Goal: Task Accomplishment & Management: Use online tool/utility

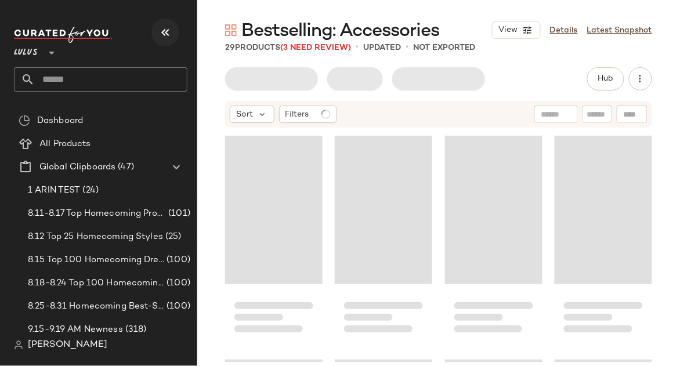
click at [171, 41] on button "button" at bounding box center [165, 33] width 28 height 28
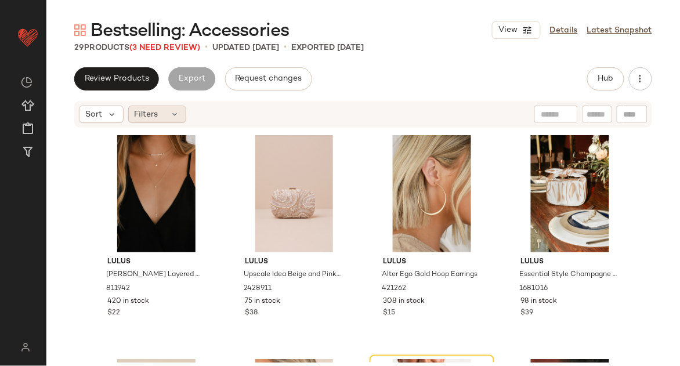
click at [144, 113] on span "Filters" at bounding box center [147, 114] width 24 height 12
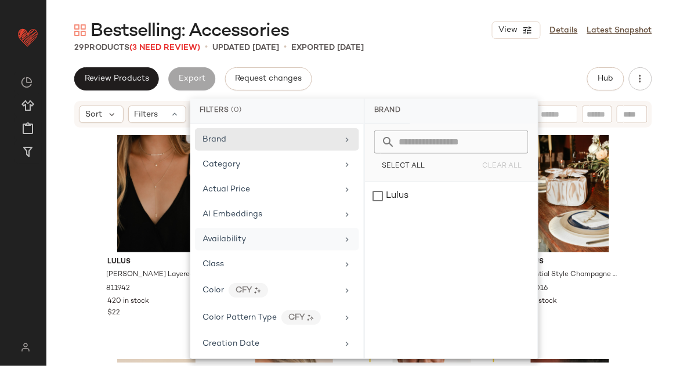
click at [217, 240] on span "Availability" at bounding box center [224, 239] width 44 height 9
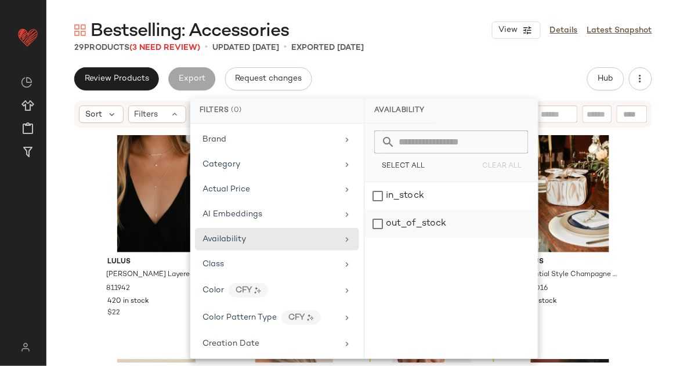
click at [397, 227] on div "out_of_stock" at bounding box center [451, 224] width 173 height 28
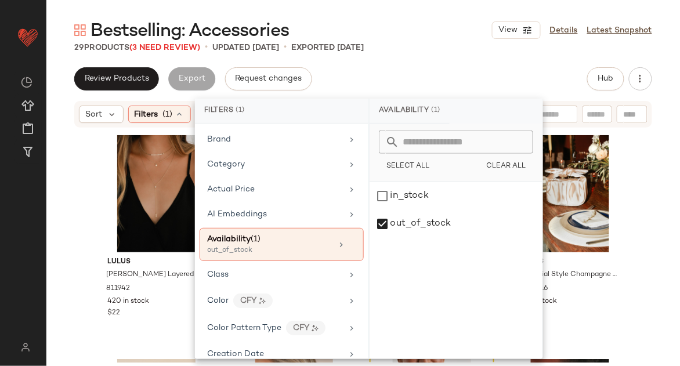
click at [464, 55] on div "Bestselling: Accessories View Details Latest Snapshot 29 Products (3 Need Revie…" at bounding box center [362, 192] width 633 height 347
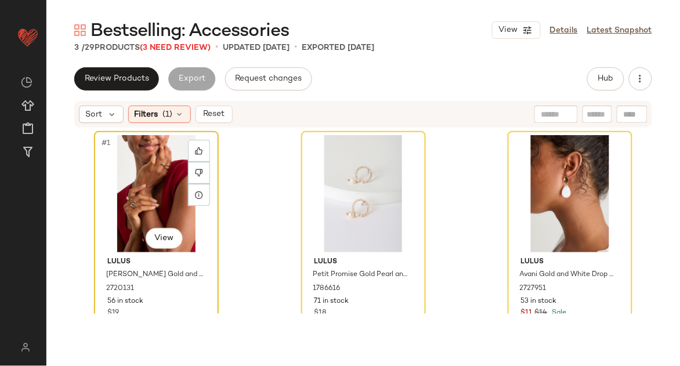
click at [131, 176] on div "#1 View" at bounding box center [156, 193] width 117 height 117
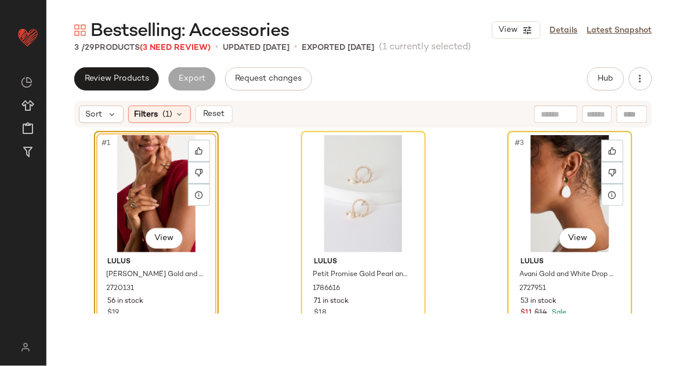
click at [581, 196] on div "#3 View" at bounding box center [570, 193] width 117 height 117
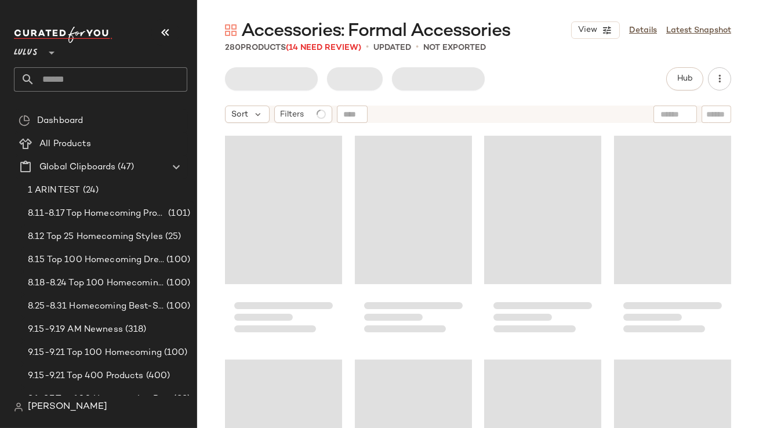
click at [169, 35] on icon "button" at bounding box center [165, 33] width 14 height 14
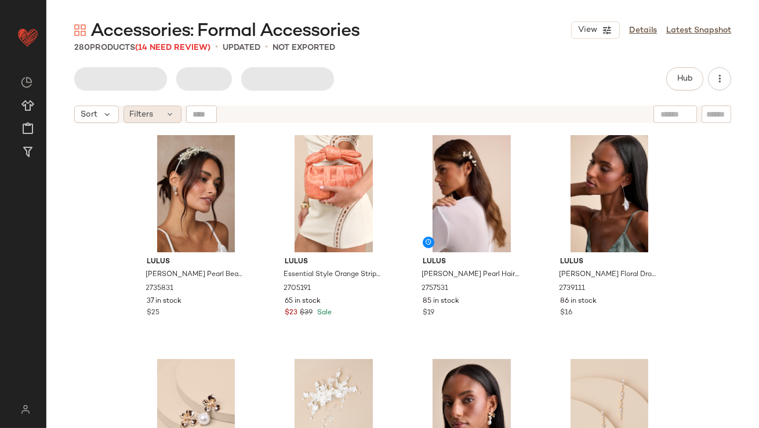
click at [160, 117] on div "Filters" at bounding box center [153, 114] width 58 height 17
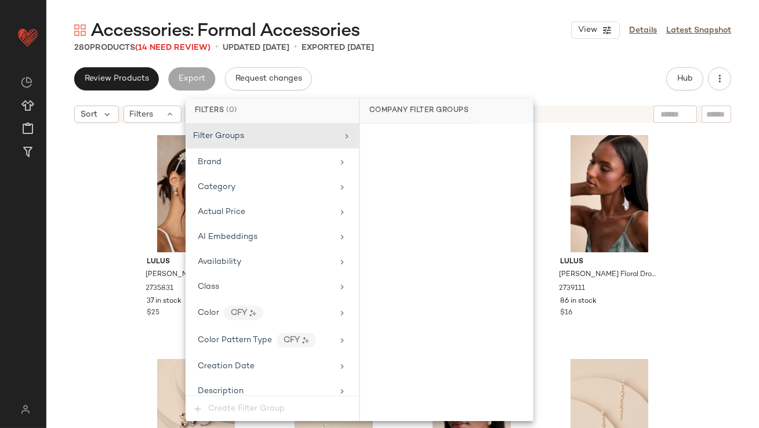
scroll to position [13, 0]
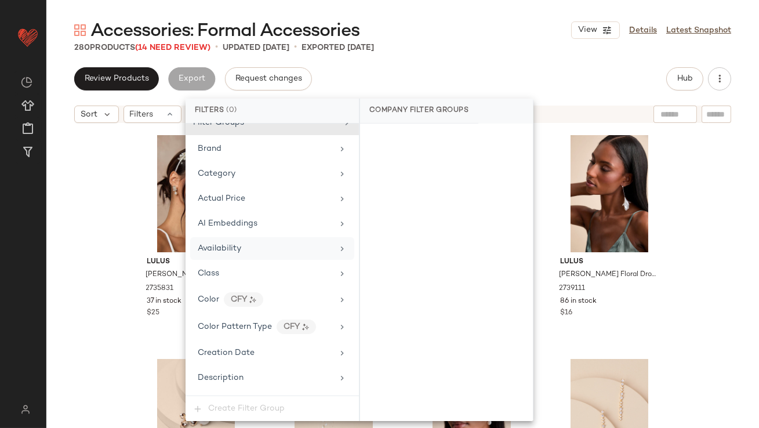
click at [267, 256] on div "Availability" at bounding box center [272, 248] width 164 height 23
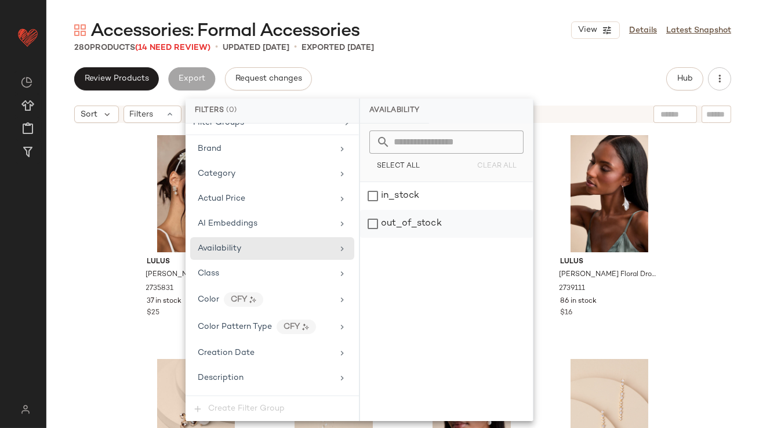
click at [374, 237] on div "out_of_stock" at bounding box center [446, 224] width 173 height 28
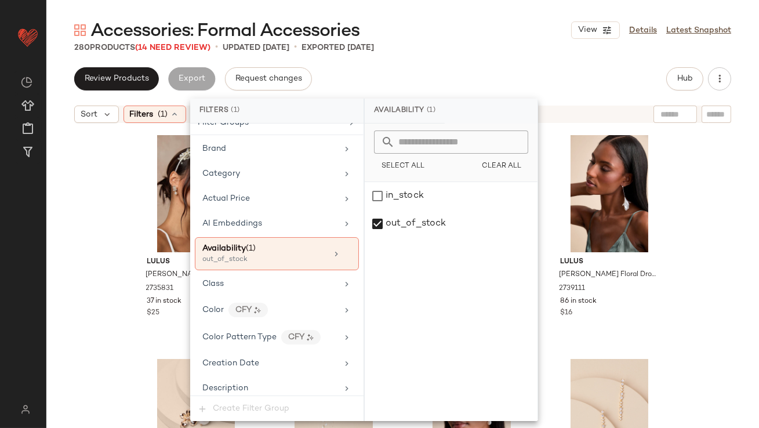
click at [468, 52] on div "280 Products (14 Need Review) • updated Sep 18th • Exported Sep 18th" at bounding box center [402, 48] width 713 height 12
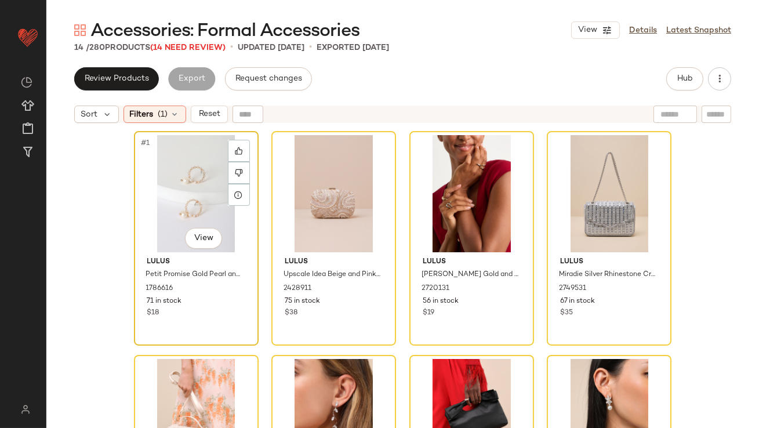
click at [193, 192] on div "#1 View" at bounding box center [196, 193] width 117 height 117
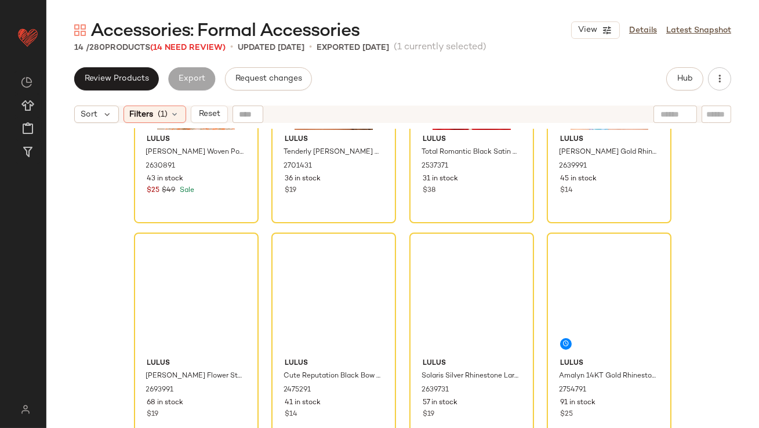
scroll to position [569, 0]
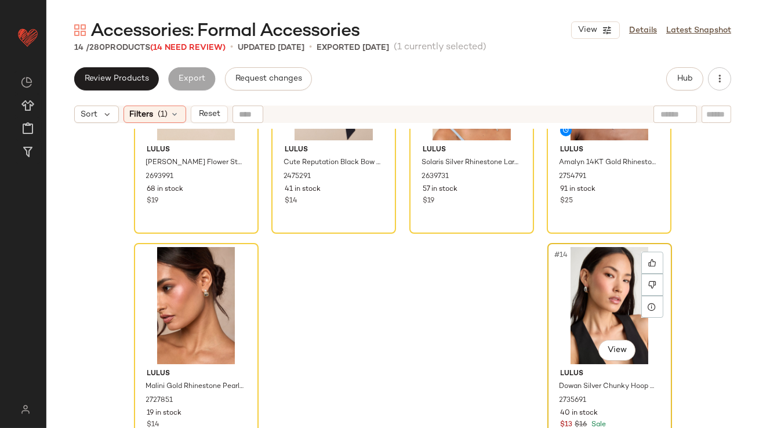
click at [559, 304] on div "#14 View" at bounding box center [610, 305] width 117 height 117
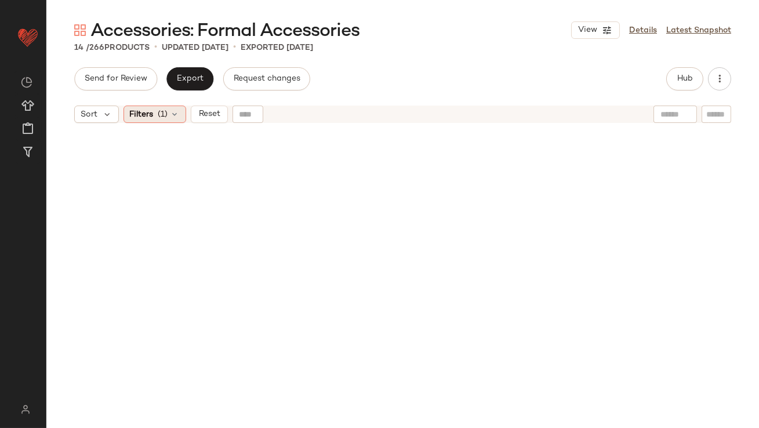
click at [161, 110] on span "(1)" at bounding box center [163, 114] width 10 height 12
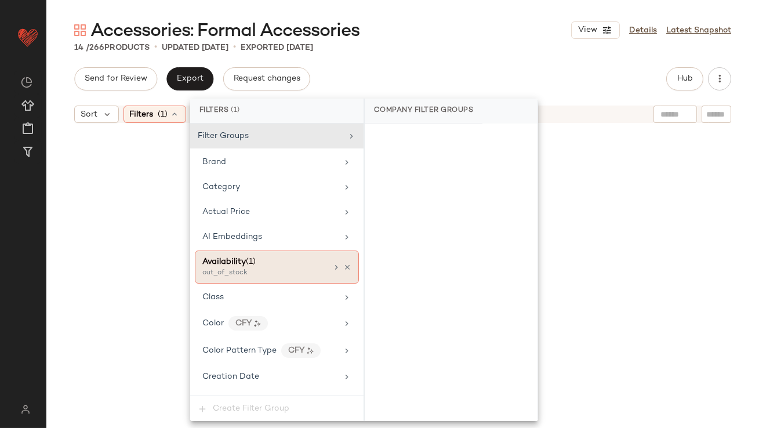
click at [343, 265] on icon at bounding box center [347, 267] width 8 height 8
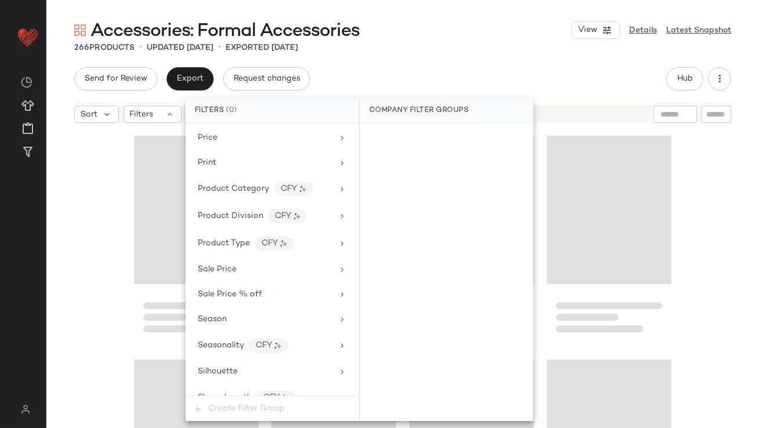
scroll to position [787, 0]
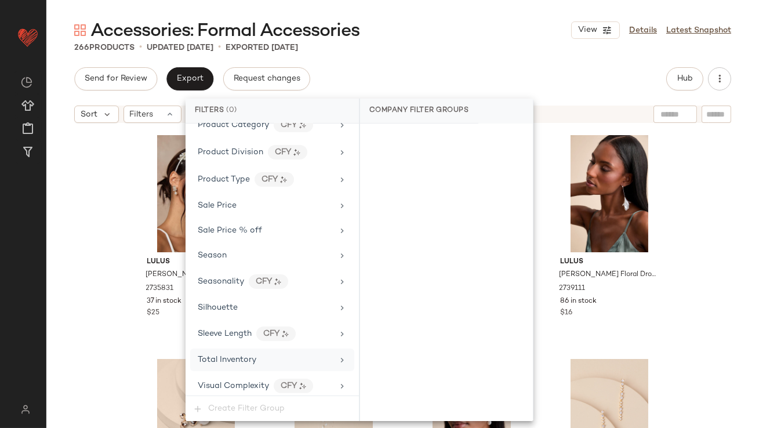
click at [234, 363] on div "Total Inventory" at bounding box center [272, 360] width 164 height 23
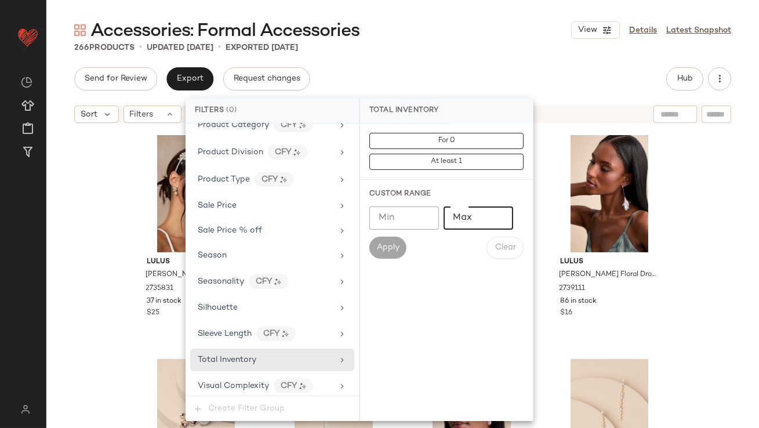
click at [473, 218] on input "Max" at bounding box center [479, 218] width 70 height 23
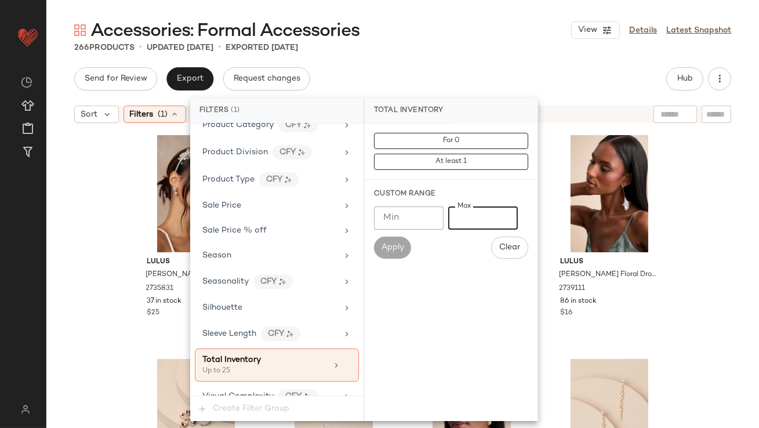
type input "**"
click at [452, 30] on div "Accessories: Formal Accessories View Details Latest Snapshot" at bounding box center [402, 30] width 713 height 23
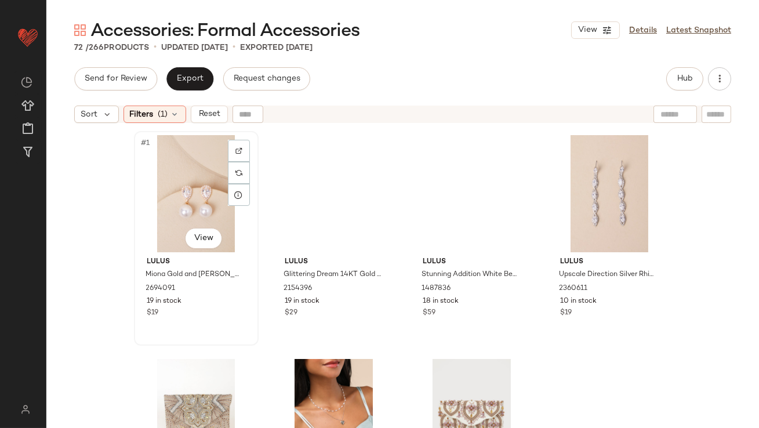
click at [166, 182] on div "#1 View" at bounding box center [196, 193] width 117 height 117
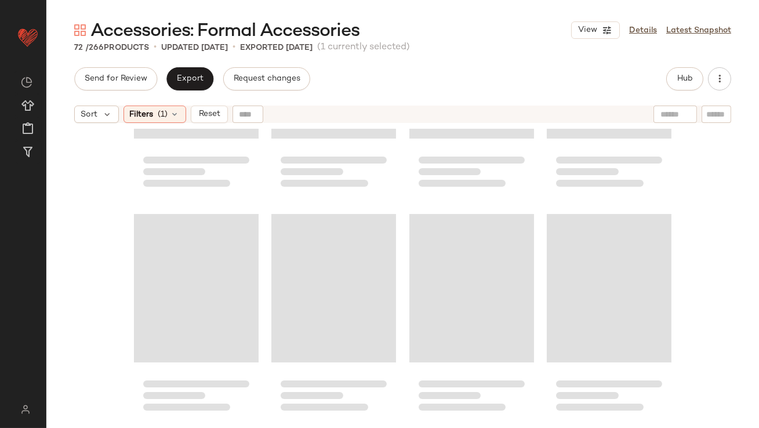
scroll to position [3704, 0]
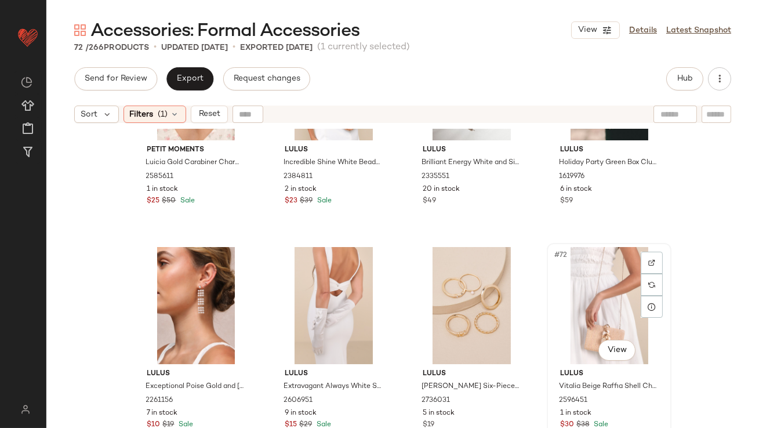
click at [573, 302] on div "#72 View" at bounding box center [609, 305] width 117 height 117
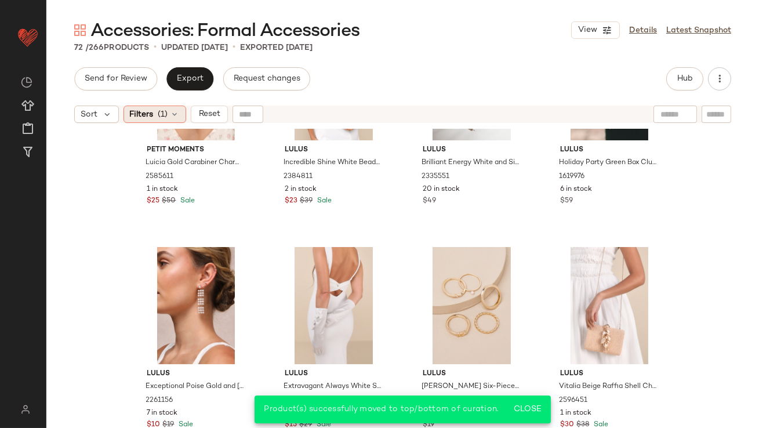
click at [146, 111] on span "Filters" at bounding box center [142, 114] width 24 height 12
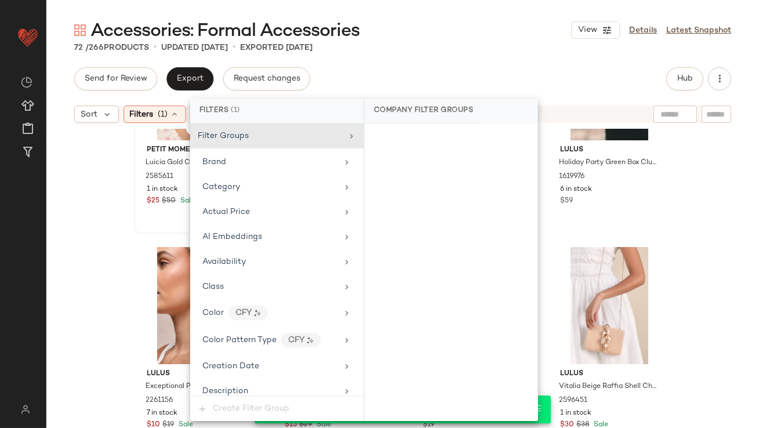
scroll to position [798, 0]
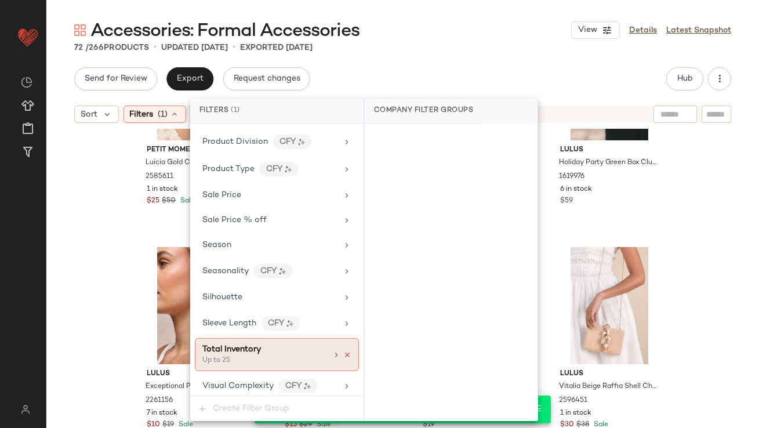
click at [345, 351] on icon at bounding box center [347, 355] width 8 height 8
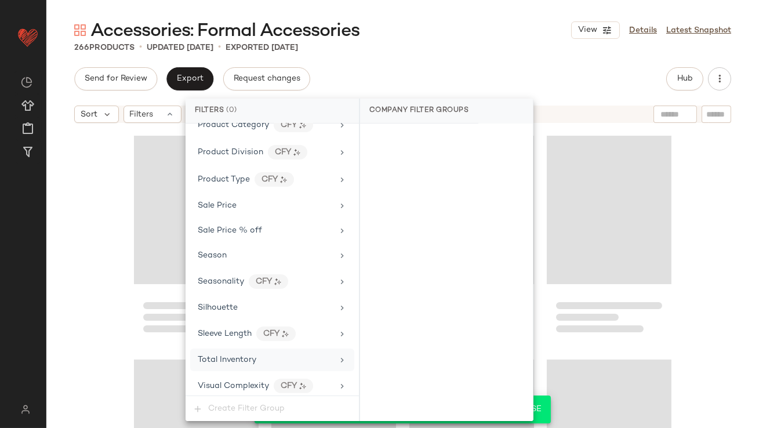
click at [485, 66] on div "Accessories: Formal Accessories View Details Latest Snapshot 266 Products • upd…" at bounding box center [402, 224] width 713 height 410
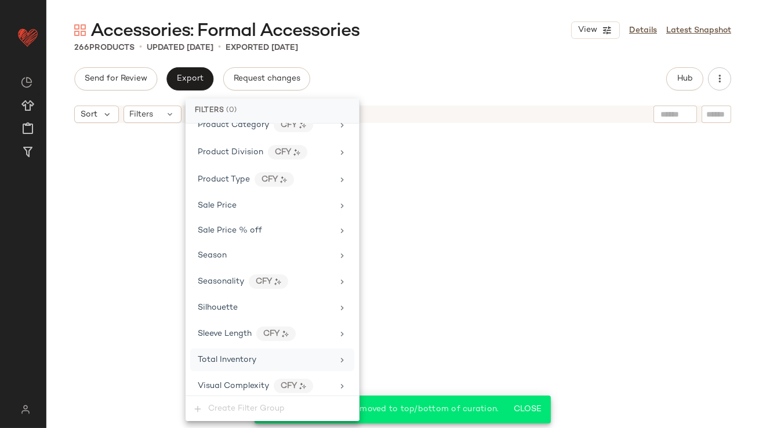
scroll to position [14677, 0]
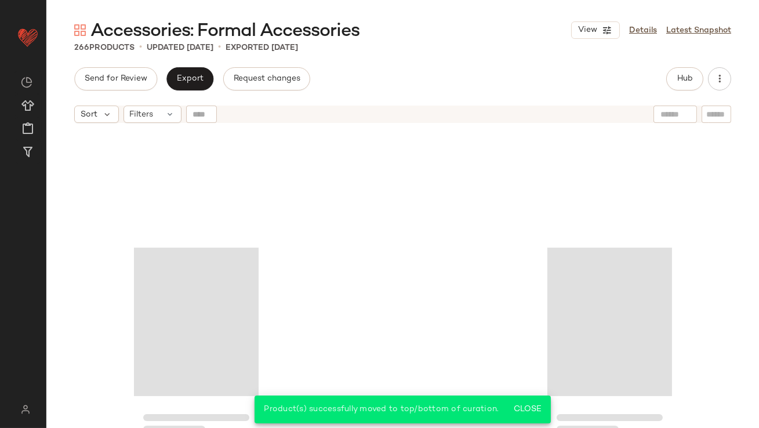
click at [684, 92] on div "Send for Review Export Request changes Hub Sort Filters" at bounding box center [402, 247] width 713 height 361
click at [684, 89] on button "Hub" at bounding box center [685, 78] width 37 height 23
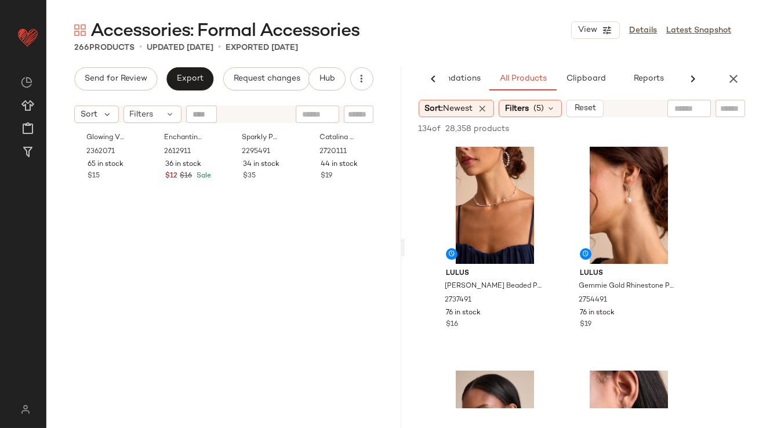
scroll to position [0, 0]
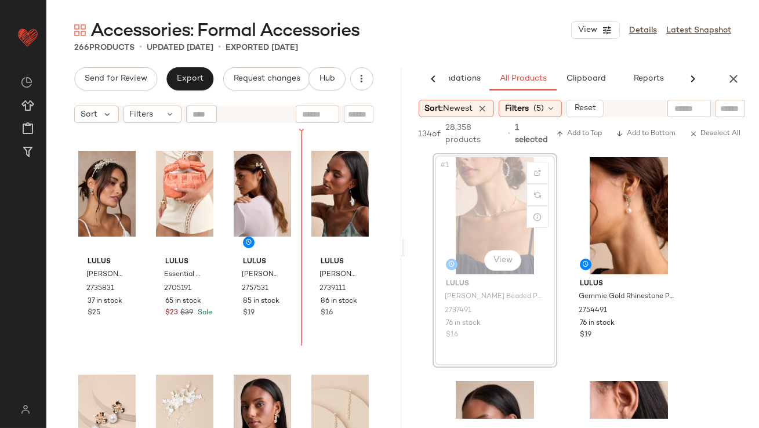
drag, startPoint x: 483, startPoint y: 223, endPoint x: 476, endPoint y: 223, distance: 7.0
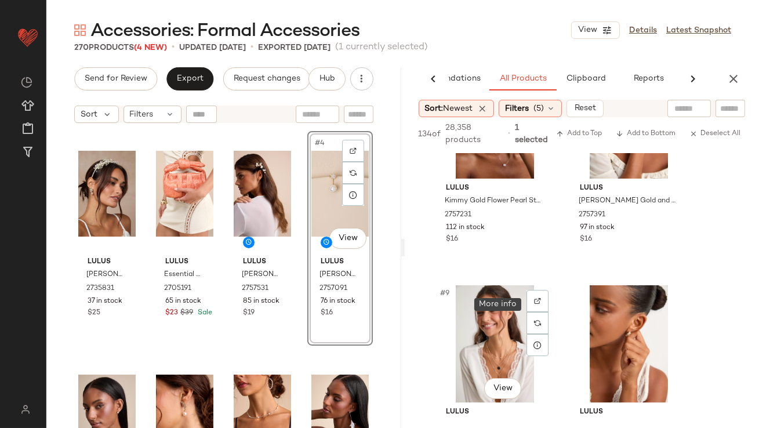
scroll to position [978, 0]
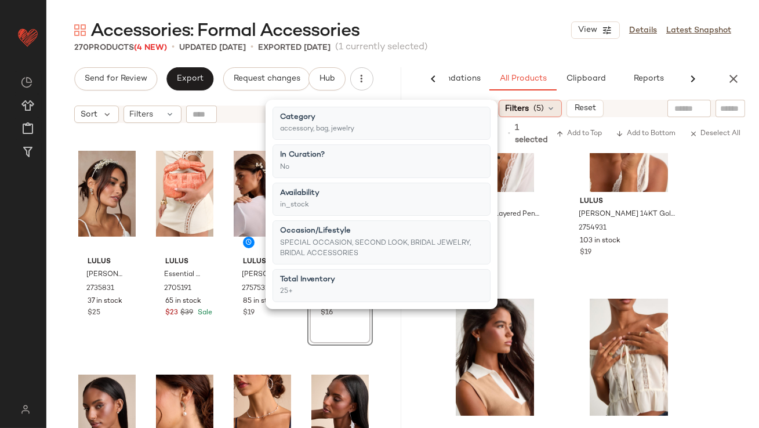
click at [541, 108] on span "(5)" at bounding box center [539, 109] width 10 height 12
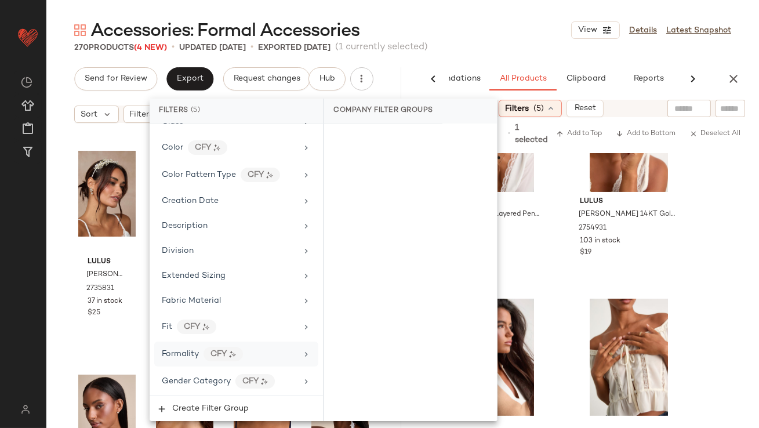
scroll to position [223, 0]
click at [198, 349] on span "Formality" at bounding box center [180, 353] width 37 height 9
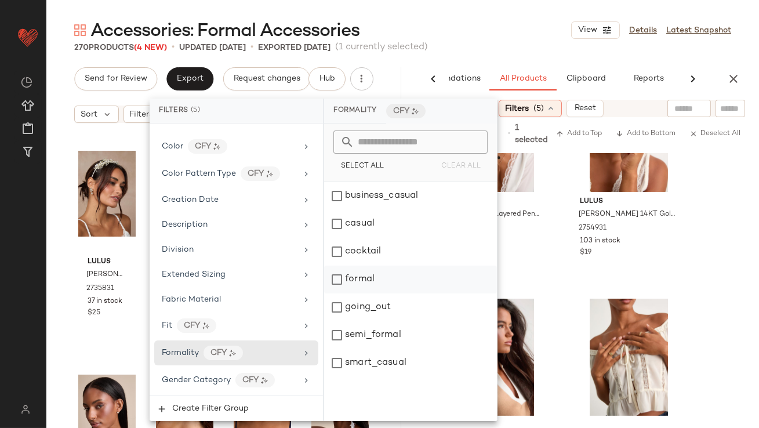
click at [361, 285] on div "formal" at bounding box center [410, 280] width 173 height 28
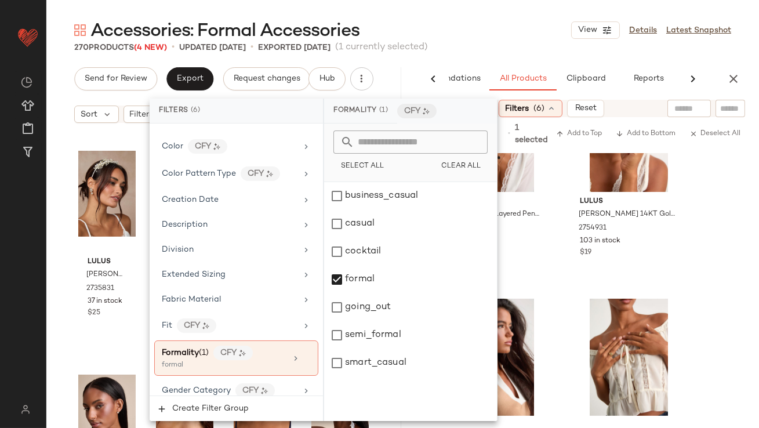
click at [541, 60] on div "Accessories: Formal Accessories View Details Latest Snapshot 270 Products (4 Ne…" at bounding box center [402, 224] width 713 height 410
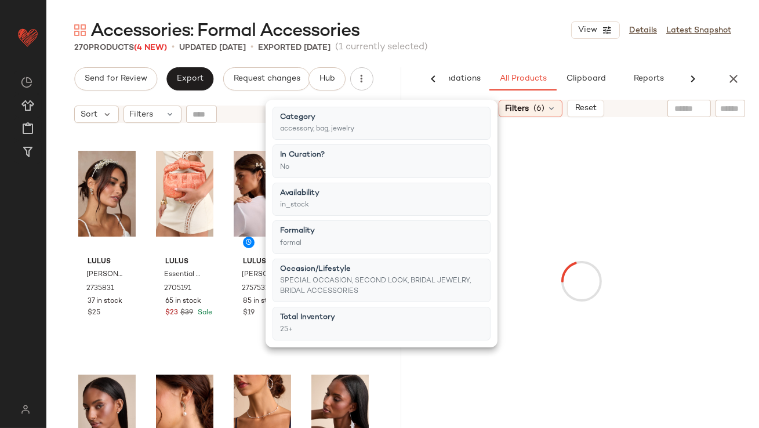
click at [541, 60] on div "Accessories: Formal Accessories View Details Latest Snapshot 270 Products (4 Ne…" at bounding box center [402, 224] width 713 height 410
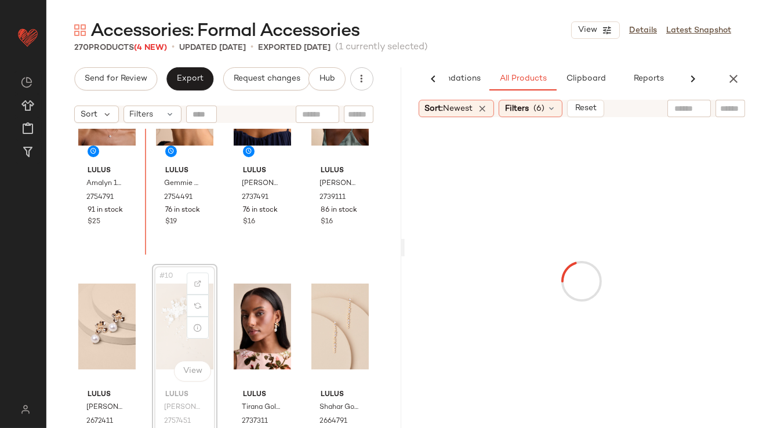
scroll to position [302, 0]
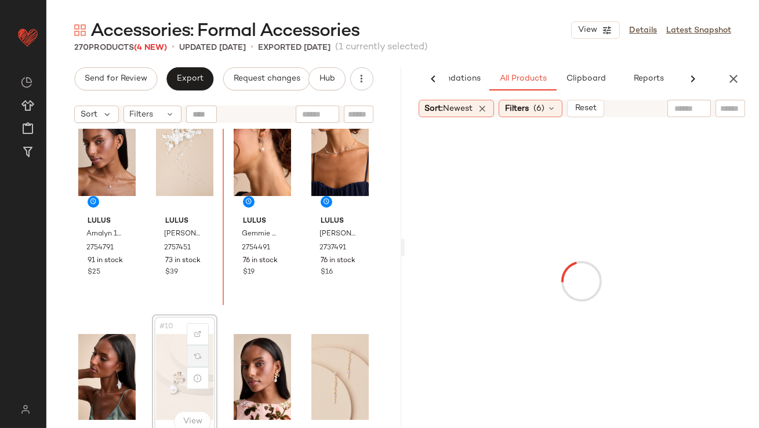
drag, startPoint x: 173, startPoint y: 332, endPoint x: 186, endPoint y: 331, distance: 13.4
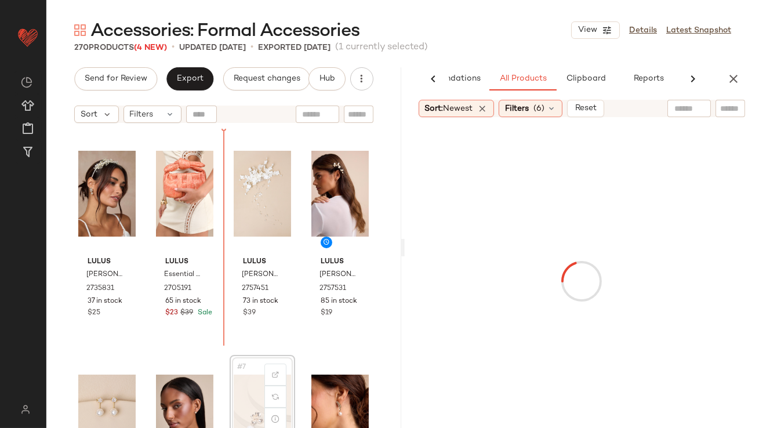
scroll to position [1, 0]
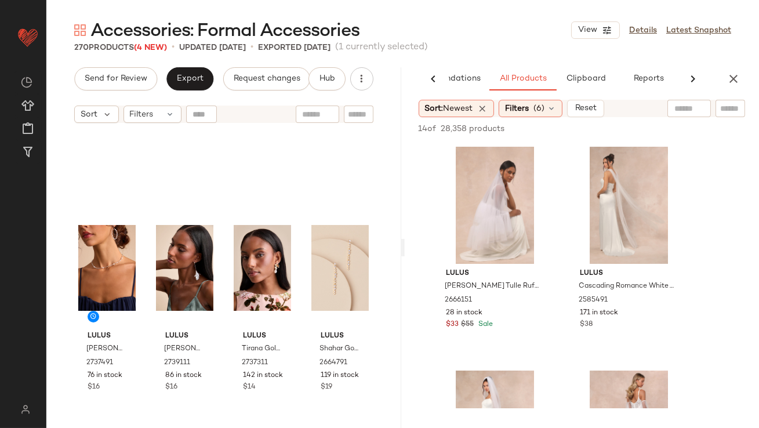
scroll to position [542, 0]
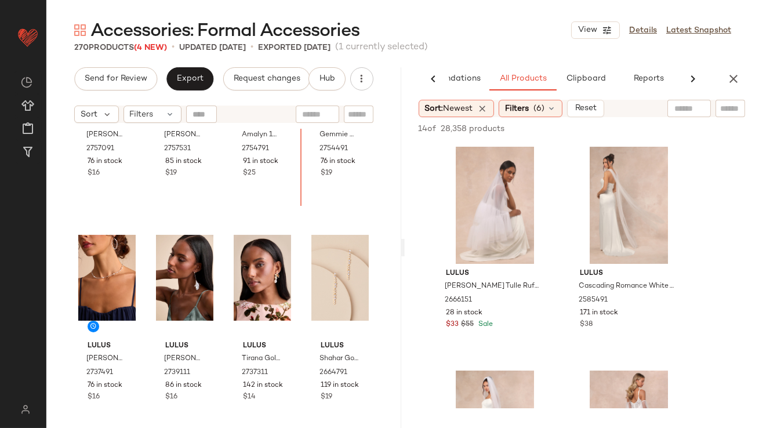
scroll to position [316, 0]
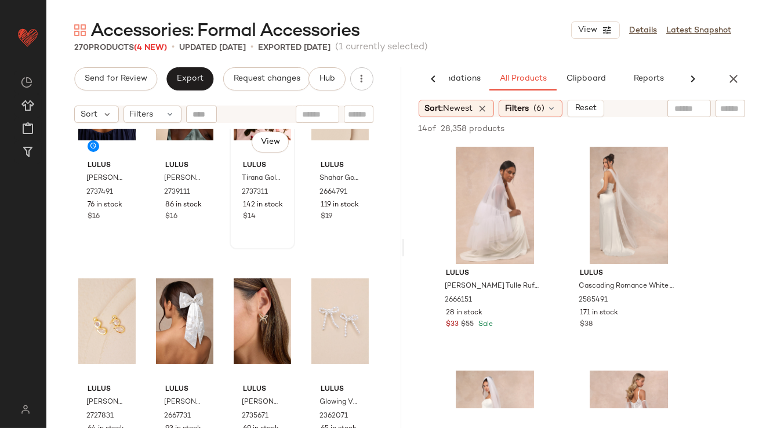
scroll to position [558, 0]
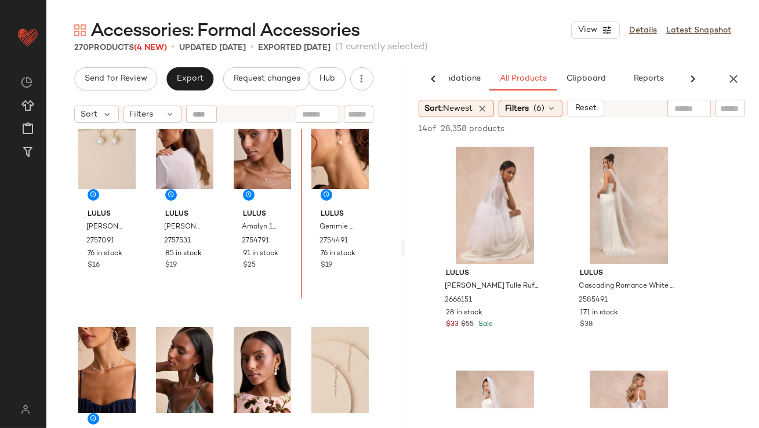
scroll to position [281, 0]
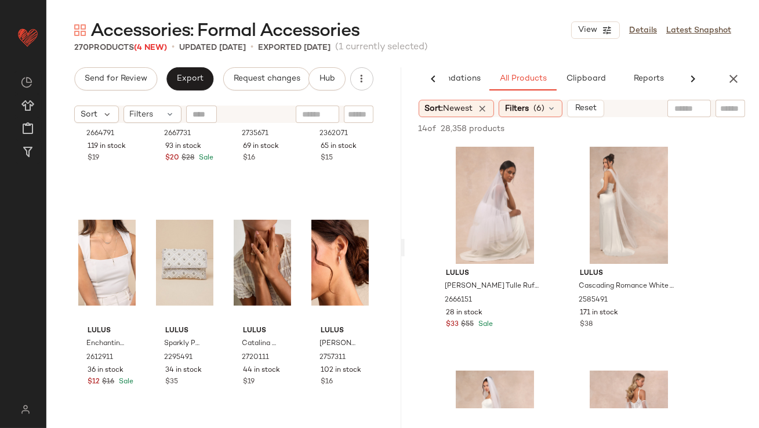
scroll to position [863, 0]
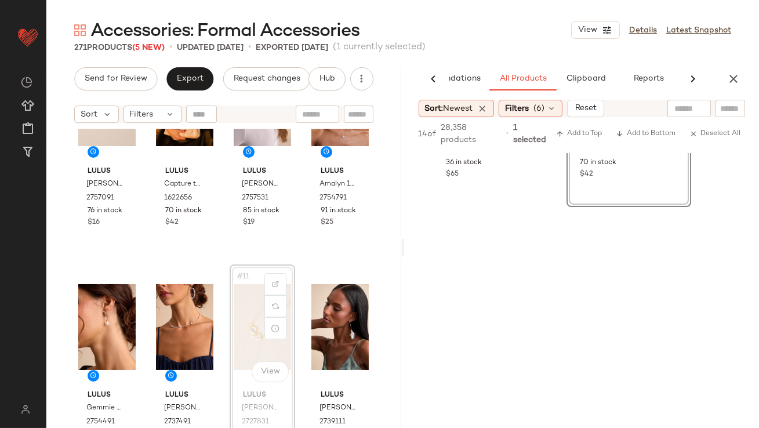
scroll to position [325, 0]
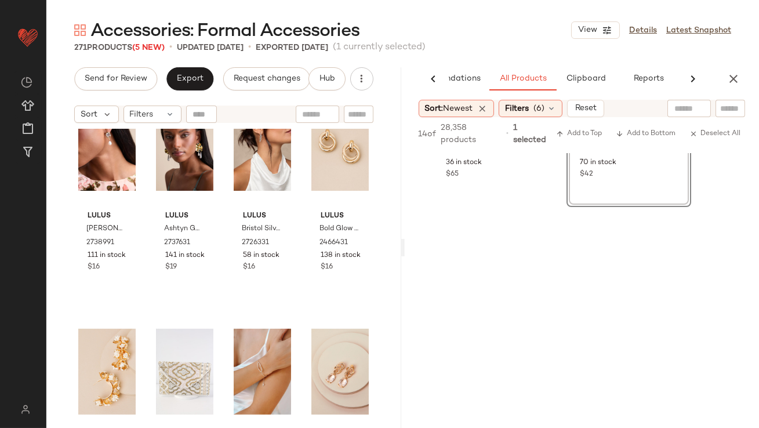
scroll to position [1562, 0]
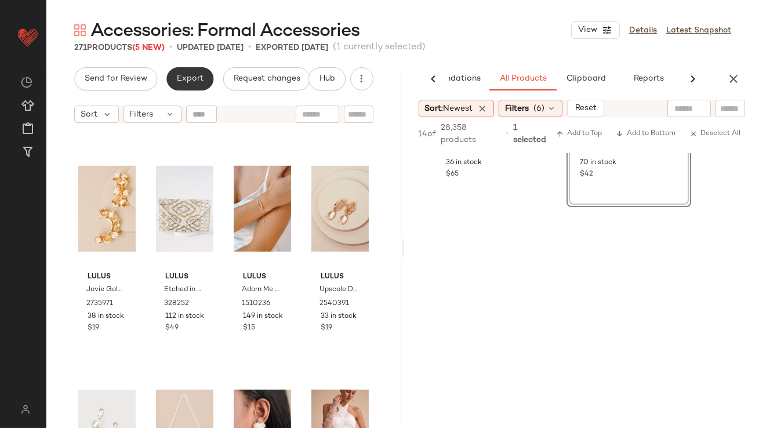
click at [190, 76] on span "Export" at bounding box center [189, 78] width 27 height 9
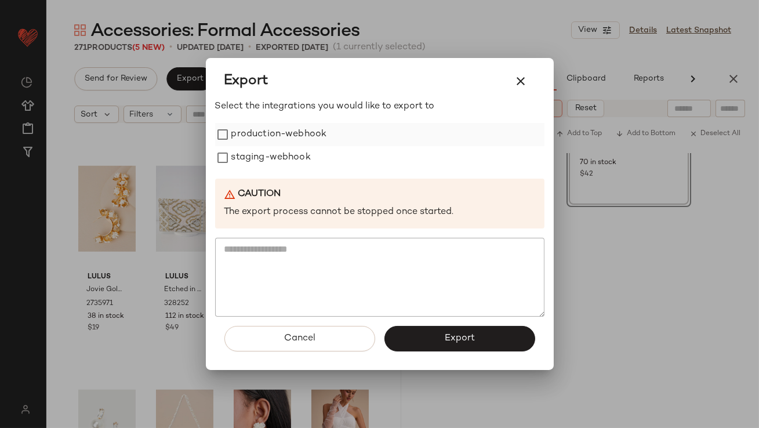
click at [283, 139] on label "production-webhook" at bounding box center [279, 134] width 96 height 23
click at [283, 152] on label "staging-webhook" at bounding box center [270, 157] width 79 height 23
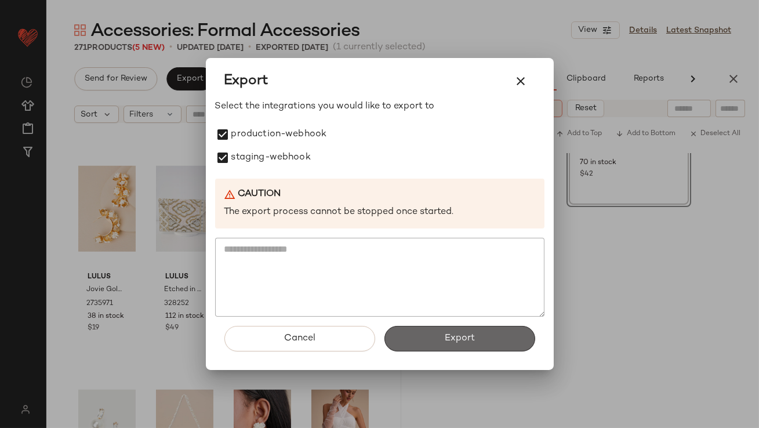
click at [439, 343] on button "Export" at bounding box center [460, 339] width 151 height 26
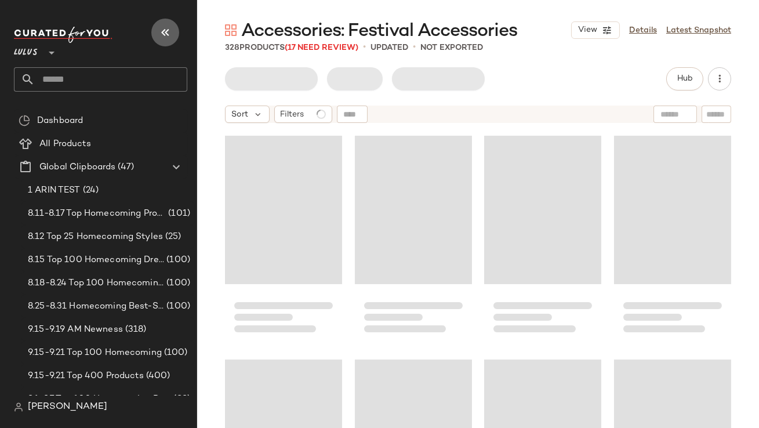
click at [172, 29] on icon "button" at bounding box center [165, 33] width 14 height 14
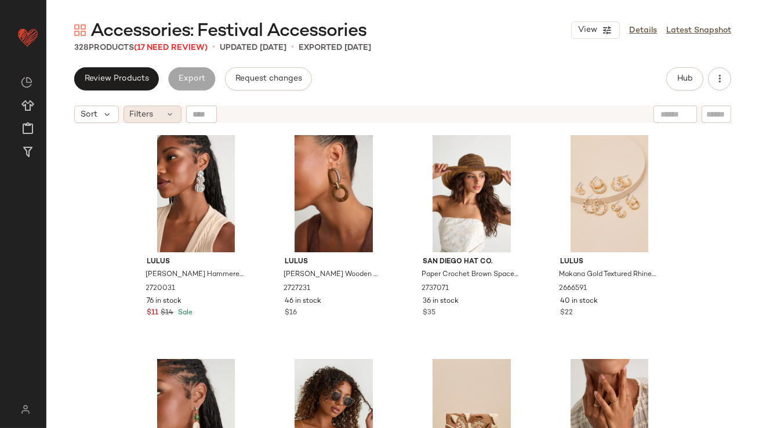
click at [161, 115] on div "Filters" at bounding box center [153, 114] width 58 height 17
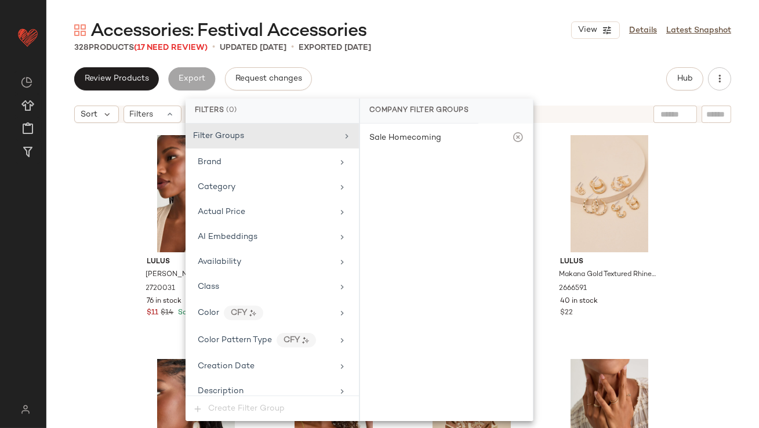
click at [214, 249] on div "Filter Groups Brand Category Actual Price AI Embeddings Availability Class Colo…" at bounding box center [272, 260] width 173 height 272
click at [213, 255] on div "Availability" at bounding box center [272, 262] width 164 height 23
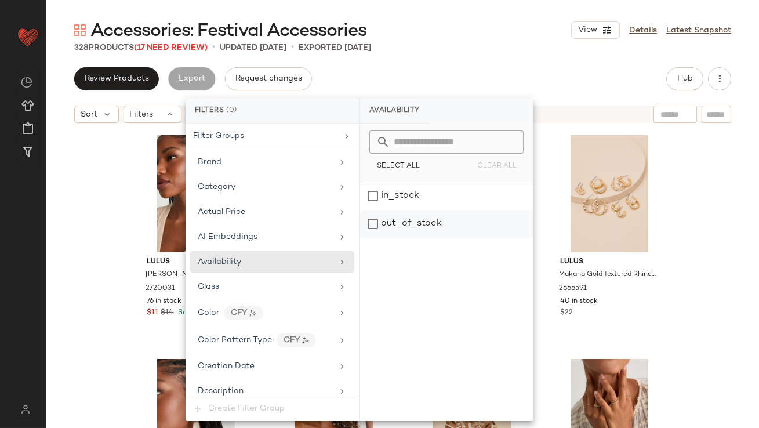
click at [457, 226] on div "out_of_stock" at bounding box center [446, 224] width 173 height 28
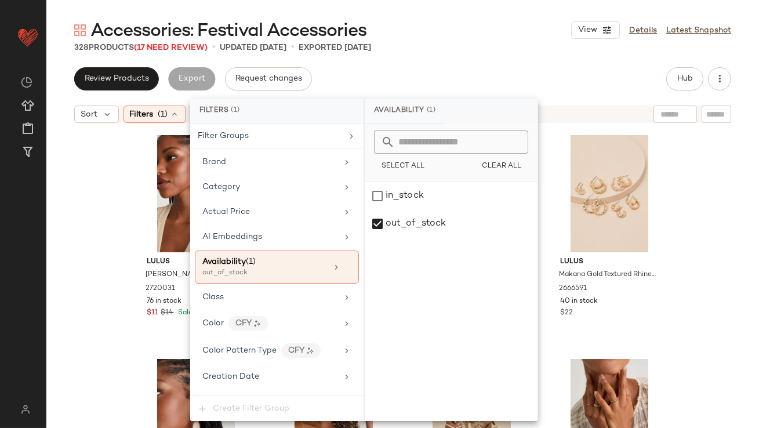
click at [484, 64] on div "Accessories: Festival Accessories View Details Latest Snapshot 328 Products (17…" at bounding box center [402, 224] width 713 height 410
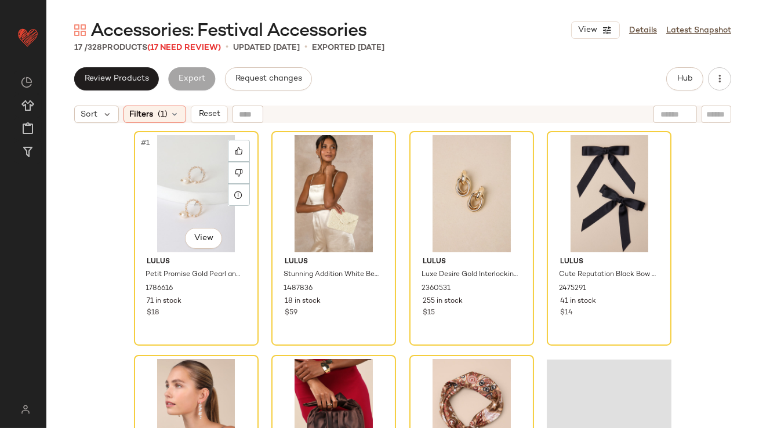
click at [186, 186] on div "#1 View" at bounding box center [196, 193] width 117 height 117
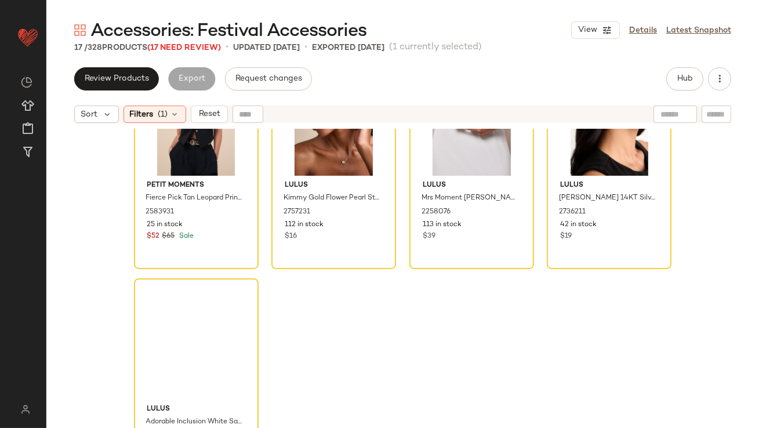
scroll to position [793, 0]
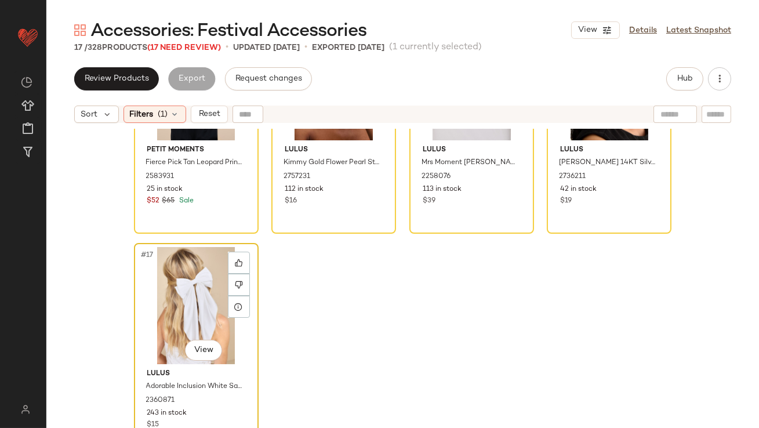
click at [170, 277] on div "#17 View" at bounding box center [196, 305] width 117 height 117
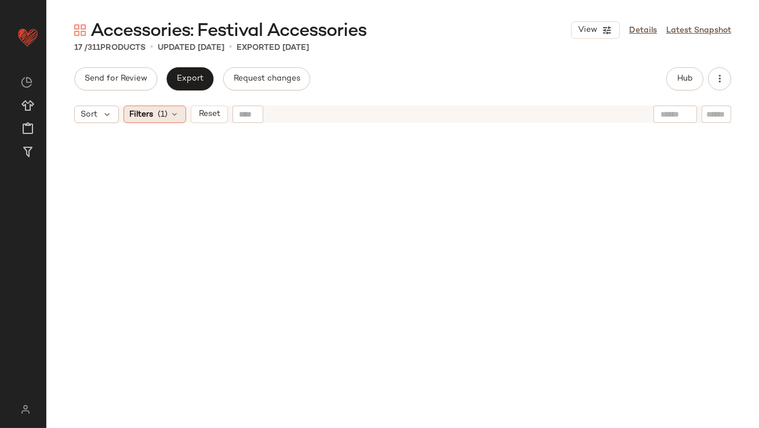
click at [158, 107] on div "Filters (1)" at bounding box center [155, 114] width 63 height 17
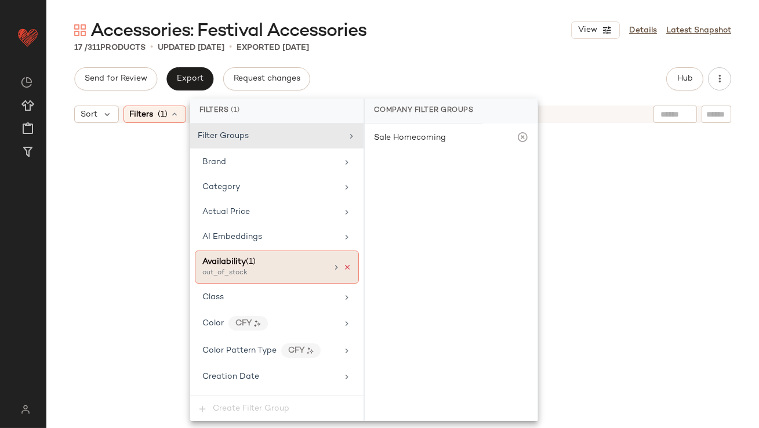
click at [343, 268] on icon at bounding box center [347, 267] width 8 height 8
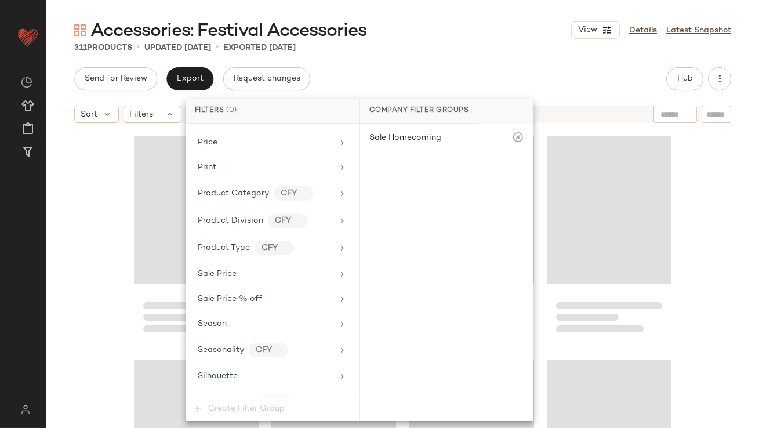
scroll to position [787, 0]
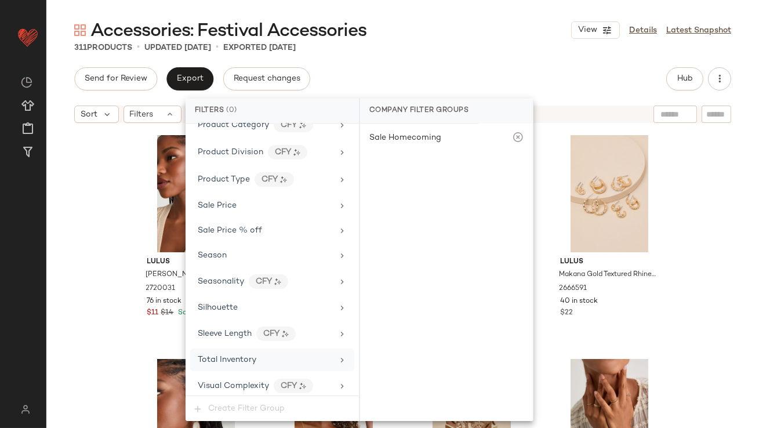
click at [266, 349] on div "Total Inventory" at bounding box center [272, 360] width 164 height 23
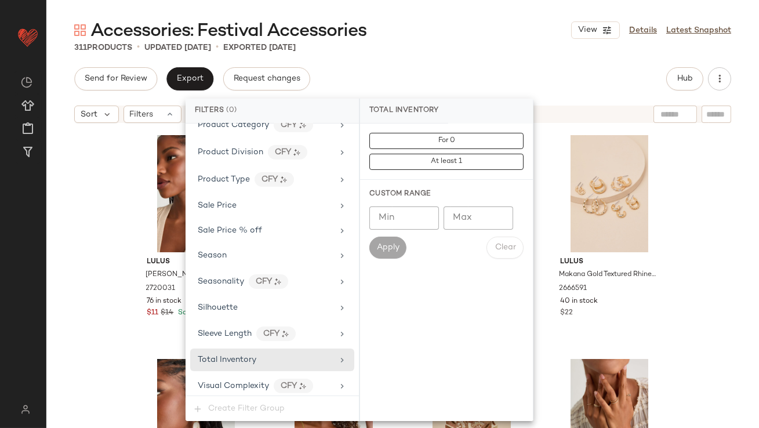
type input "**"
click at [495, 224] on input "**" at bounding box center [479, 218] width 70 height 23
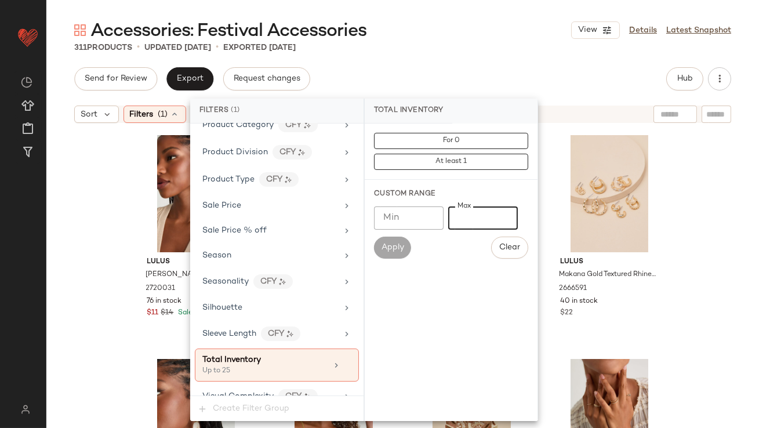
type input "**"
click at [507, 57] on div "Accessories: Festival Accessories View Details Latest Snapshot 311 Products • u…" at bounding box center [402, 224] width 713 height 410
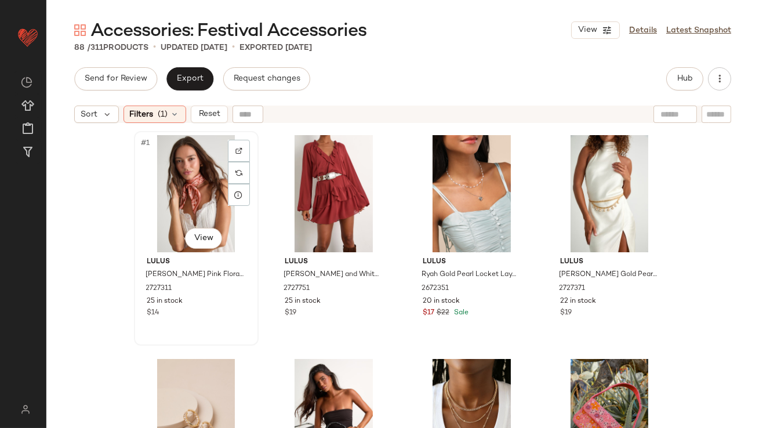
click at [175, 196] on div "#1 View" at bounding box center [196, 193] width 117 height 117
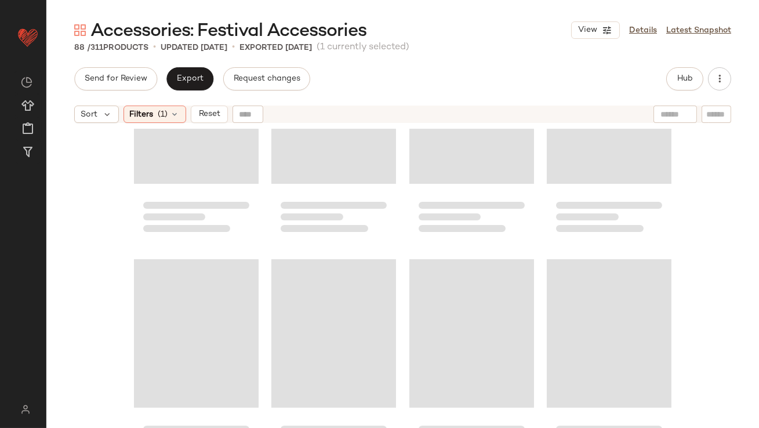
scroll to position [4600, 0]
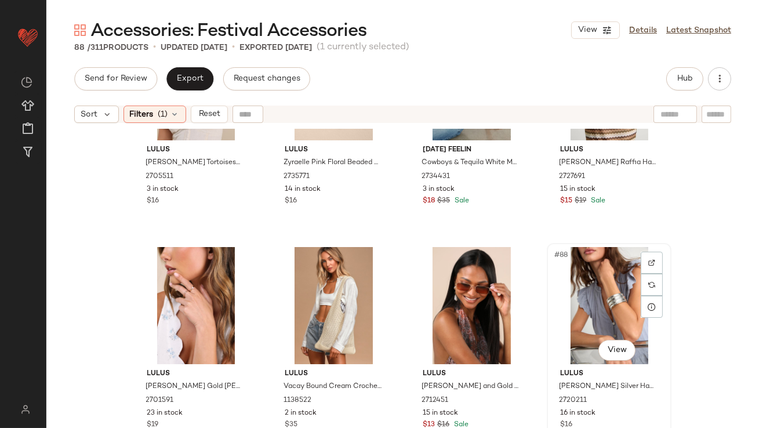
click at [563, 290] on div "#88 View" at bounding box center [609, 305] width 117 height 117
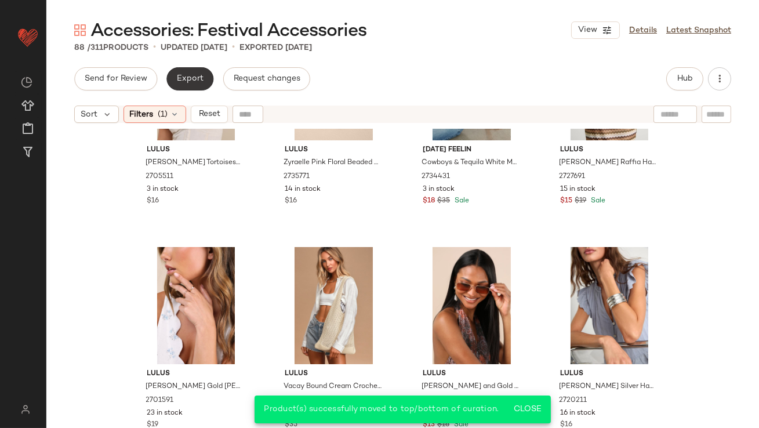
click at [183, 82] on span "Export" at bounding box center [189, 78] width 27 height 9
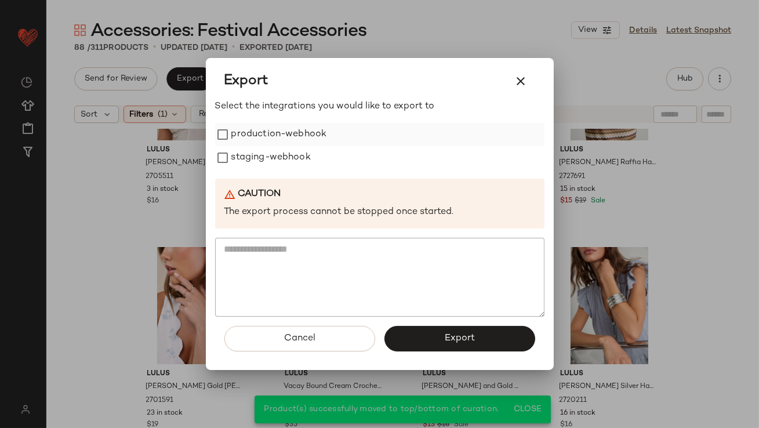
click at [256, 137] on label "production-webhook" at bounding box center [279, 134] width 96 height 23
click at [256, 155] on label "staging-webhook" at bounding box center [270, 157] width 79 height 23
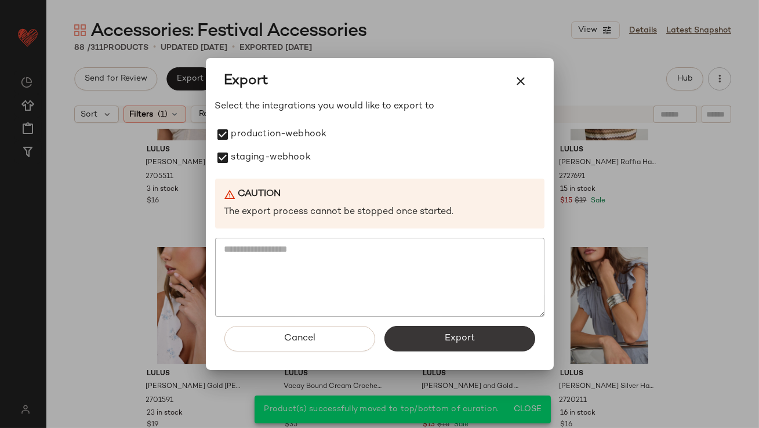
click at [426, 335] on button "Export" at bounding box center [460, 339] width 151 height 26
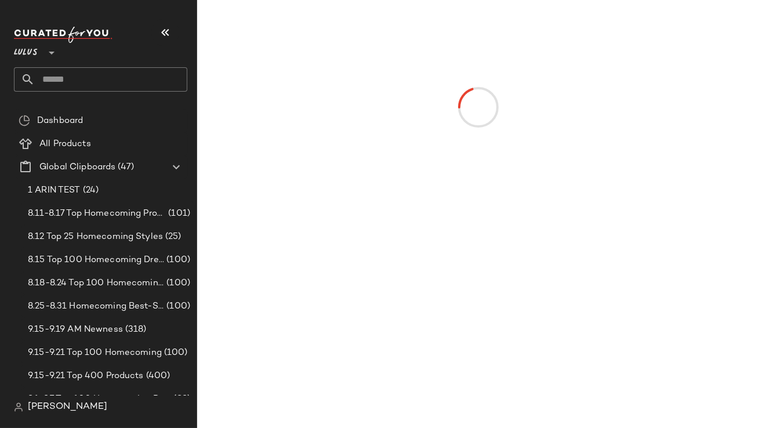
click at [169, 30] on icon "button" at bounding box center [165, 33] width 14 height 14
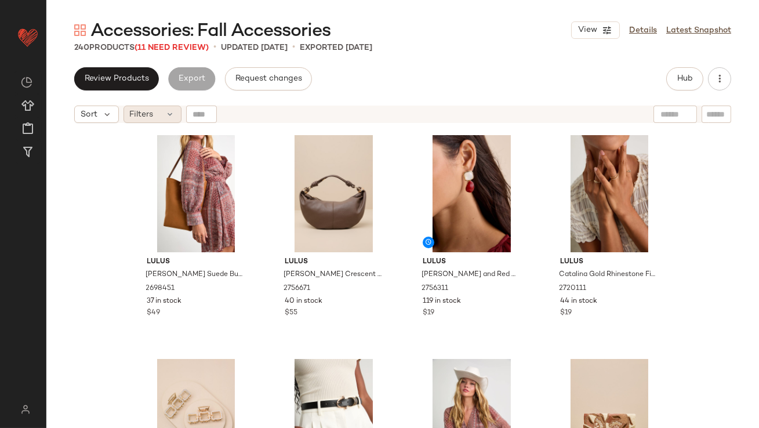
click at [158, 120] on div "Filters" at bounding box center [153, 114] width 58 height 17
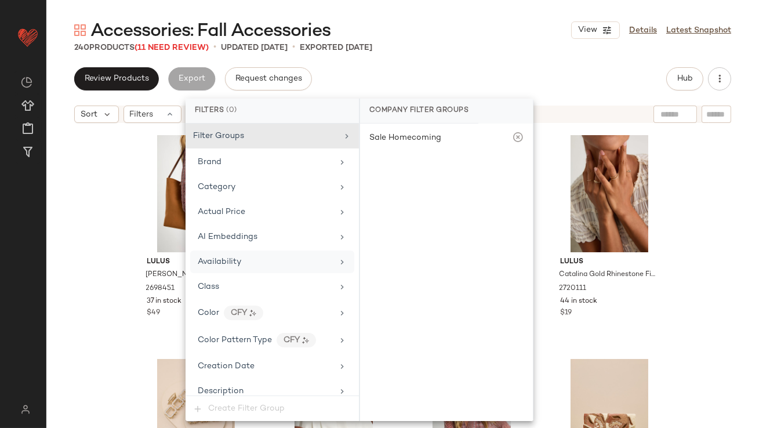
click at [223, 252] on div "Availability" at bounding box center [272, 262] width 164 height 23
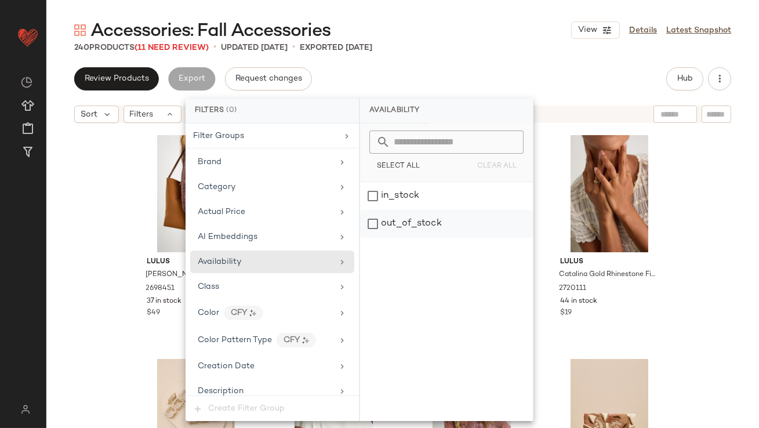
click at [413, 222] on div "out_of_stock" at bounding box center [446, 224] width 173 height 28
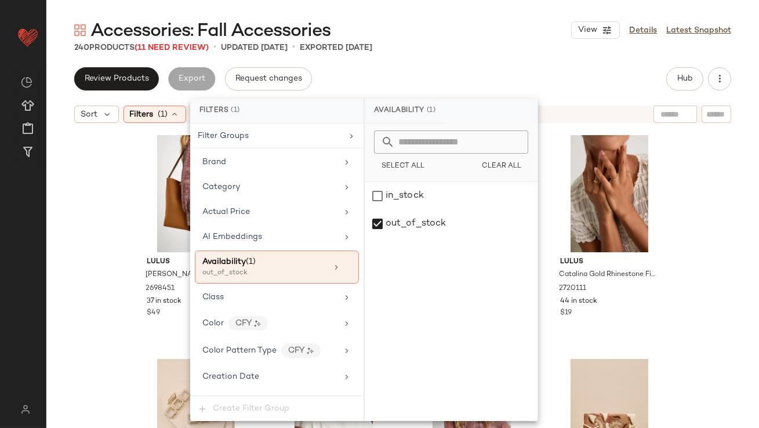
click at [435, 35] on div "Accessories: Fall Accessories View Details Latest Snapshot" at bounding box center [402, 30] width 713 height 23
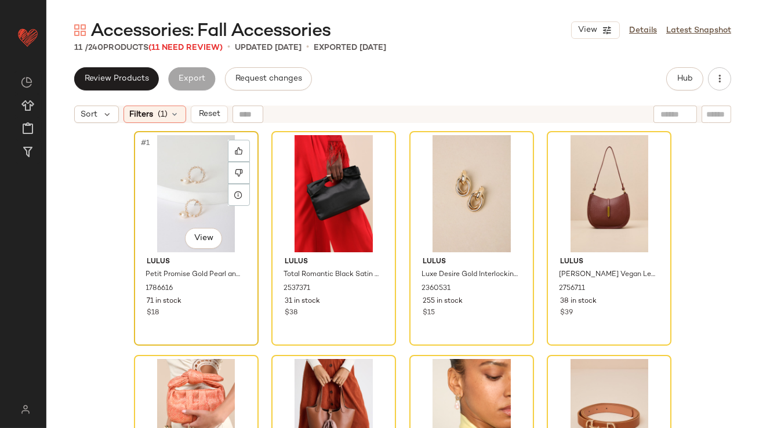
click at [178, 182] on div "#1 View" at bounding box center [196, 193] width 117 height 117
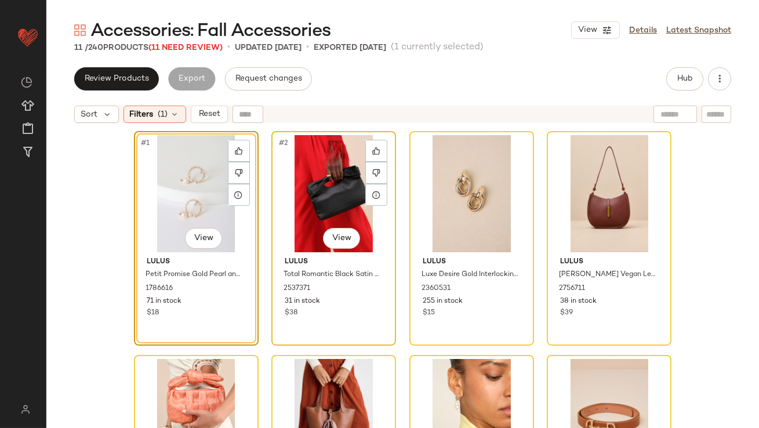
scroll to position [345, 0]
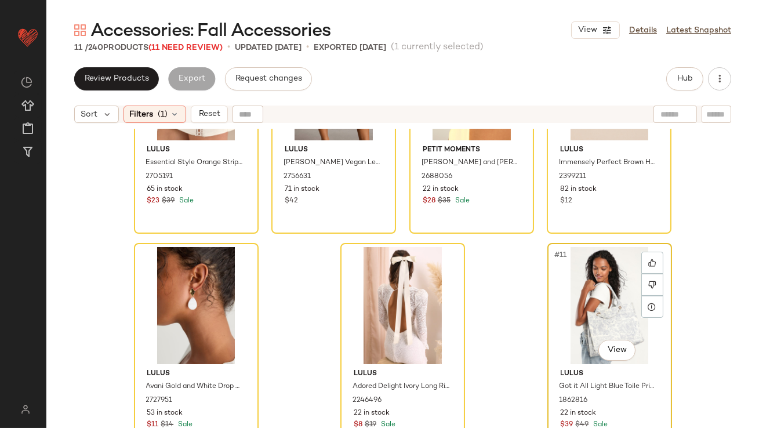
click at [631, 287] on div "#11 View" at bounding box center [610, 305] width 117 height 117
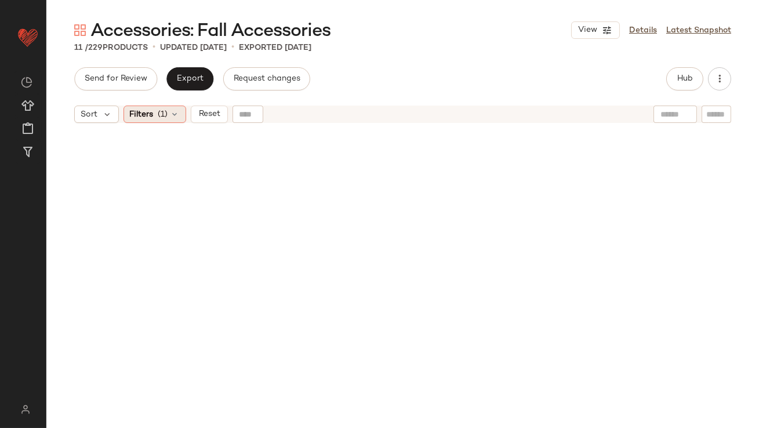
click at [158, 118] on span "(1)" at bounding box center [163, 114] width 10 height 12
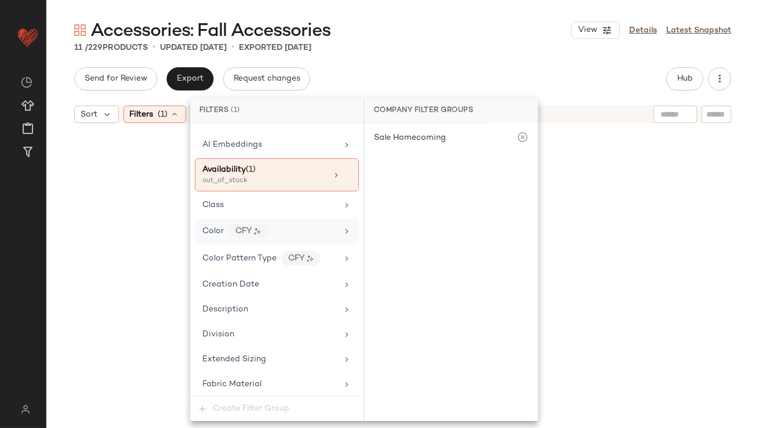
scroll to position [86, 0]
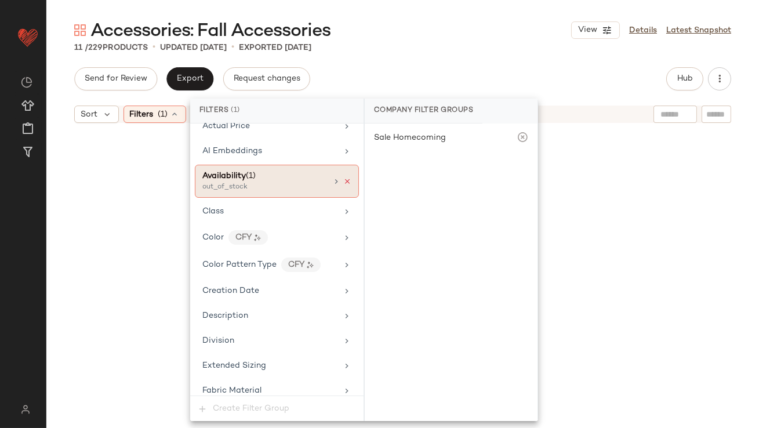
click at [343, 182] on icon at bounding box center [347, 182] width 8 height 8
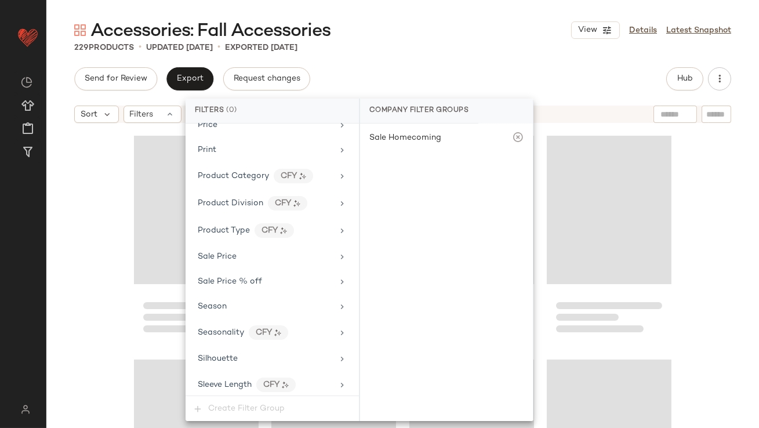
scroll to position [814, 0]
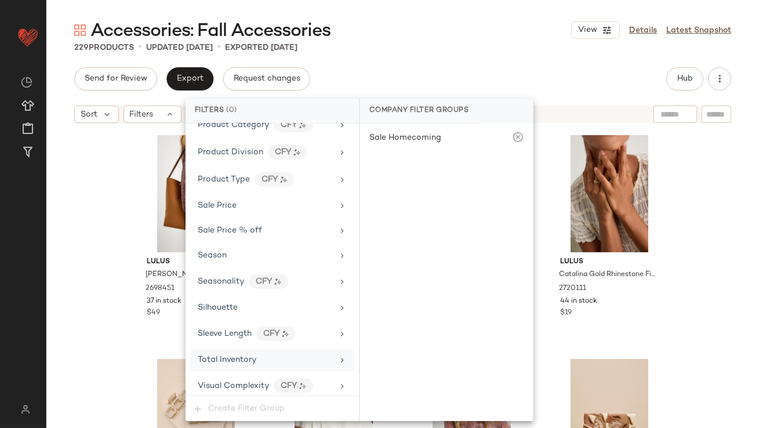
click at [237, 356] on span "Total Inventory" at bounding box center [227, 360] width 59 height 9
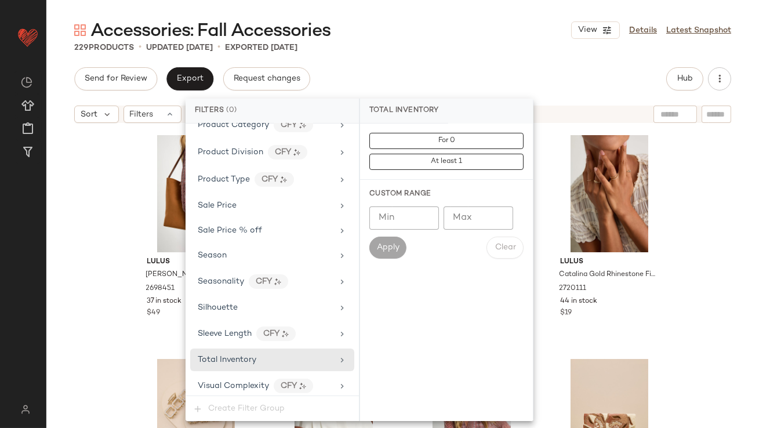
click at [498, 220] on input "**" at bounding box center [479, 218] width 70 height 23
type input "**"
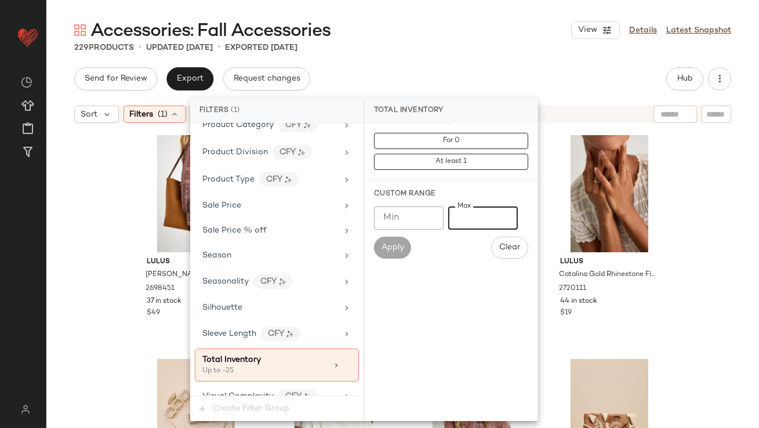
type input "**"
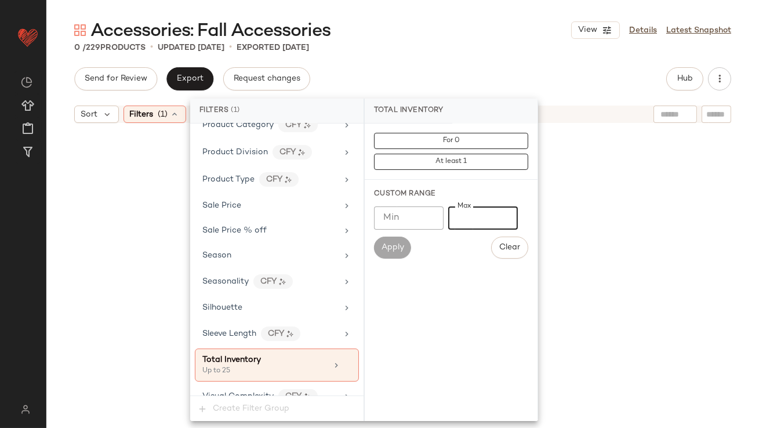
type input "**"
click at [454, 32] on div "Accessories: Fall Accessories View Details Latest Snapshot" at bounding box center [402, 30] width 713 height 23
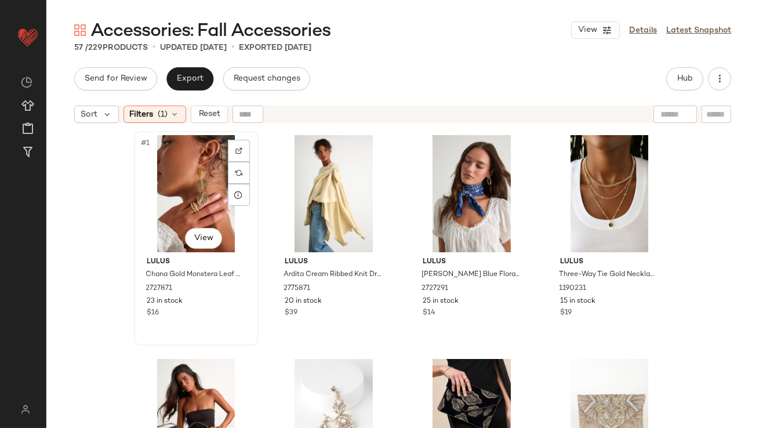
click at [175, 181] on div "#1 View" at bounding box center [196, 193] width 117 height 117
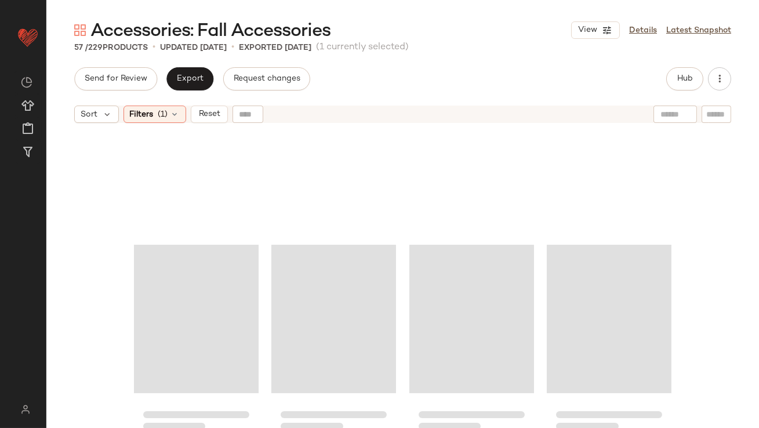
scroll to position [3032, 0]
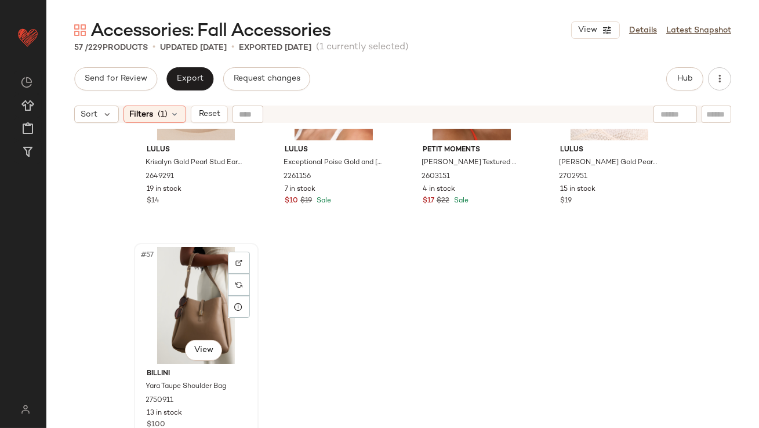
click at [162, 295] on div "#57 View" at bounding box center [196, 305] width 117 height 117
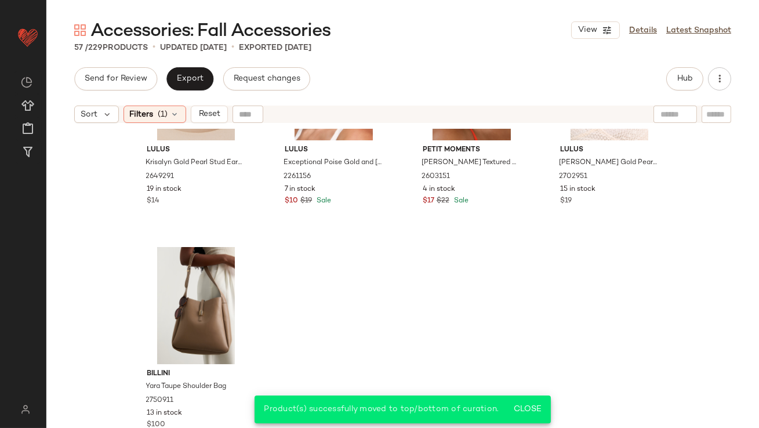
click at [154, 123] on div "Sort Filters (1) Reset" at bounding box center [402, 114] width 713 height 29
click at [154, 121] on div "Filters (1)" at bounding box center [155, 114] width 63 height 17
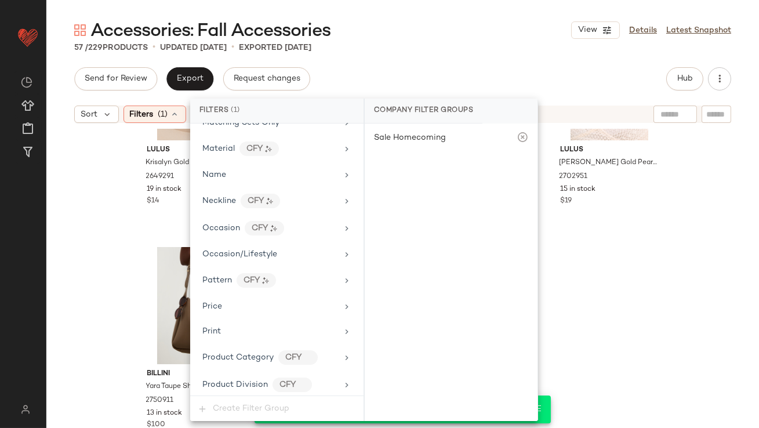
scroll to position [825, 0]
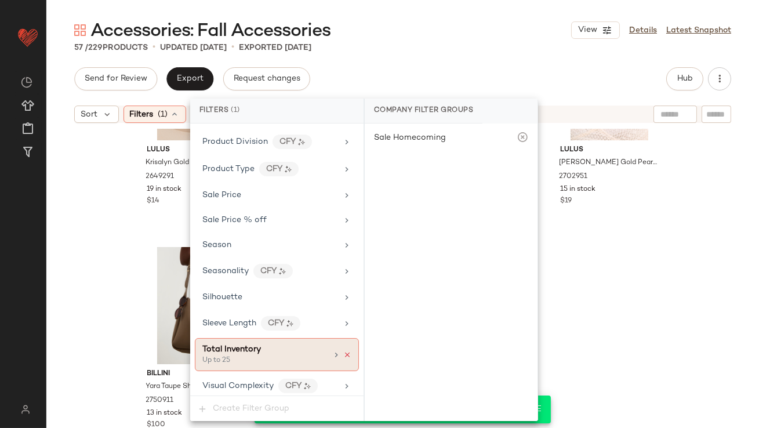
click at [343, 351] on icon at bounding box center [347, 355] width 8 height 8
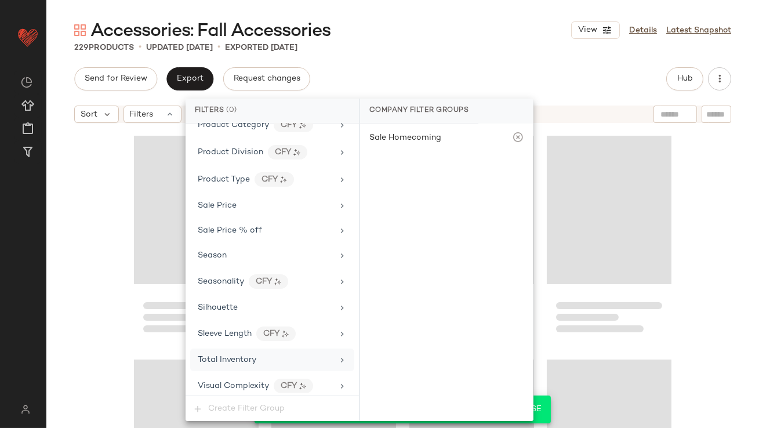
scroll to position [12661, 0]
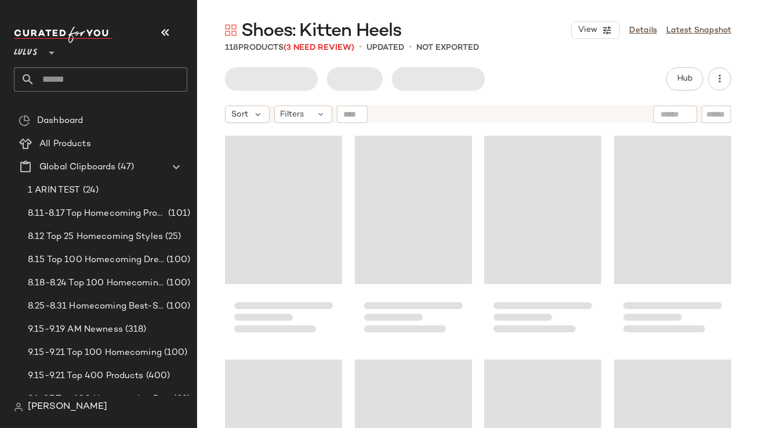
click at [165, 33] on icon "button" at bounding box center [165, 33] width 14 height 14
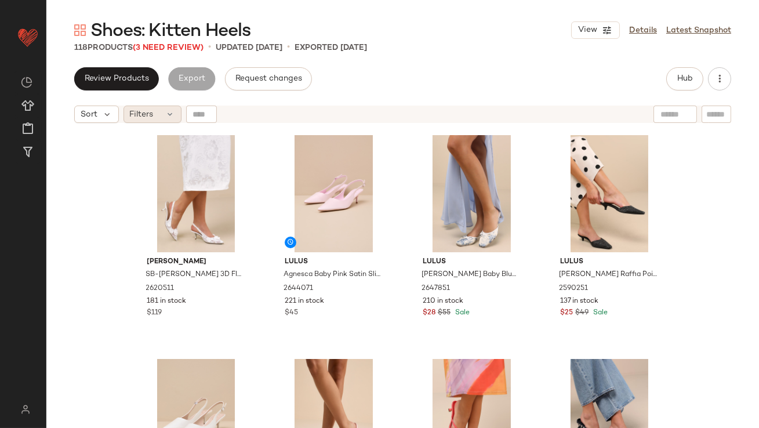
click at [163, 113] on div "Filters" at bounding box center [153, 114] width 58 height 17
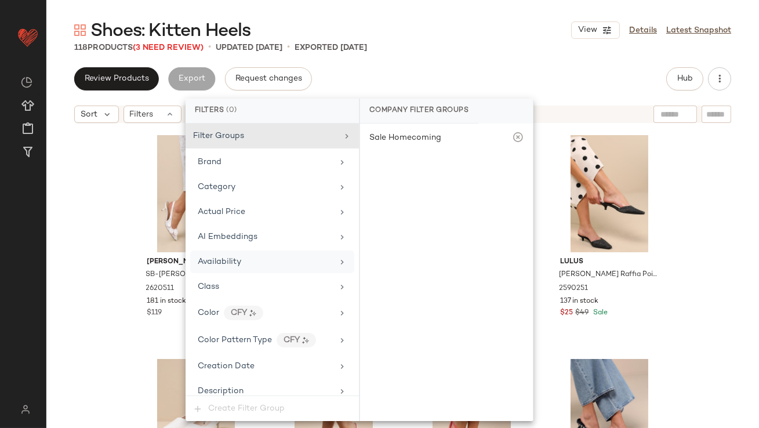
click at [215, 252] on div "Availability" at bounding box center [272, 262] width 164 height 23
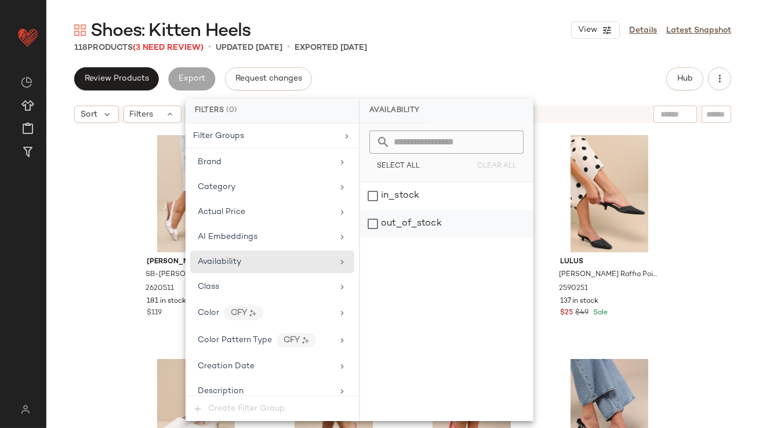
click at [433, 219] on div "out_of_stock" at bounding box center [446, 224] width 173 height 28
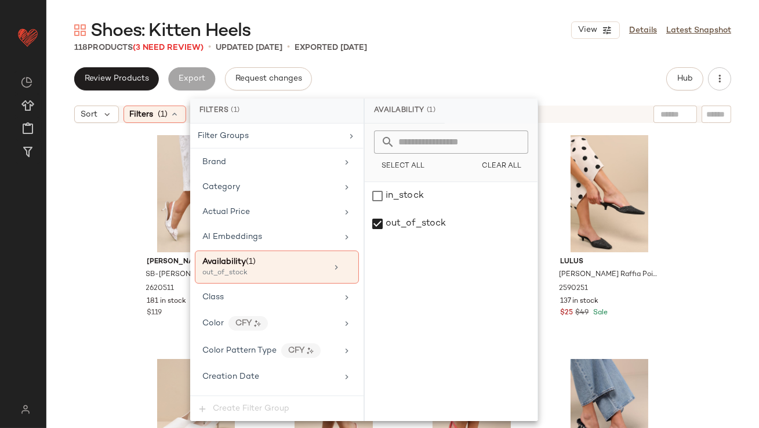
click at [452, 44] on div "118 Products (3 Need Review) • updated Sep 18th • Exported Sep 18th" at bounding box center [402, 48] width 713 height 12
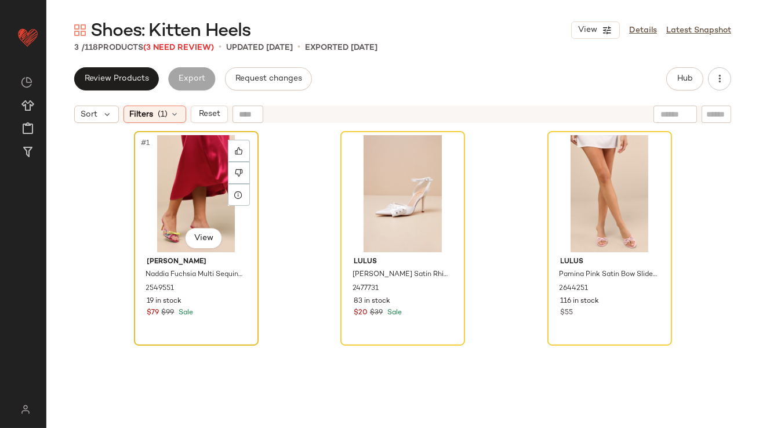
click at [208, 190] on div "#1 View" at bounding box center [196, 193] width 117 height 117
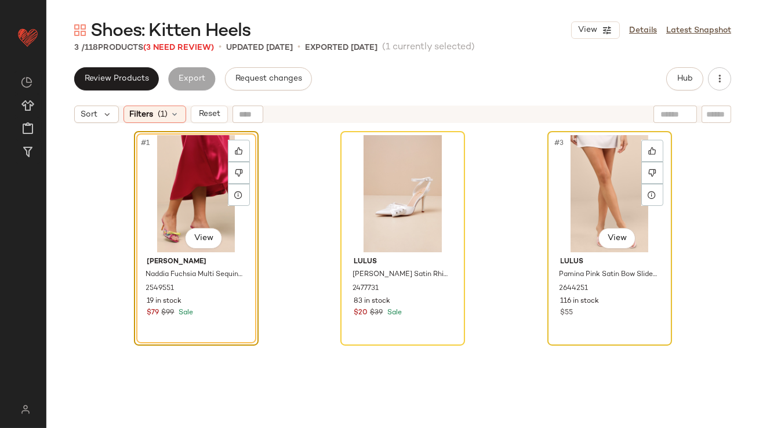
click at [561, 179] on div "#3 View" at bounding box center [610, 193] width 117 height 117
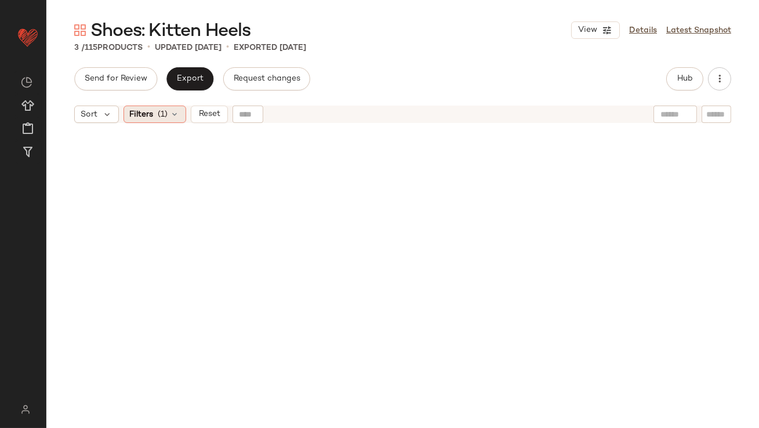
click at [162, 115] on span "(1)" at bounding box center [163, 114] width 10 height 12
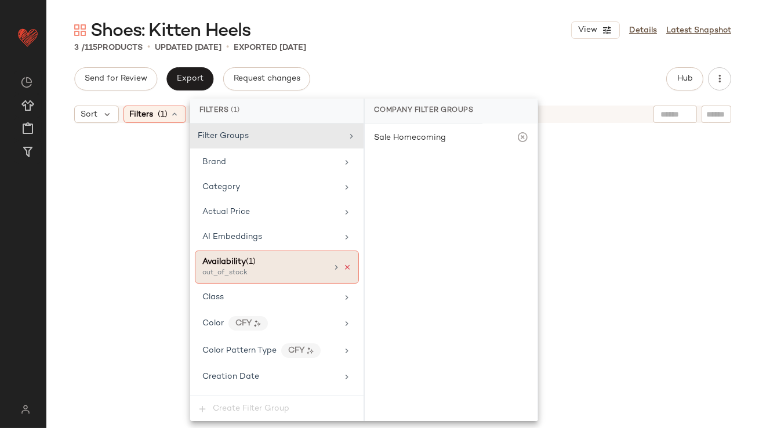
click at [344, 267] on icon at bounding box center [347, 267] width 8 height 8
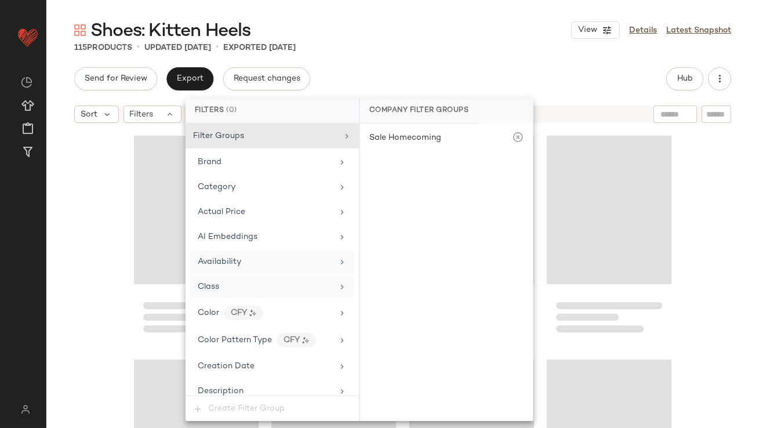
scroll to position [706, 0]
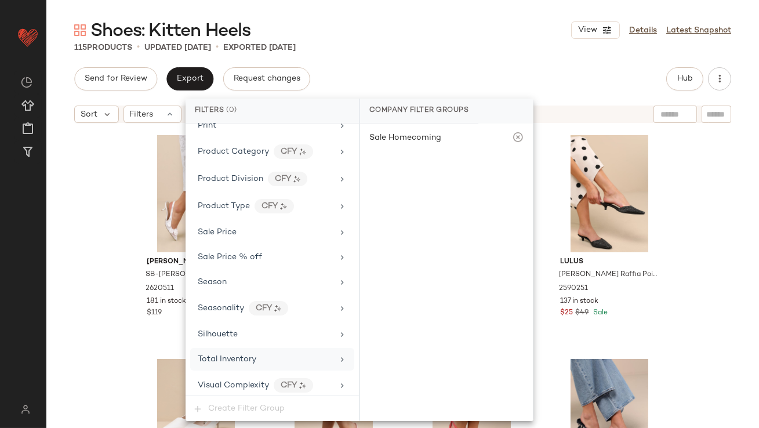
click at [247, 357] on span "Total Inventory" at bounding box center [227, 359] width 59 height 9
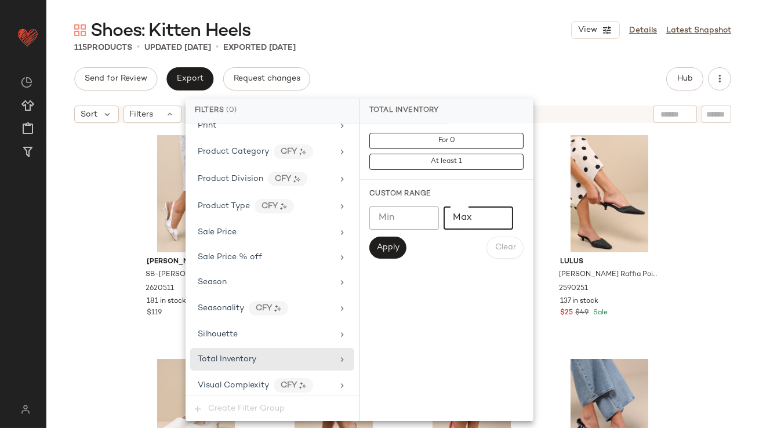
click at [501, 212] on input "*" at bounding box center [479, 218] width 70 height 23
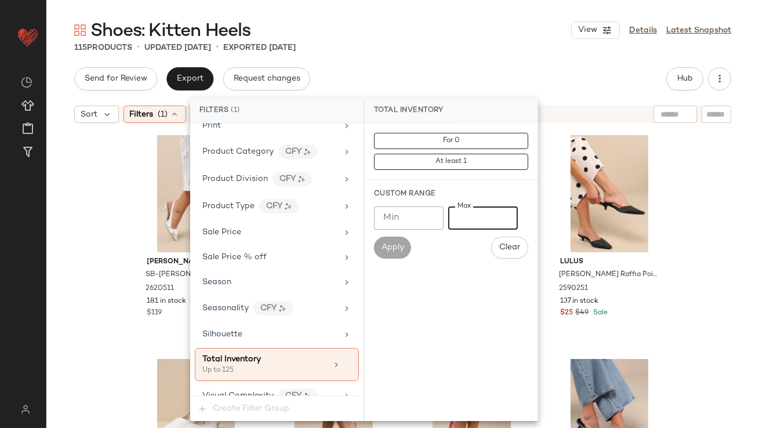
type input "*"
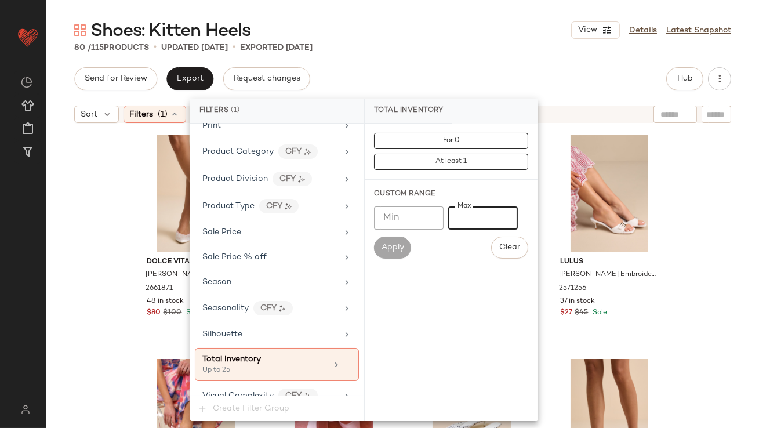
type input "**"
click at [441, 64] on div "Shoes: Kitten Heels View Details Latest Snapshot 80 / 115 Products • updated Se…" at bounding box center [402, 224] width 713 height 410
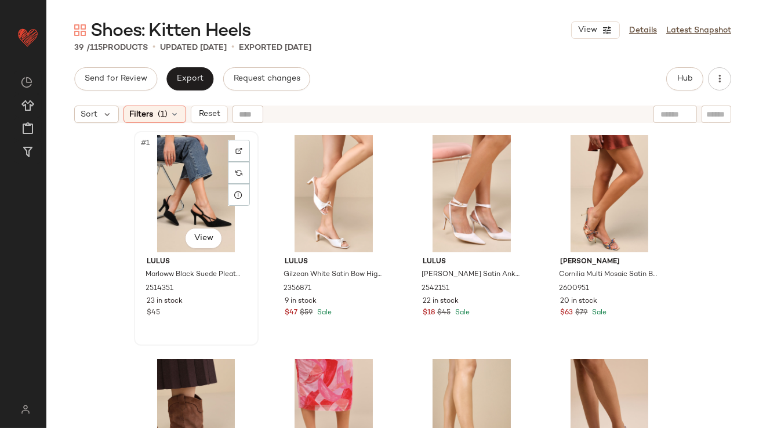
click at [170, 193] on div "#1 View" at bounding box center [196, 193] width 117 height 117
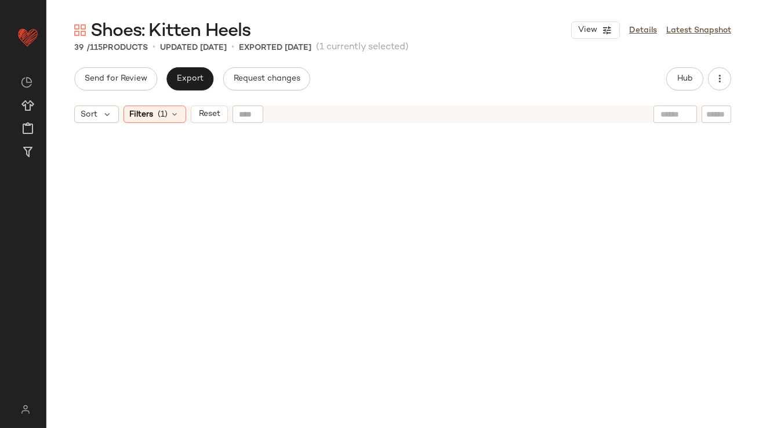
scroll to position [1913, 0]
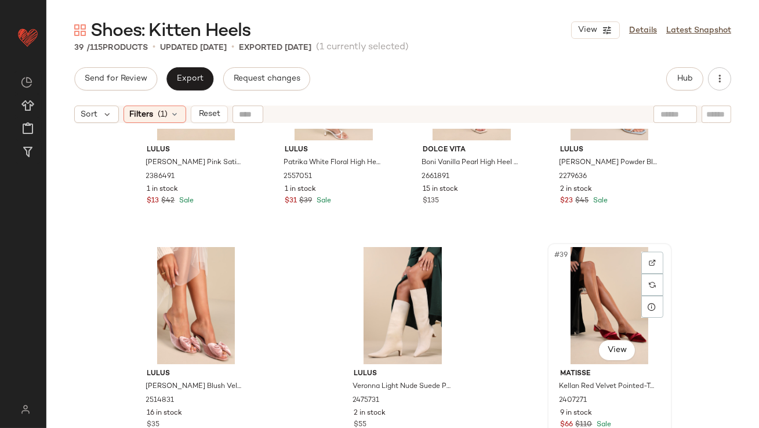
click at [622, 292] on div "#39 View" at bounding box center [610, 305] width 117 height 117
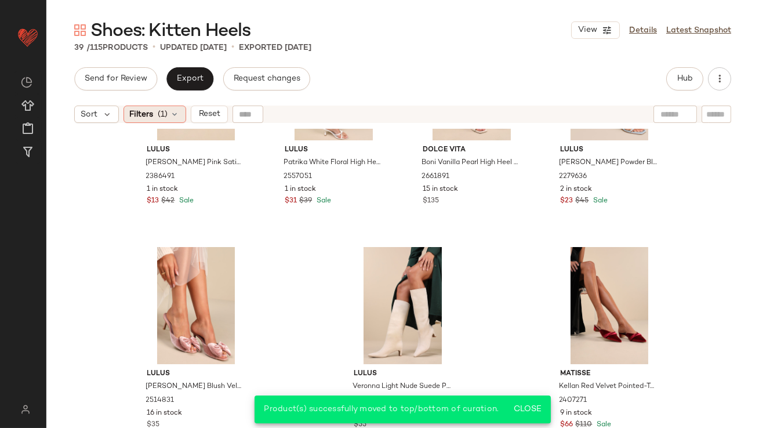
click at [173, 109] on div "Filters (1)" at bounding box center [155, 114] width 63 height 17
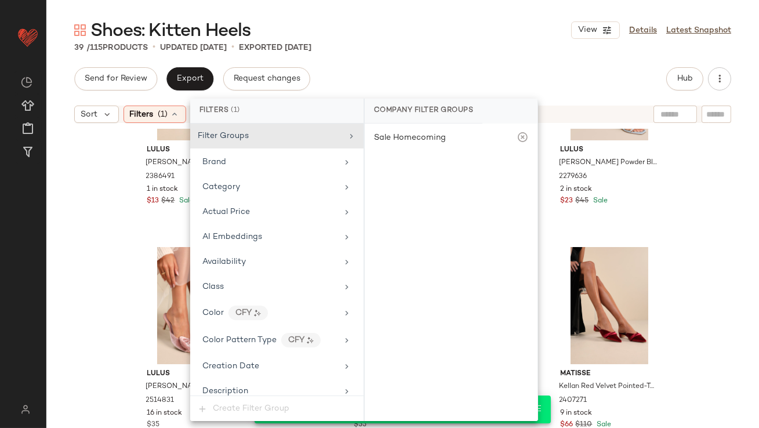
scroll to position [716, 0]
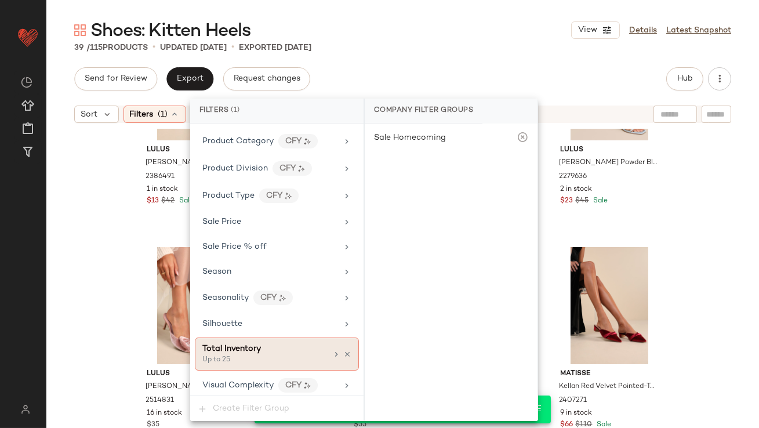
click at [345, 350] on icon at bounding box center [347, 354] width 8 height 8
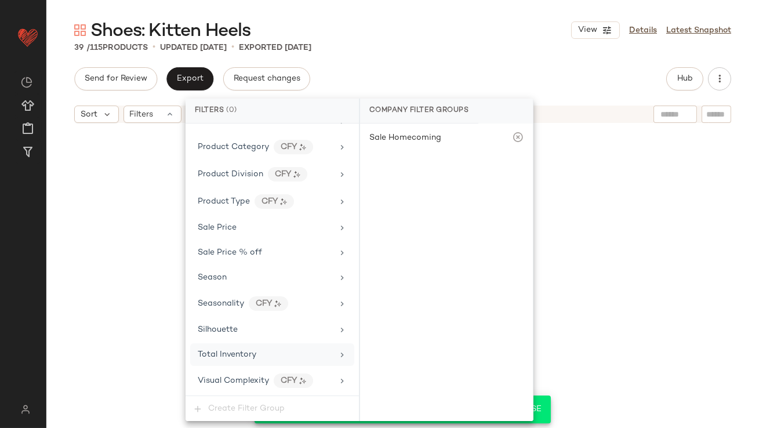
scroll to position [706, 0]
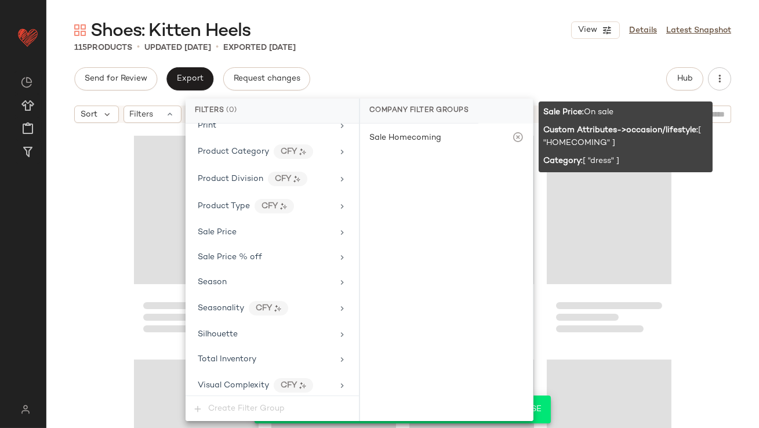
click at [457, 49] on div "115 Products • updated Sep 23rd • Exported Sep 18th" at bounding box center [402, 48] width 713 height 12
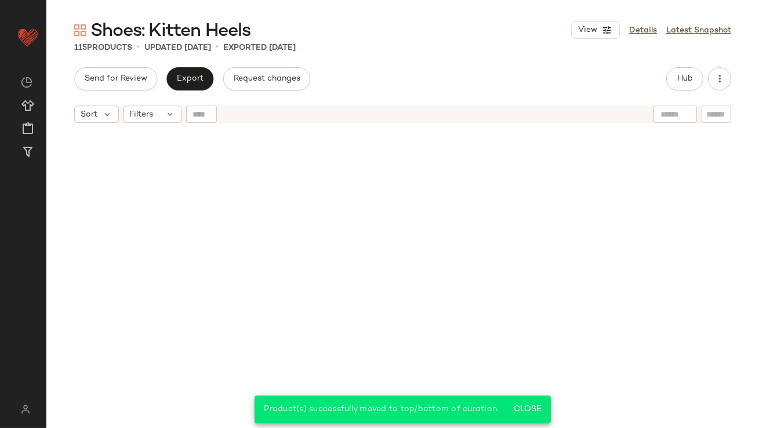
scroll to position [6167, 0]
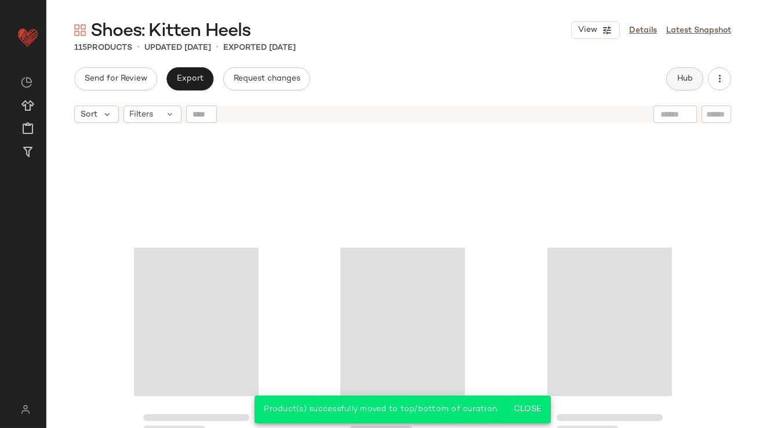
click at [686, 79] on span "Hub" at bounding box center [685, 78] width 16 height 9
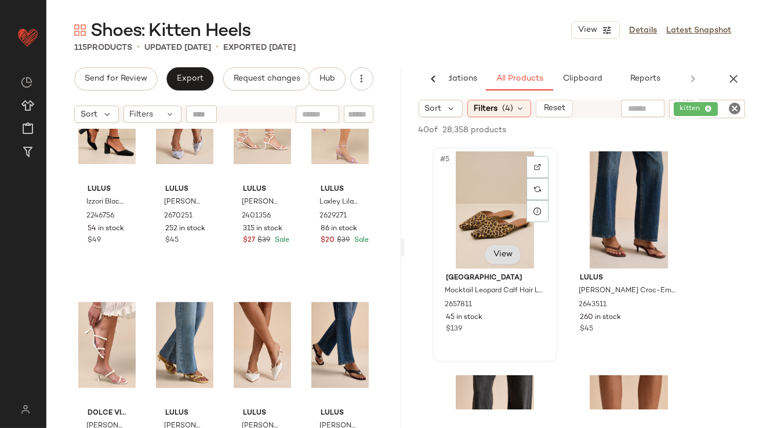
scroll to position [602, 0]
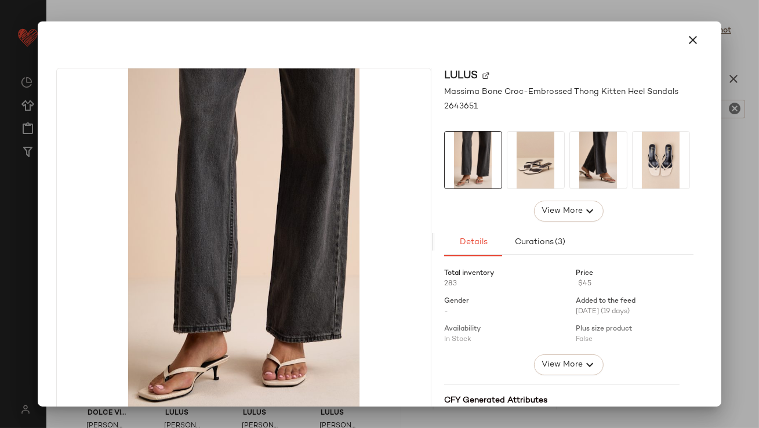
click at [693, 39] on icon "button" at bounding box center [694, 40] width 14 height 14
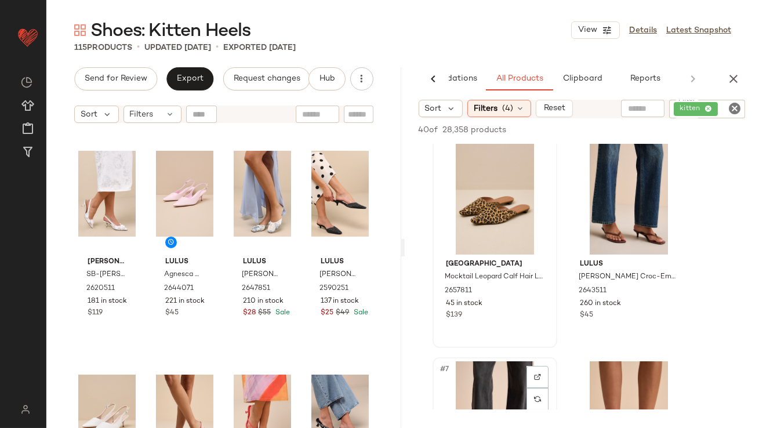
scroll to position [446, 0]
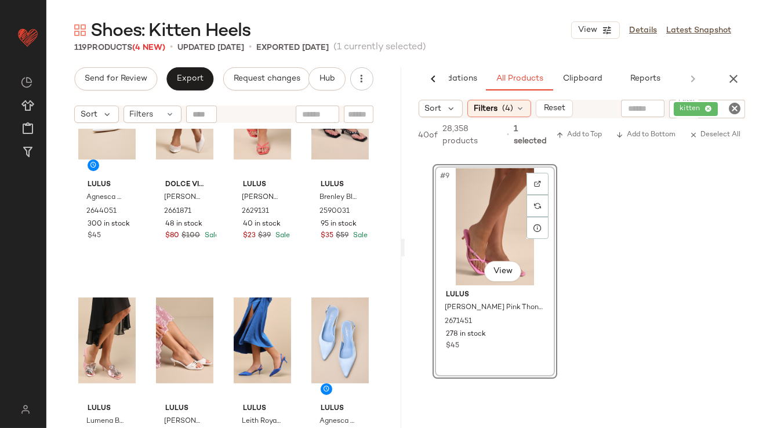
scroll to position [547, 0]
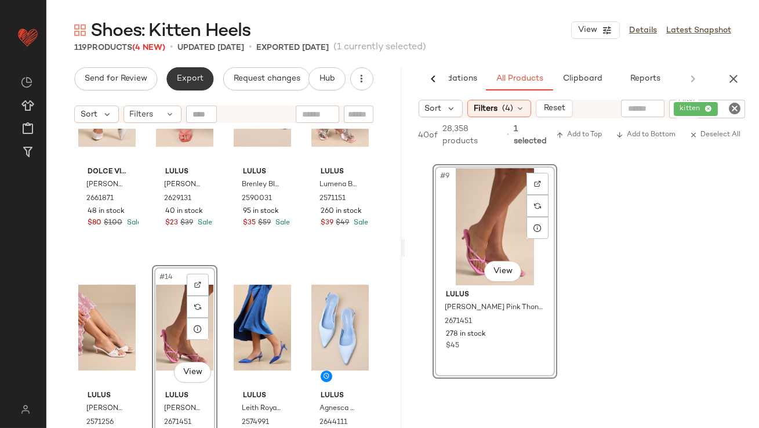
click at [182, 85] on button "Export" at bounding box center [189, 78] width 47 height 23
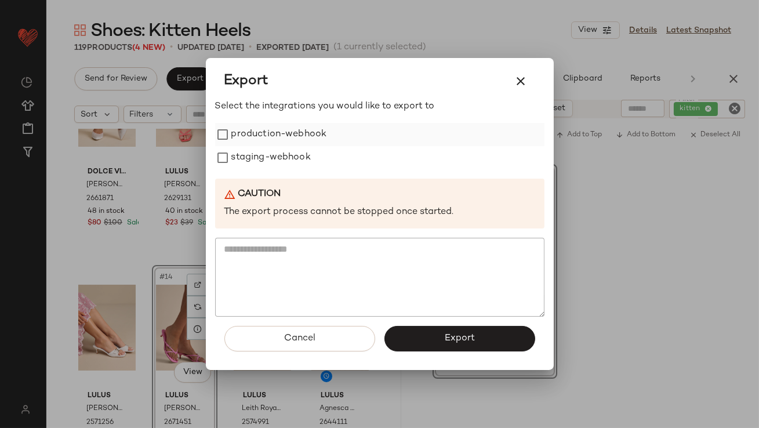
drag, startPoint x: 258, startPoint y: 138, endPoint x: 258, endPoint y: 145, distance: 7.0
click at [258, 139] on label "production-webhook" at bounding box center [279, 134] width 96 height 23
click at [258, 160] on label "staging-webhook" at bounding box center [270, 157] width 79 height 23
click at [419, 341] on button "Export" at bounding box center [460, 339] width 151 height 26
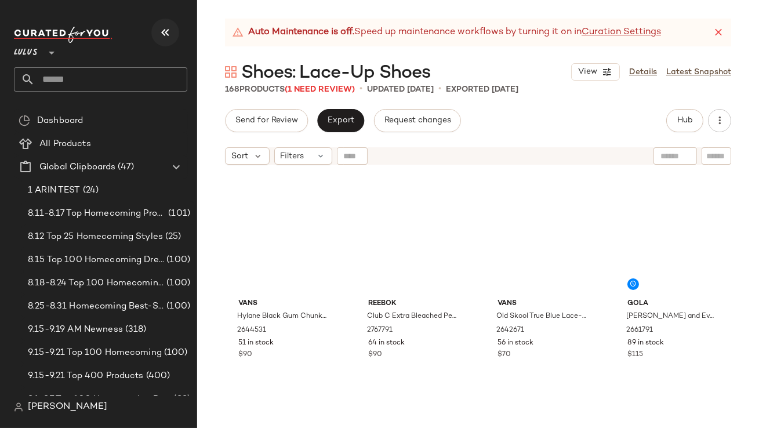
click at [157, 26] on button "button" at bounding box center [165, 33] width 28 height 28
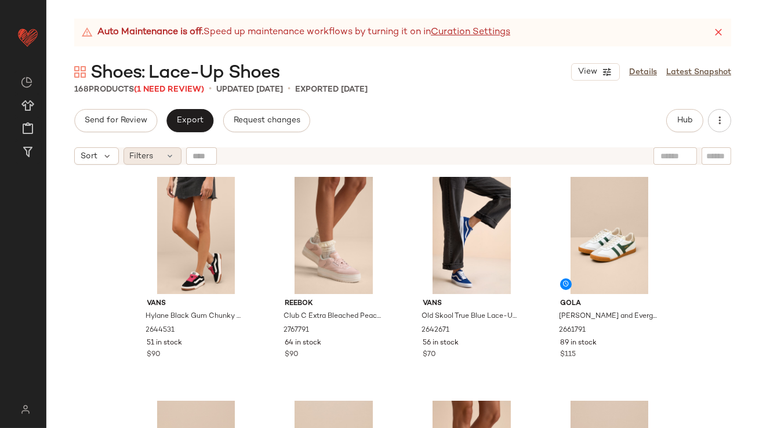
click at [155, 158] on div "Filters" at bounding box center [153, 155] width 58 height 17
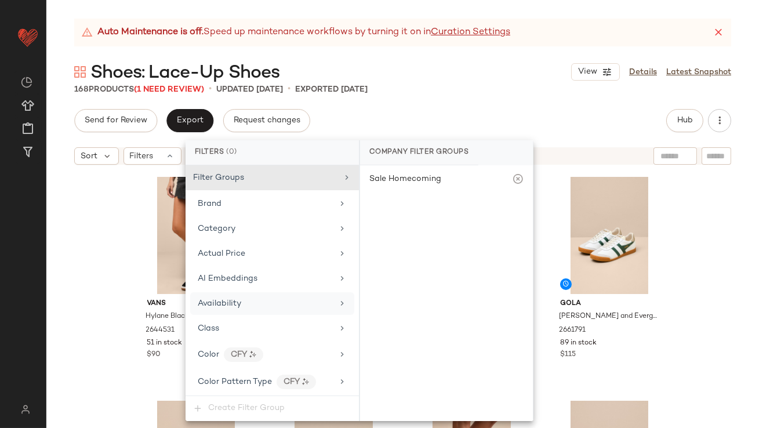
click at [220, 299] on span "Availability" at bounding box center [220, 303] width 44 height 9
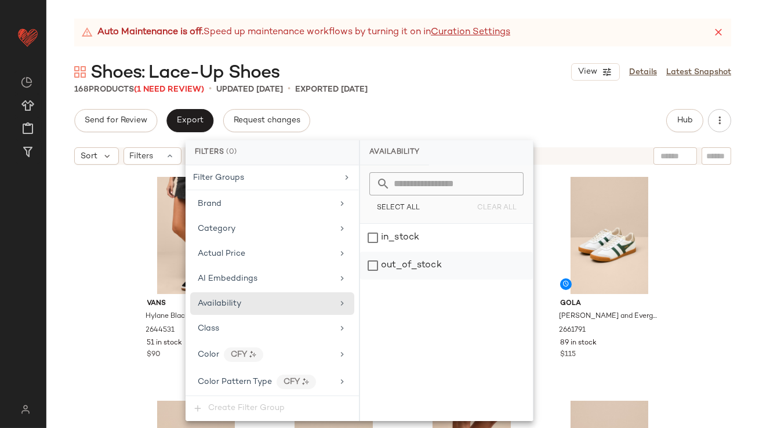
click at [432, 260] on div "out_of_stock" at bounding box center [446, 266] width 173 height 28
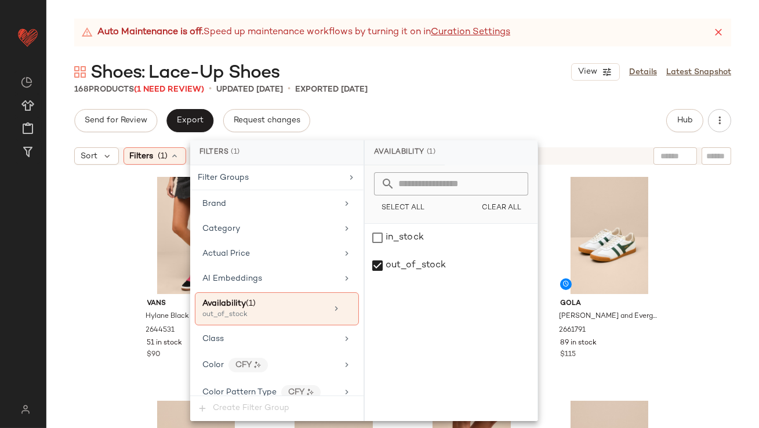
click at [462, 96] on div "Auto Maintenance is off. Speed up maintenance workflows by turning it on in Cur…" at bounding box center [402, 224] width 713 height 410
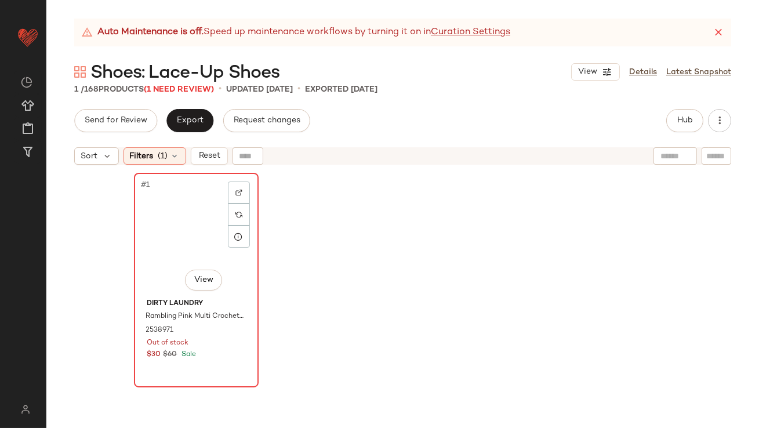
click at [174, 229] on div "#1 View" at bounding box center [196, 235] width 117 height 117
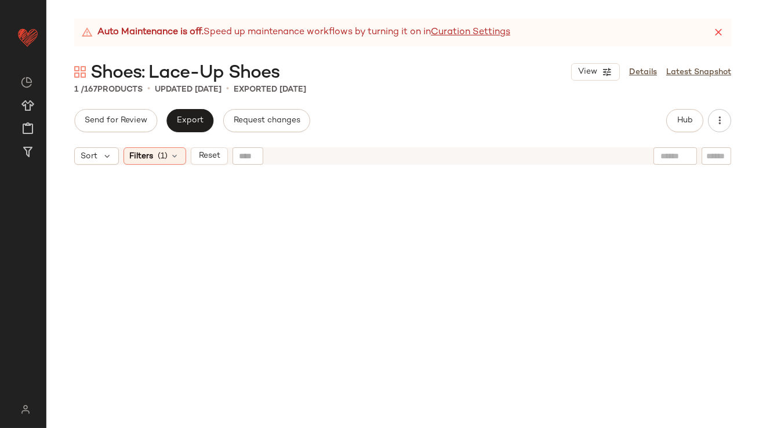
click at [153, 165] on div "Sort Filters (1) Reset" at bounding box center [402, 156] width 713 height 29
click at [153, 152] on span "Filters" at bounding box center [142, 156] width 24 height 12
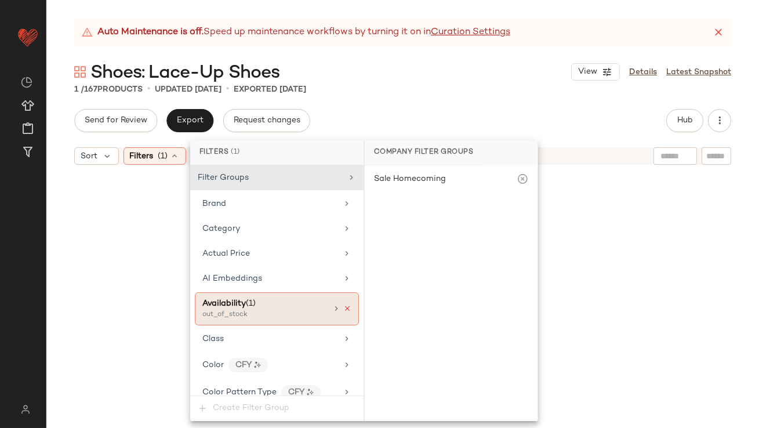
click at [343, 307] on icon at bounding box center [347, 309] width 8 height 8
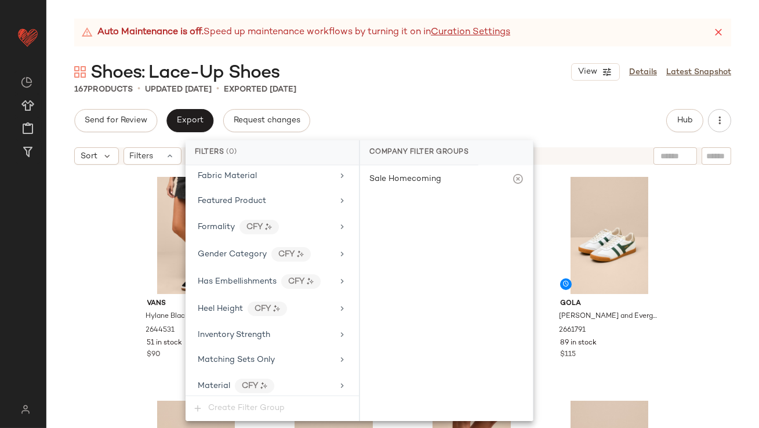
scroll to position [748, 0]
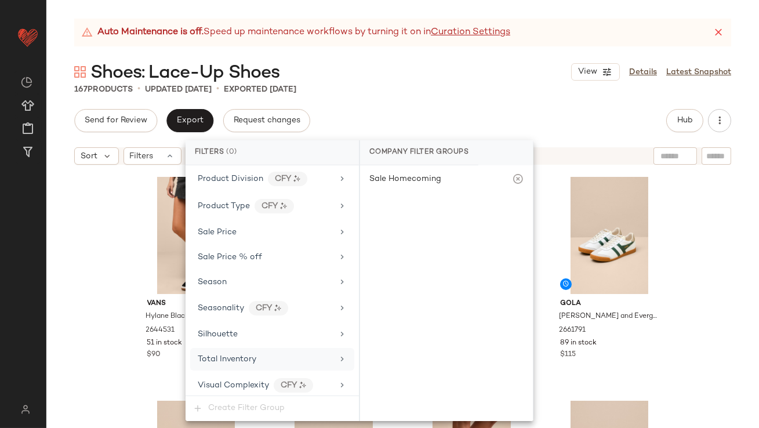
click at [219, 357] on span "Total Inventory" at bounding box center [227, 359] width 59 height 9
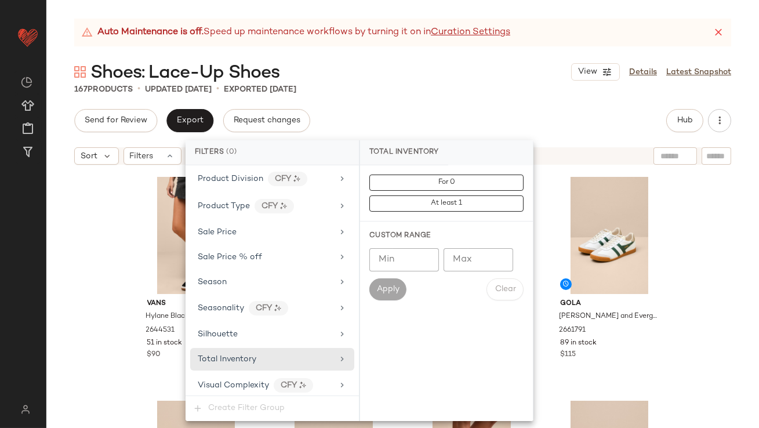
click at [450, 257] on input "Max" at bounding box center [479, 259] width 70 height 23
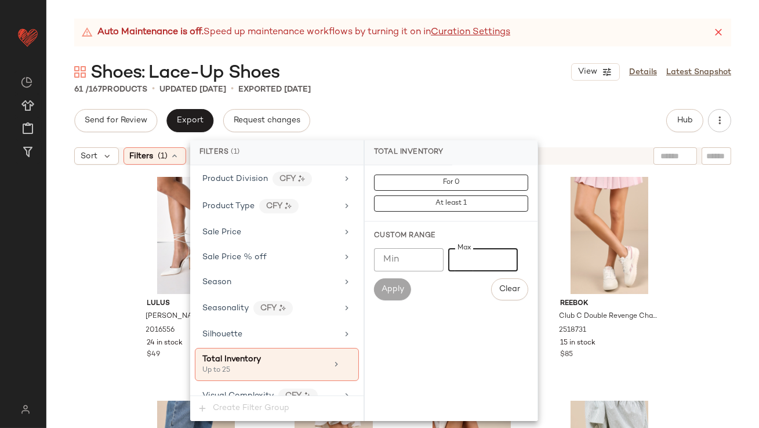
type input "**"
click at [490, 99] on div "Auto Maintenance is off. Speed up maintenance workflows by turning it on in Cur…" at bounding box center [402, 224] width 713 height 410
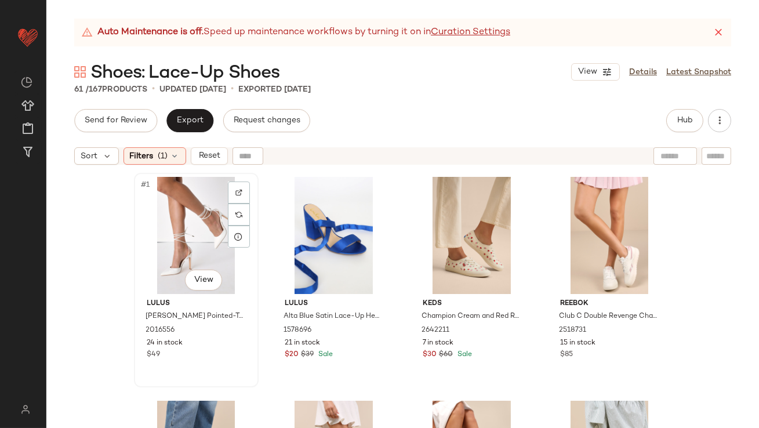
click at [169, 255] on div "#1 View" at bounding box center [196, 235] width 117 height 117
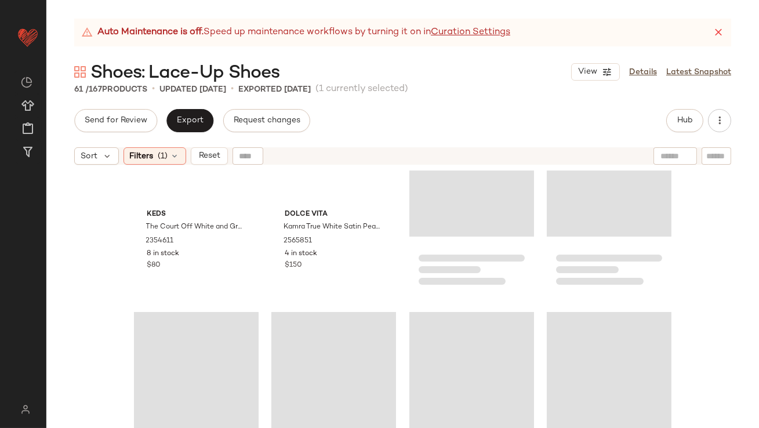
scroll to position [3298, 0]
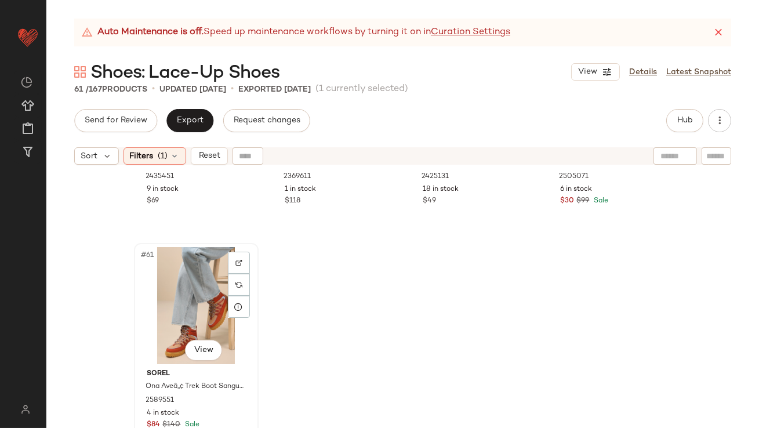
click at [189, 294] on div "#61 View" at bounding box center [196, 305] width 117 height 117
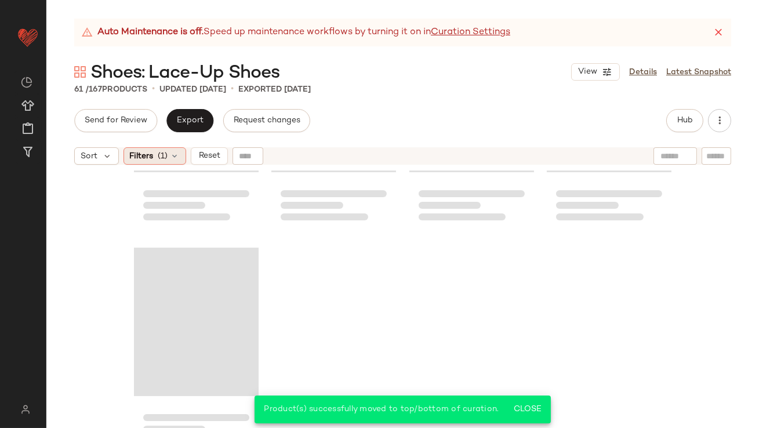
click at [162, 161] on span "(1)" at bounding box center [163, 156] width 10 height 12
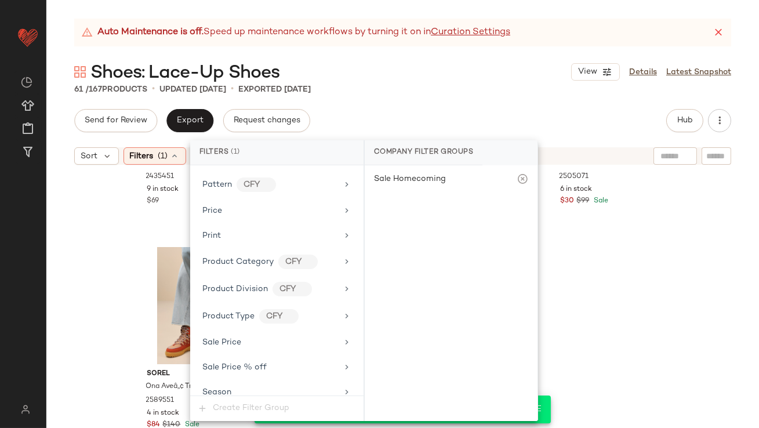
scroll to position [758, 0]
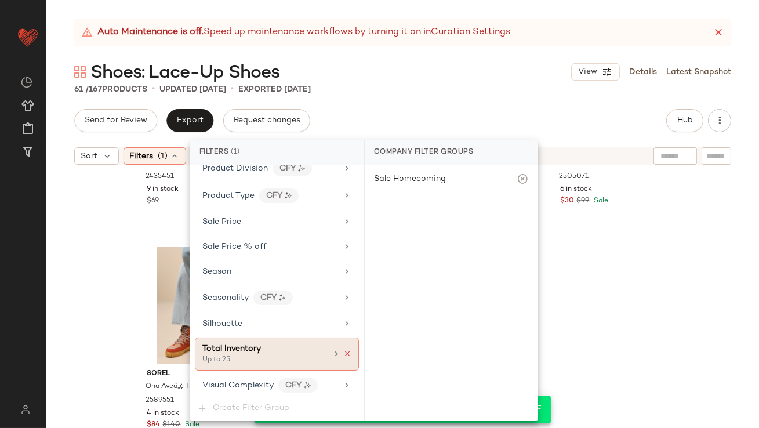
click at [346, 350] on icon at bounding box center [347, 354] width 8 height 8
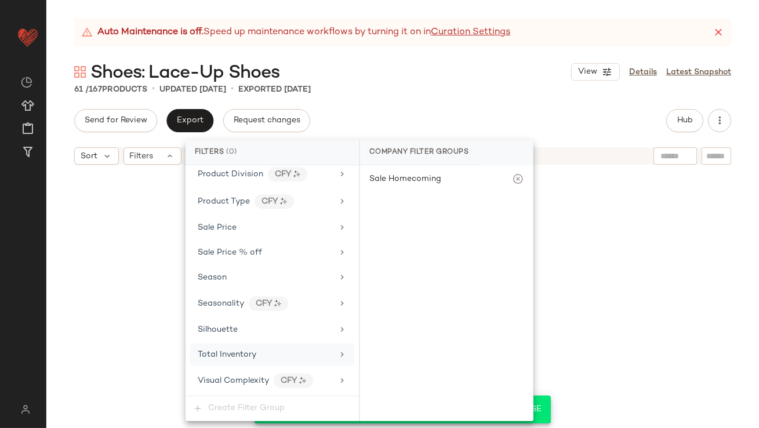
scroll to position [748, 0]
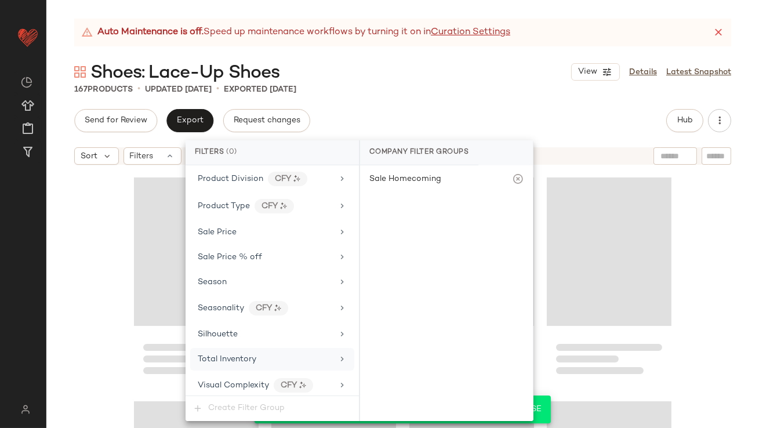
click at [489, 56] on div "Auto Maintenance is off. Speed up maintenance workflows by turning it on in Cur…" at bounding box center [402, 224] width 713 height 410
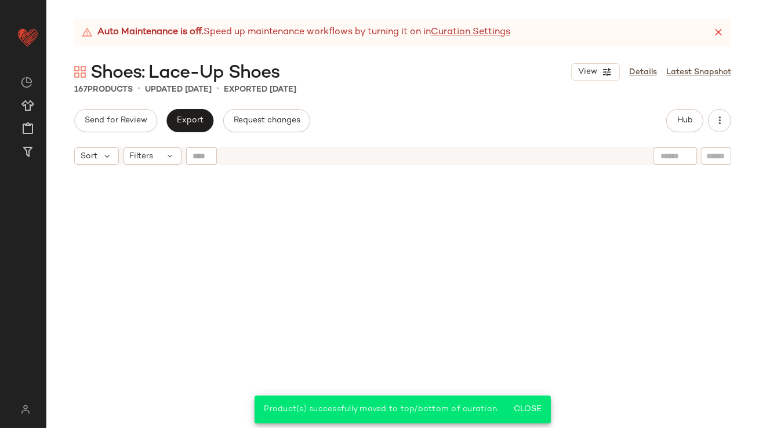
scroll to position [9120, 0]
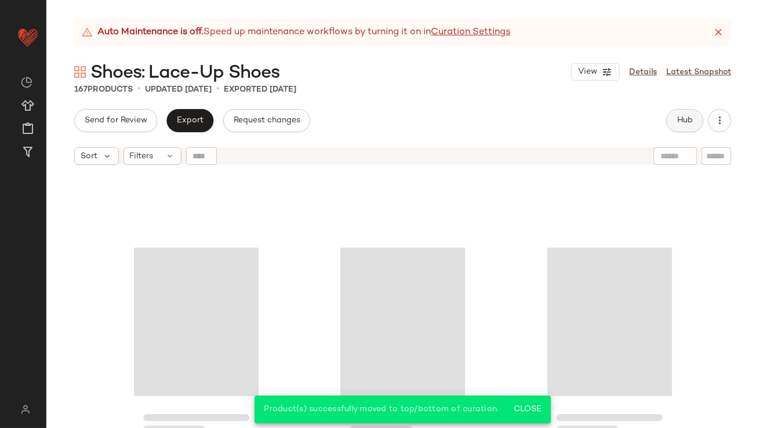
click at [671, 114] on button "Hub" at bounding box center [685, 120] width 37 height 23
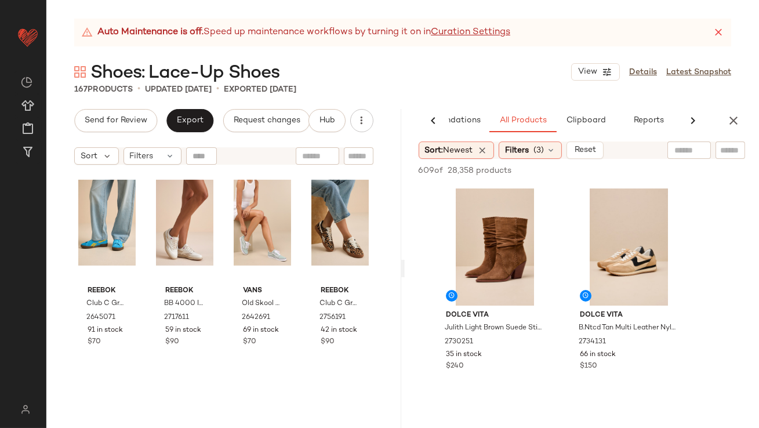
scroll to position [0, 0]
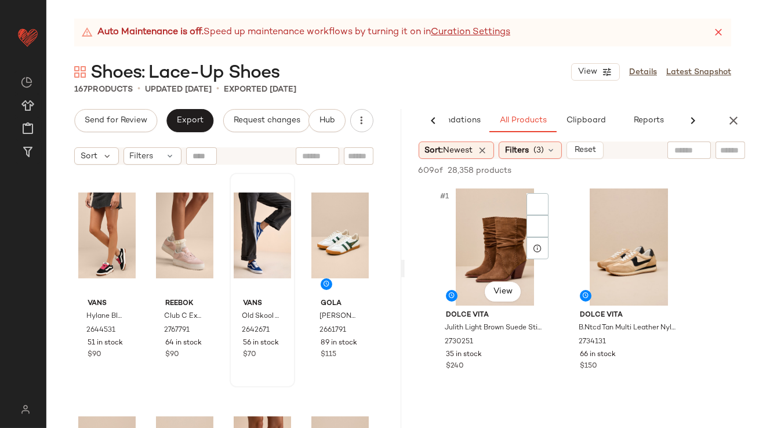
drag, startPoint x: 563, startPoint y: 261, endPoint x: 234, endPoint y: 294, distance: 330.5
click at [234, 294] on div "Send for Review Export Request changes Hub Sort Filters Vans Hylane Black Gum C…" at bounding box center [402, 268] width 713 height 319
click at [480, 222] on div "#1 View" at bounding box center [495, 247] width 117 height 117
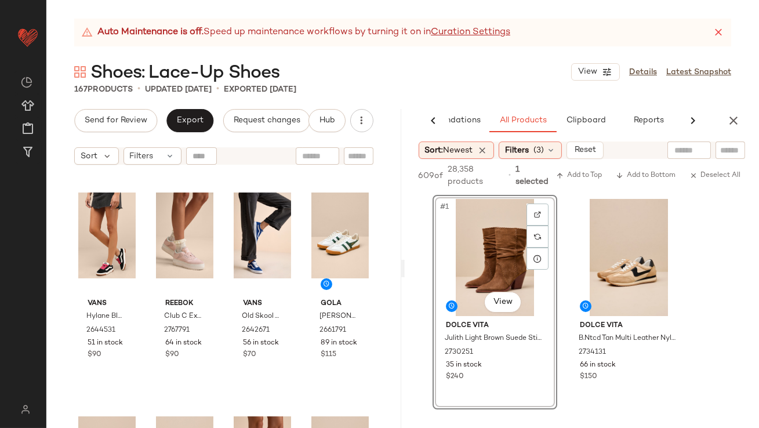
click at [457, 80] on div "Shoes: Lace-Up Shoes View Details Latest Snapshot" at bounding box center [402, 71] width 713 height 23
click at [538, 69] on div "Shoes: Lace-Up Shoes View Details Latest Snapshot" at bounding box center [402, 71] width 713 height 23
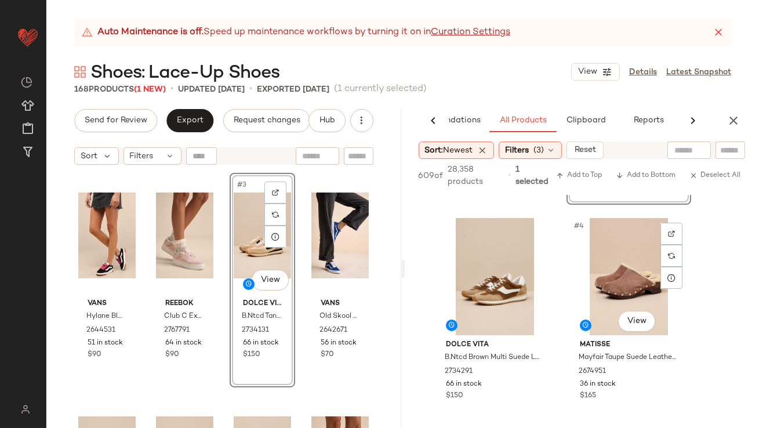
scroll to position [208, 0]
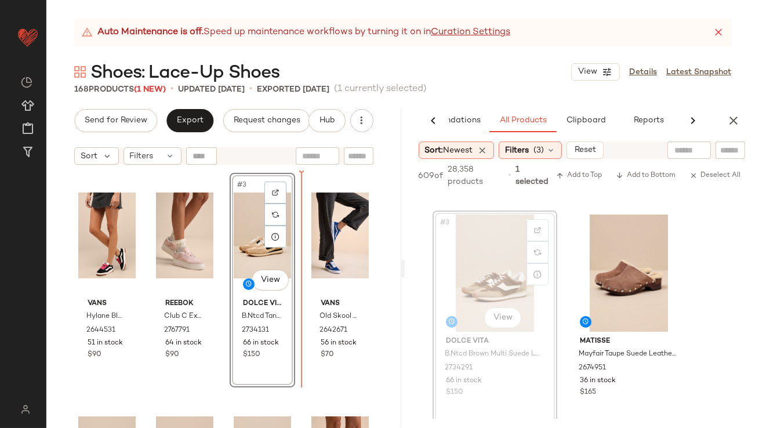
drag, startPoint x: 504, startPoint y: 263, endPoint x: 499, endPoint y: 266, distance: 6.3
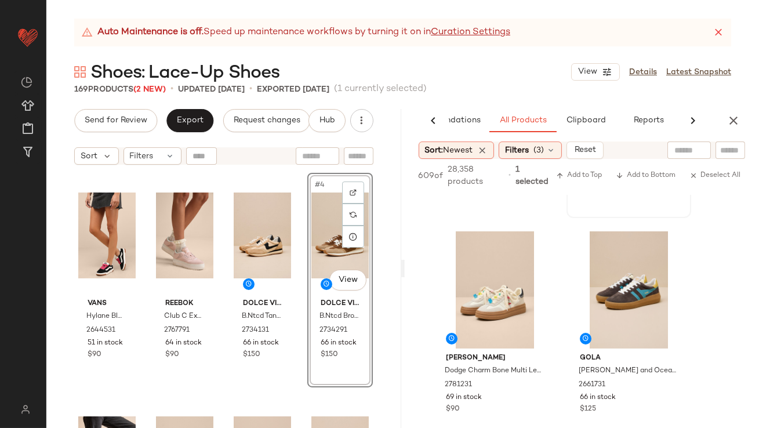
scroll to position [640, 0]
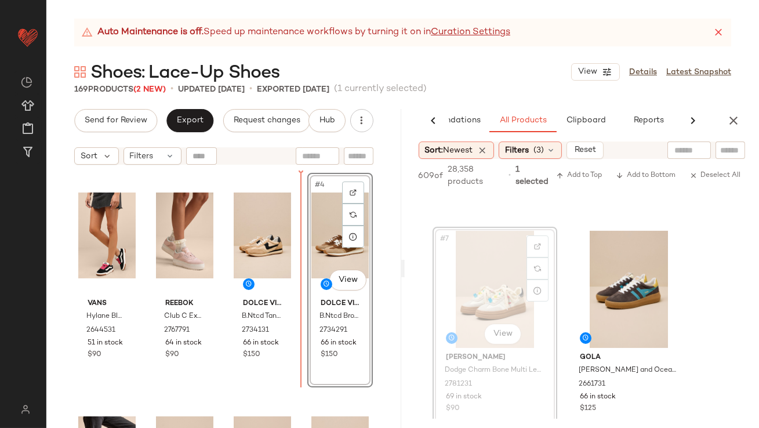
drag, startPoint x: 495, startPoint y: 269, endPoint x: 441, endPoint y: 277, distance: 53.9
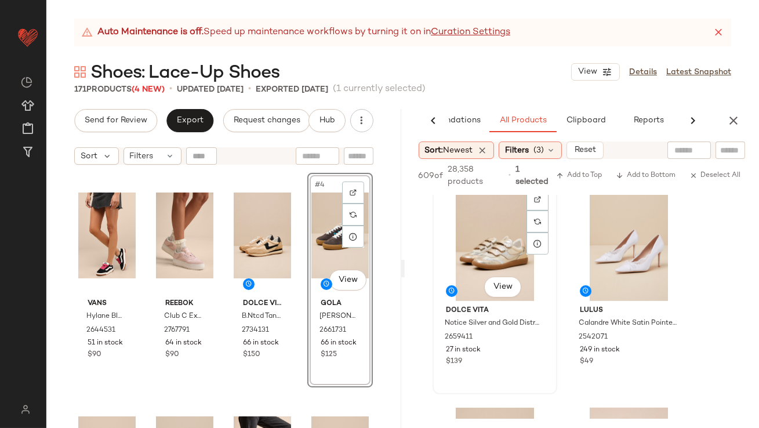
scroll to position [1499, 0]
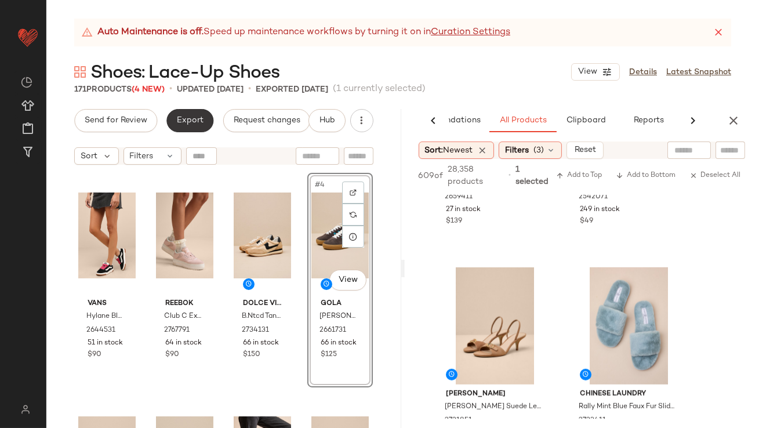
click at [190, 120] on span "Export" at bounding box center [189, 120] width 27 height 9
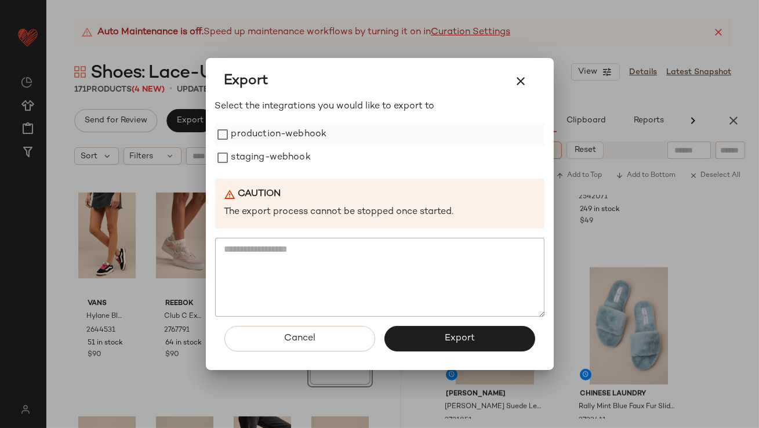
click at [246, 138] on label "production-webhook" at bounding box center [279, 134] width 96 height 23
click at [246, 162] on label "staging-webhook" at bounding box center [270, 157] width 79 height 23
click at [428, 329] on button "Export" at bounding box center [460, 339] width 151 height 26
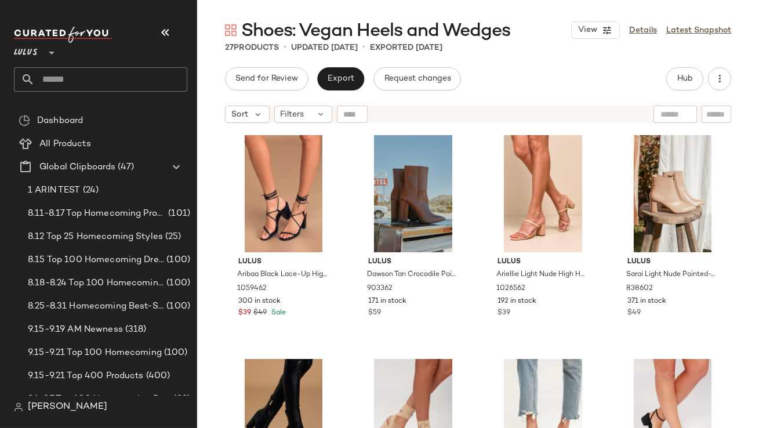
click at [165, 32] on icon "button" at bounding box center [165, 33] width 14 height 14
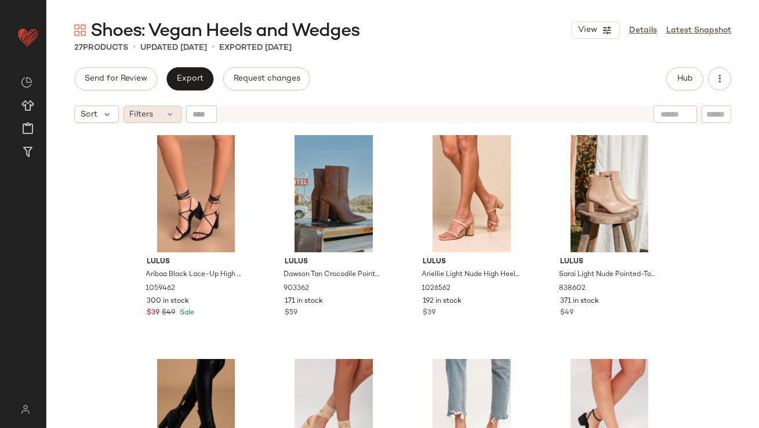
click at [155, 110] on div "Filters" at bounding box center [153, 114] width 58 height 17
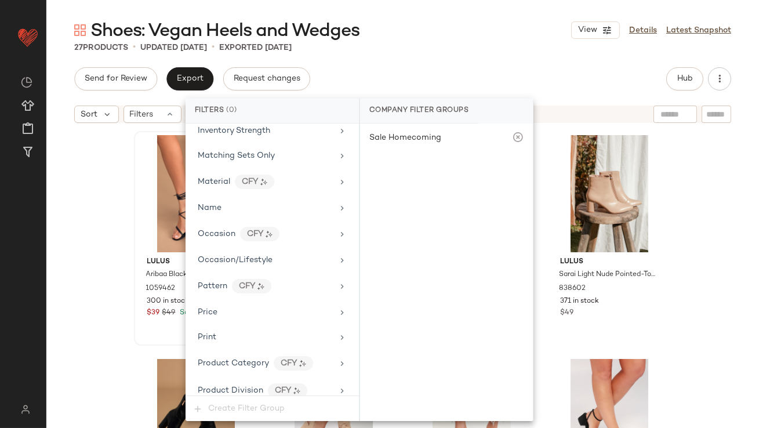
scroll to position [706, 0]
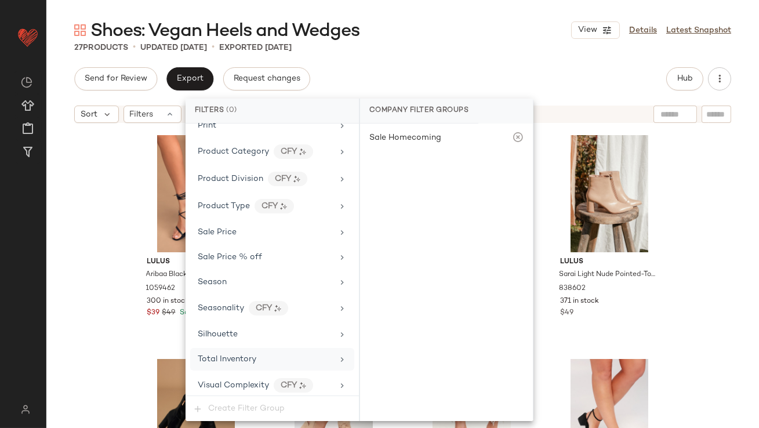
click at [245, 355] on span "Total Inventory" at bounding box center [227, 359] width 59 height 9
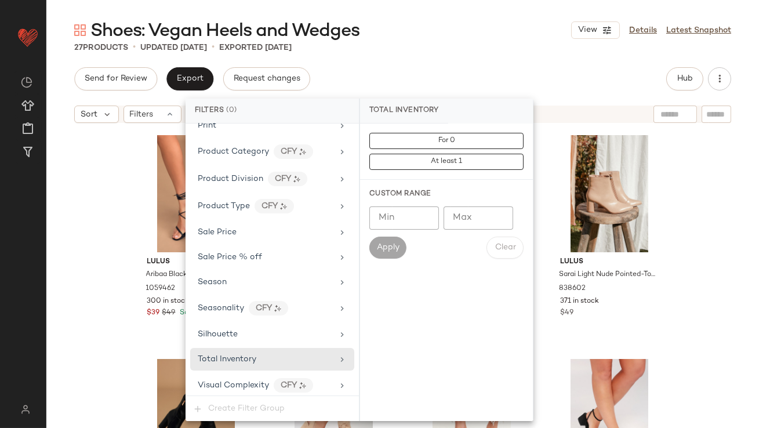
click at [489, 219] on input "Max" at bounding box center [479, 218] width 70 height 23
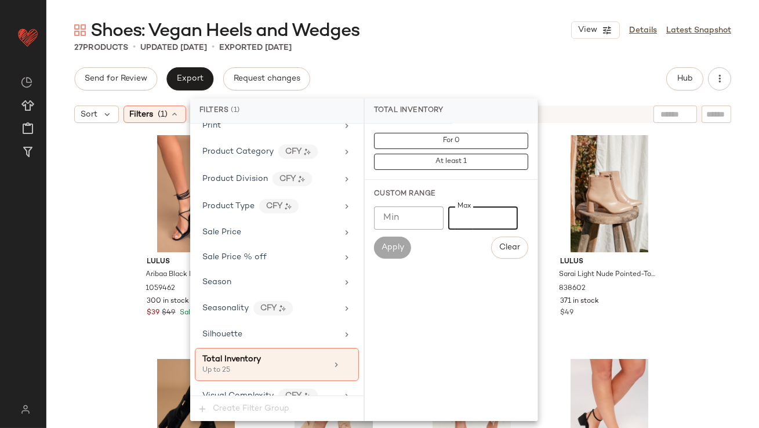
type input "**"
click at [530, 85] on div "Send for Review Export Request changes Hub" at bounding box center [402, 78] width 657 height 23
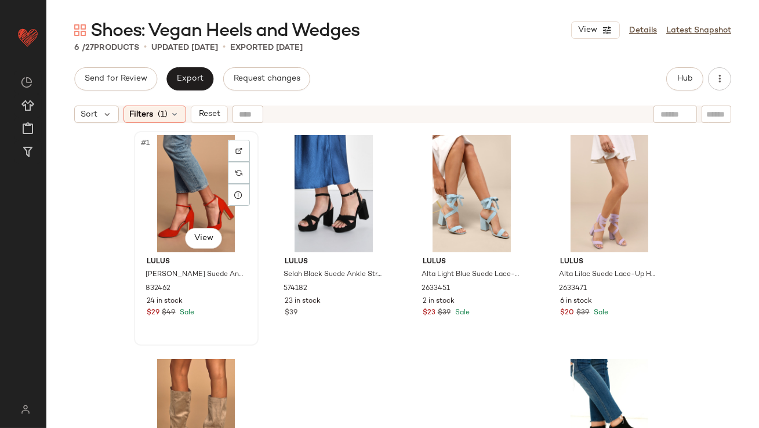
click at [189, 184] on div "#1 View" at bounding box center [196, 193] width 117 height 117
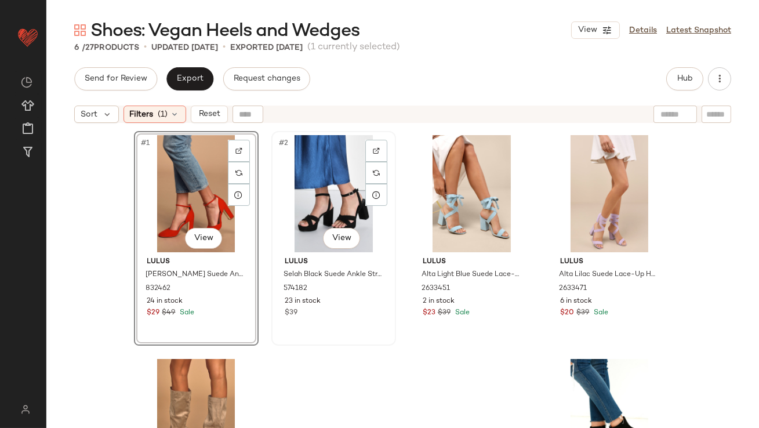
scroll to position [112, 0]
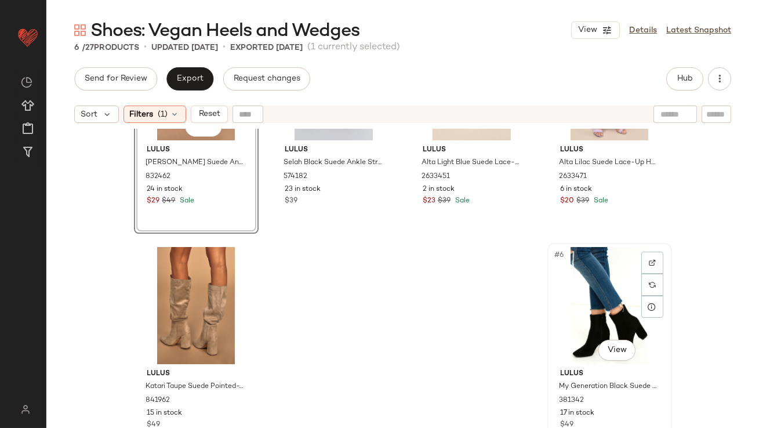
click at [592, 293] on div "#6 View" at bounding box center [610, 305] width 117 height 117
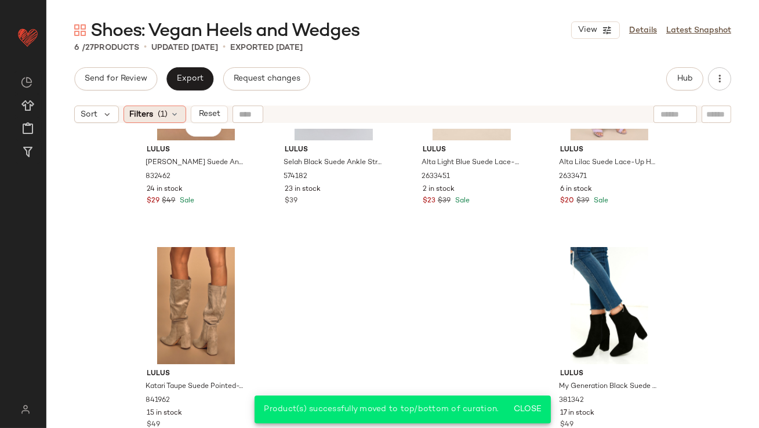
click at [166, 114] on span "(1)" at bounding box center [163, 114] width 10 height 12
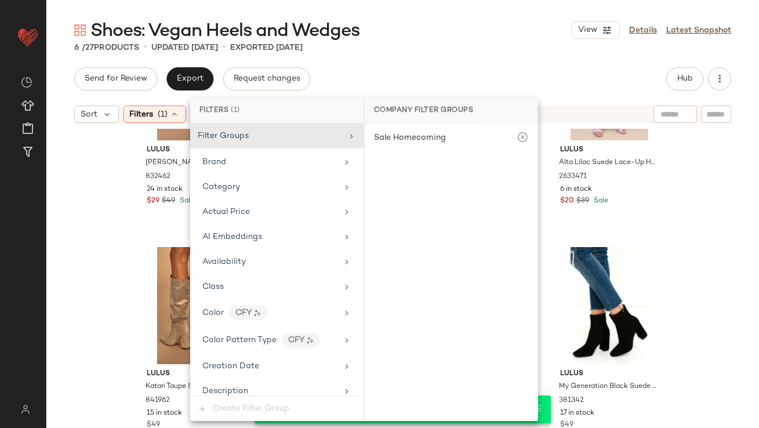
scroll to position [716, 0]
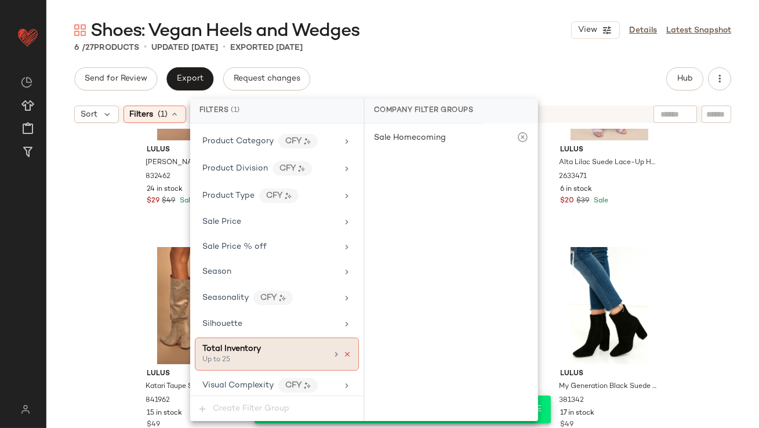
click at [343, 350] on icon at bounding box center [347, 354] width 8 height 8
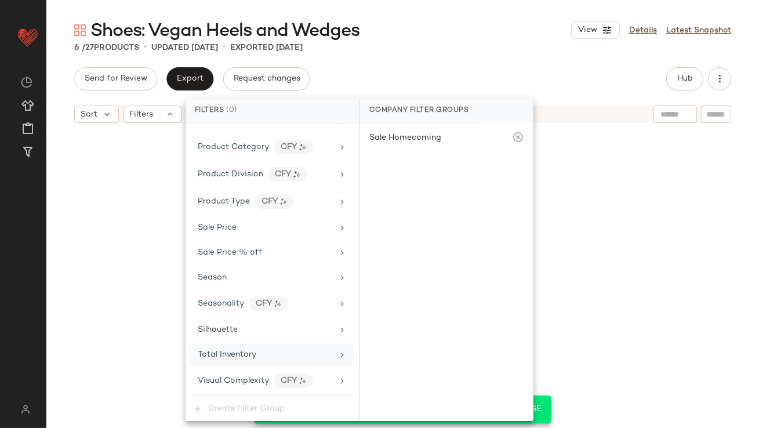
scroll to position [706, 0]
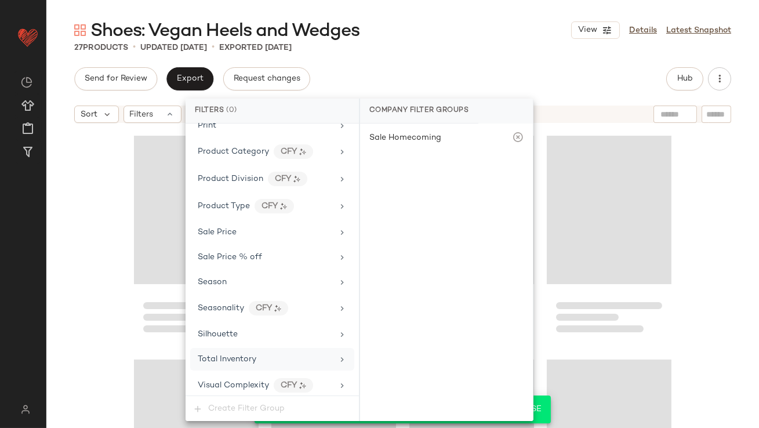
click at [467, 77] on div "Send for Review Export Request changes Hub" at bounding box center [402, 78] width 657 height 23
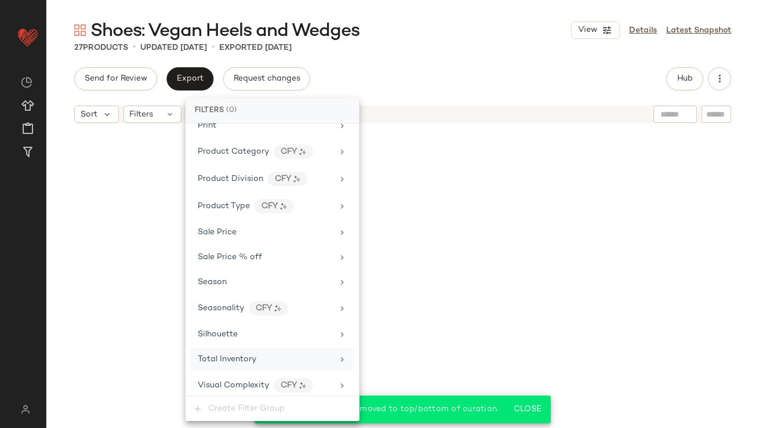
scroll to position [1241, 0]
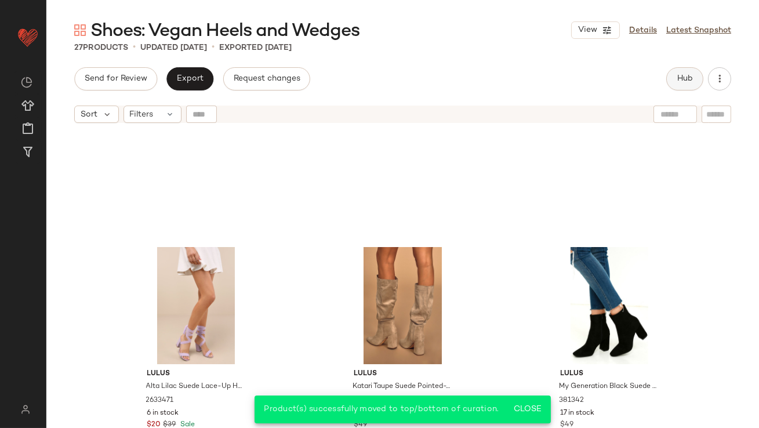
click at [689, 83] on span "Hub" at bounding box center [685, 78] width 16 height 9
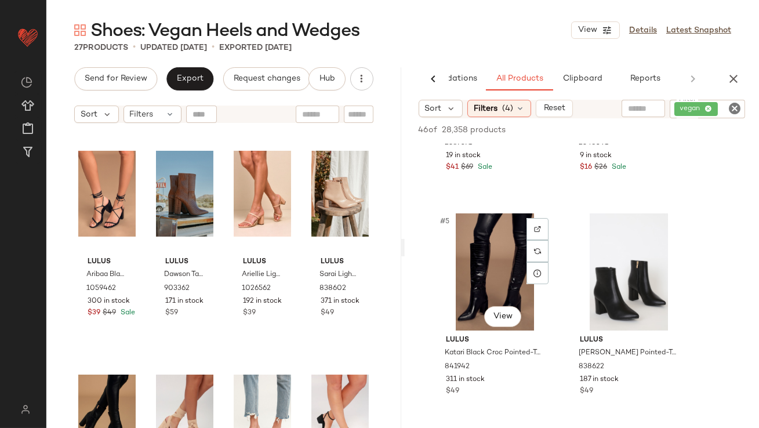
scroll to position [384, 0]
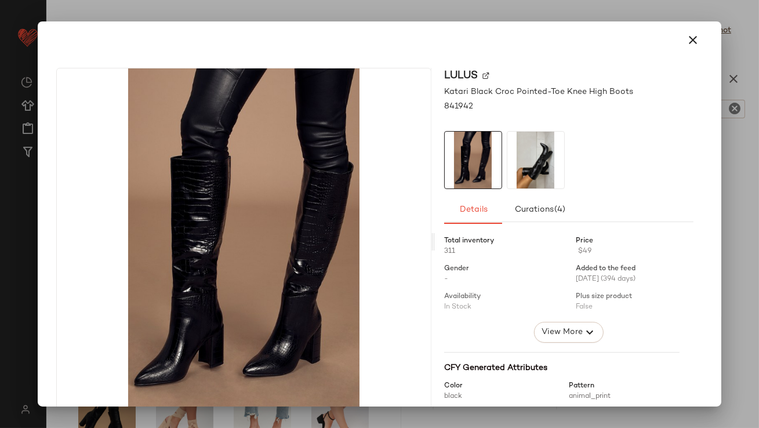
click at [520, 149] on img at bounding box center [536, 160] width 57 height 57
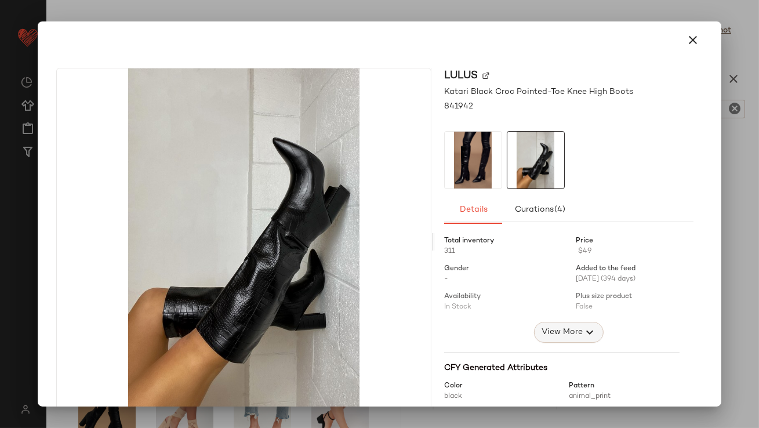
click at [534, 340] on button "View More" at bounding box center [569, 332] width 70 height 21
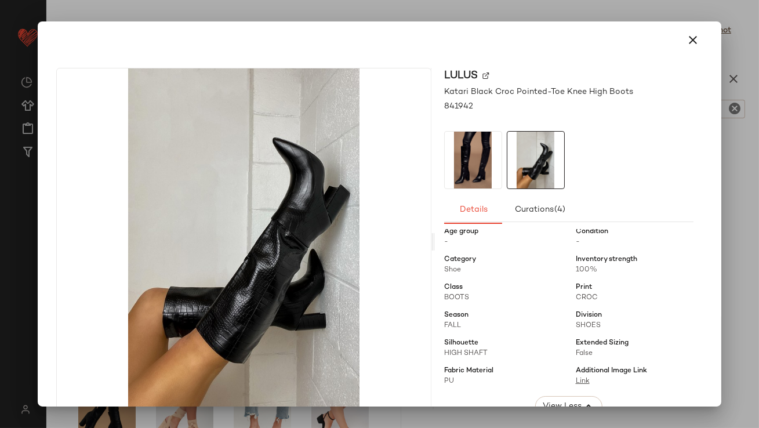
scroll to position [99, 0]
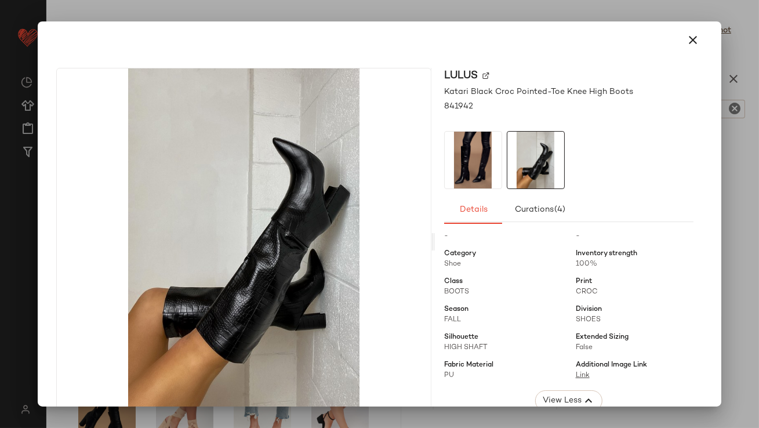
click at [693, 41] on icon "button" at bounding box center [694, 40] width 14 height 14
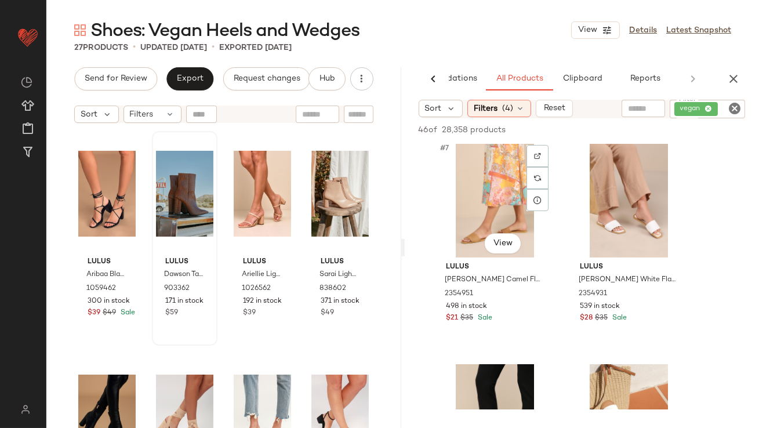
scroll to position [721, 0]
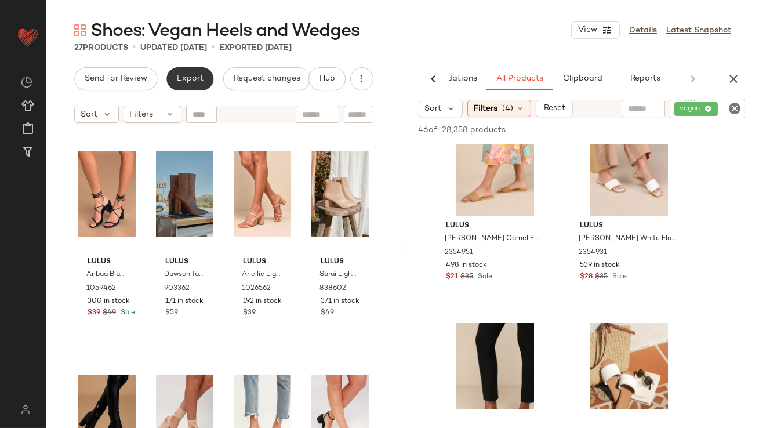
click at [176, 88] on button "Export" at bounding box center [189, 78] width 47 height 23
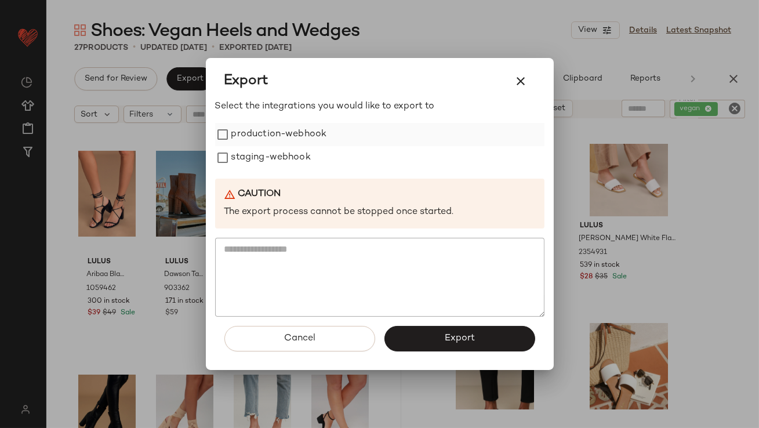
click at [256, 135] on label "production-webhook" at bounding box center [279, 134] width 96 height 23
click at [256, 160] on label "staging-webhook" at bounding box center [270, 157] width 79 height 23
click at [433, 337] on button "Export" at bounding box center [460, 339] width 151 height 26
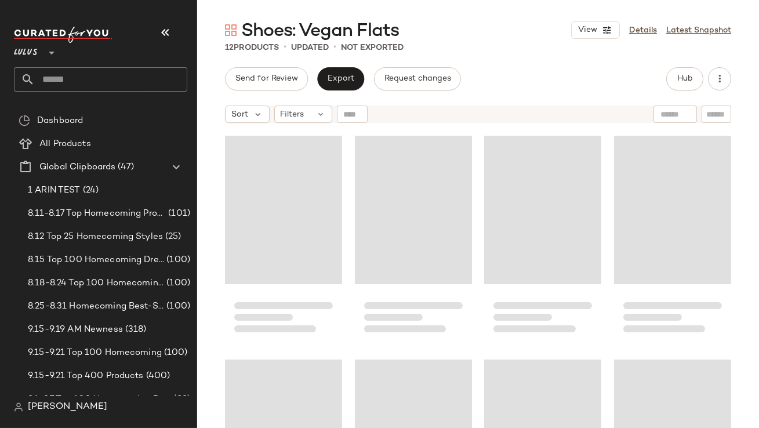
click at [147, 30] on div at bounding box center [100, 35] width 173 height 16
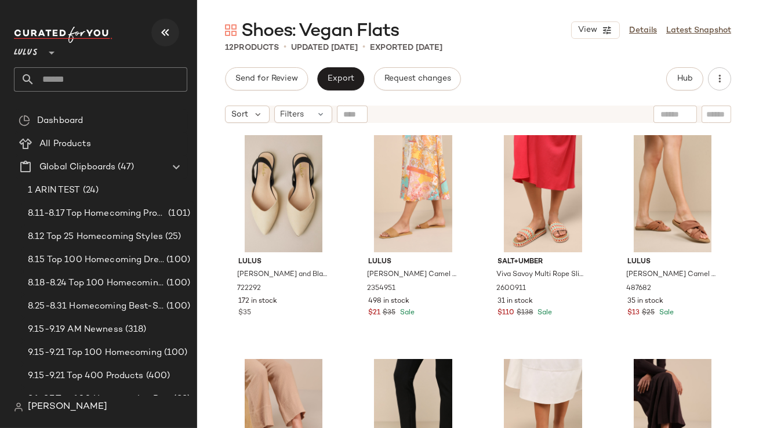
click at [164, 34] on icon "button" at bounding box center [165, 33] width 14 height 14
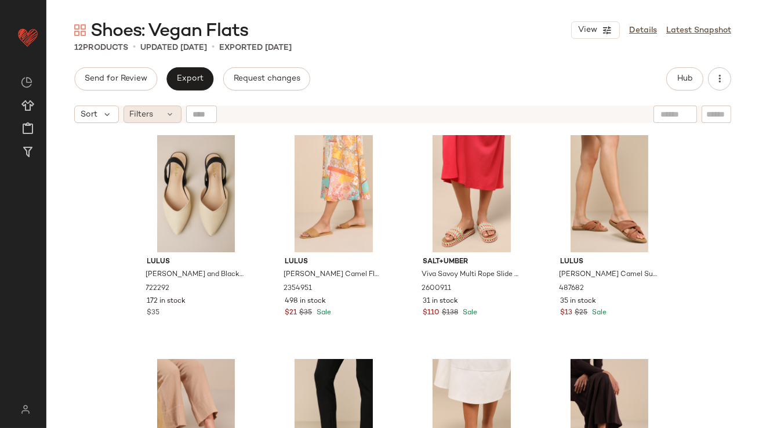
click at [157, 108] on div "Filters" at bounding box center [153, 114] width 58 height 17
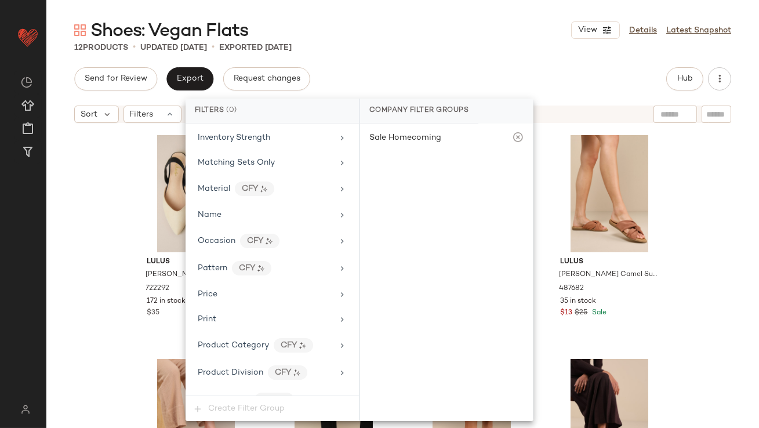
scroll to position [681, 0]
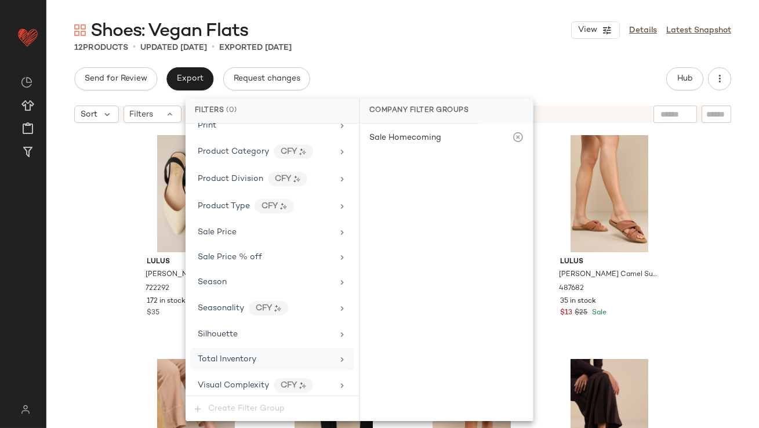
click at [231, 355] on span "Total Inventory" at bounding box center [227, 359] width 59 height 9
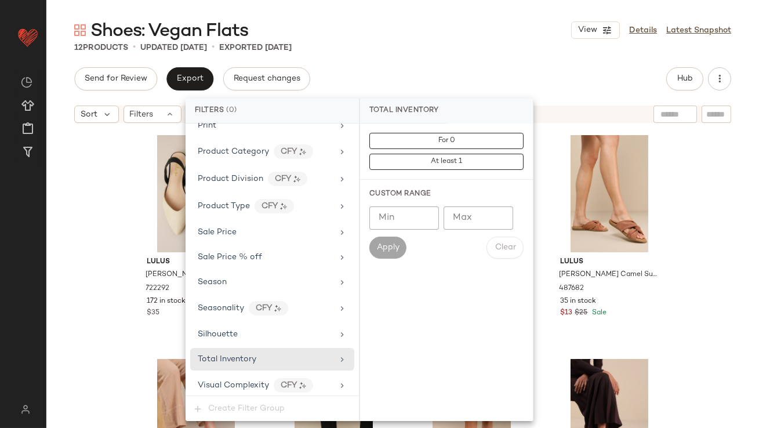
click at [467, 214] on input "Max" at bounding box center [479, 218] width 70 height 23
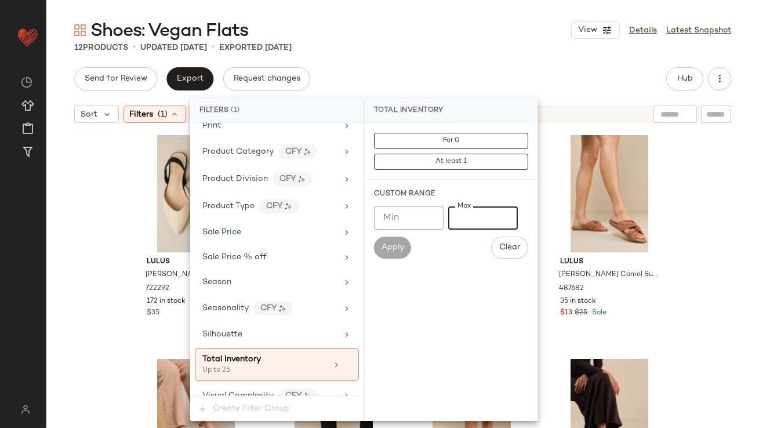
type input "**"
click at [485, 66] on div "Shoes: Vegan Flats View Details Latest Snapshot 12 Products • updated Sep 18th …" at bounding box center [402, 224] width 713 height 410
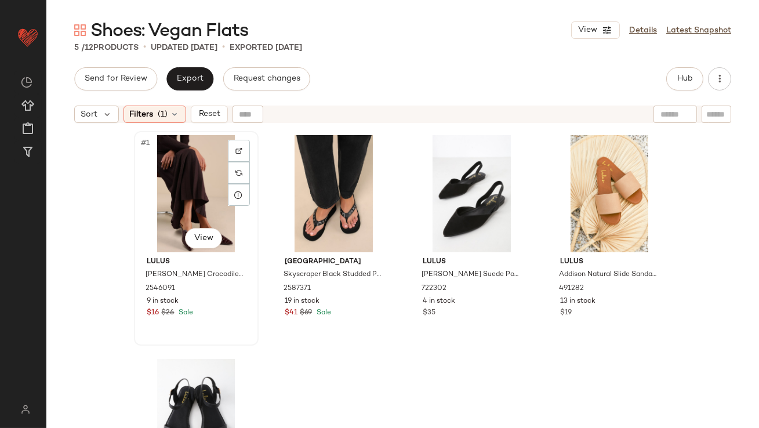
click at [193, 186] on div "#1 View" at bounding box center [196, 193] width 117 height 117
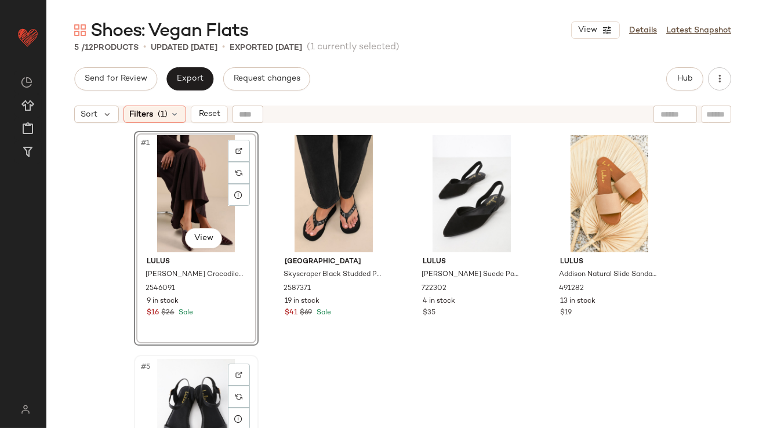
click at [187, 407] on div "#5 View" at bounding box center [196, 417] width 117 height 117
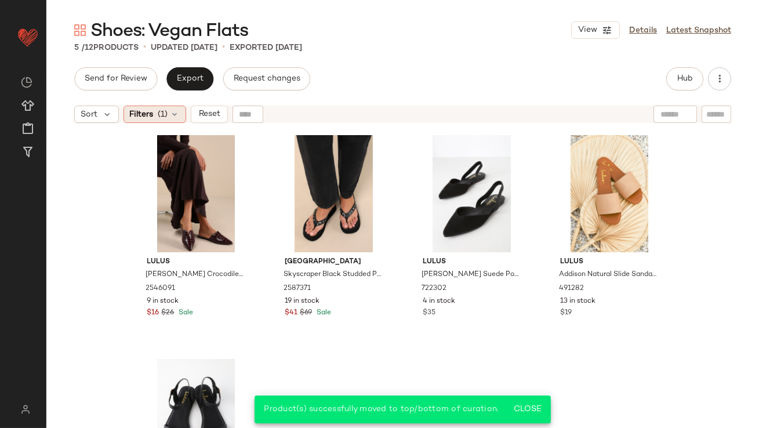
click at [161, 114] on span "(1)" at bounding box center [163, 114] width 10 height 12
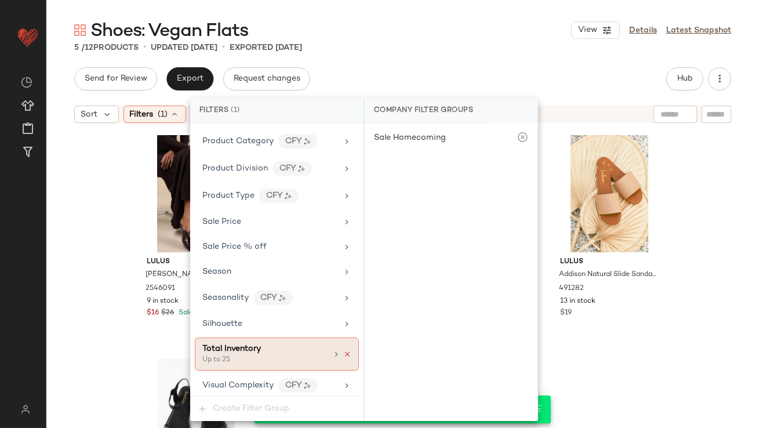
click at [345, 350] on icon at bounding box center [347, 354] width 8 height 8
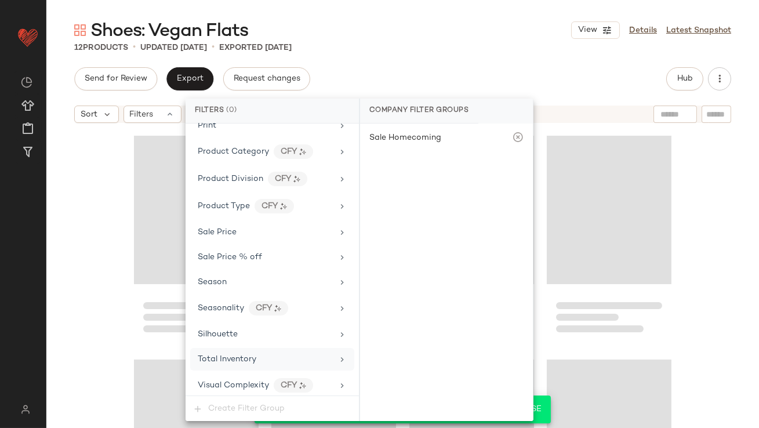
click at [435, 8] on main "Shoes: Vegan Flats View Details Latest Snapshot 12 Products • updated Sep 23rd …" at bounding box center [379, 214] width 759 height 428
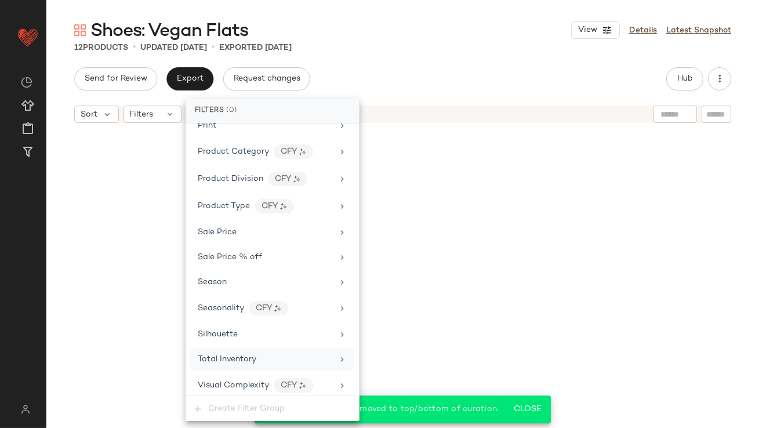
scroll to position [345, 0]
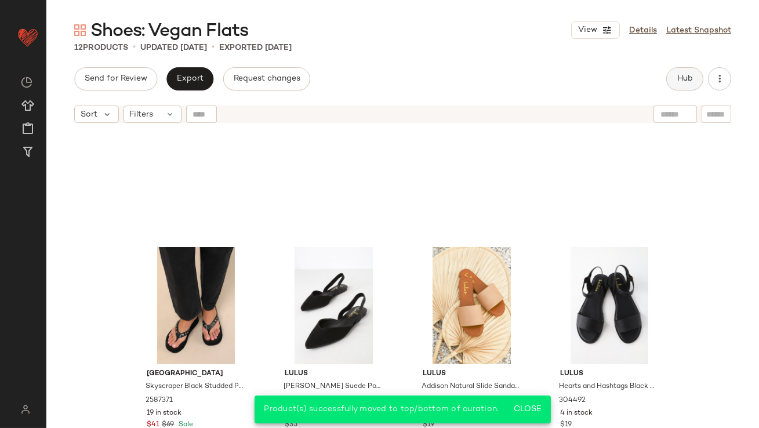
click at [679, 86] on button "Hub" at bounding box center [685, 78] width 37 height 23
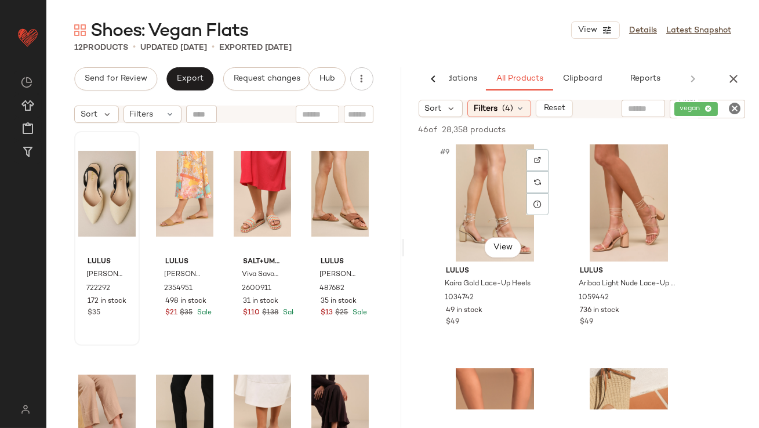
scroll to position [902, 0]
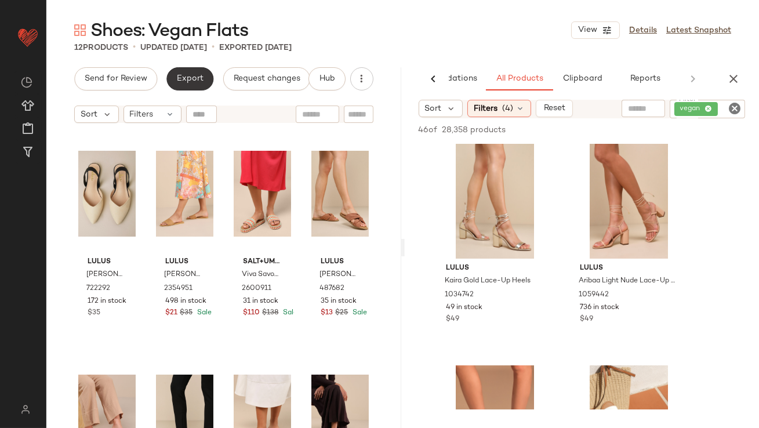
click at [185, 78] on span "Export" at bounding box center [189, 78] width 27 height 9
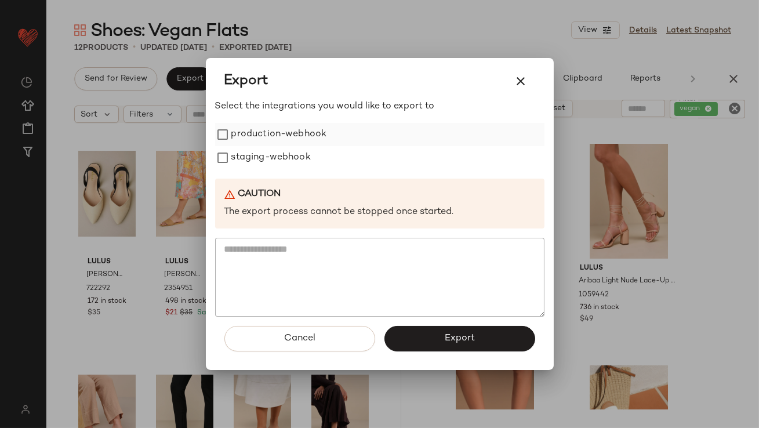
click at [240, 127] on label "production-webhook" at bounding box center [279, 134] width 96 height 23
click at [240, 144] on label "production-webhook" at bounding box center [279, 134] width 96 height 23
click at [243, 131] on label "production-webhook" at bounding box center [279, 134] width 96 height 23
click at [243, 144] on label "production-webhook" at bounding box center [279, 134] width 96 height 23
click at [243, 150] on label "staging-webhook" at bounding box center [270, 157] width 79 height 23
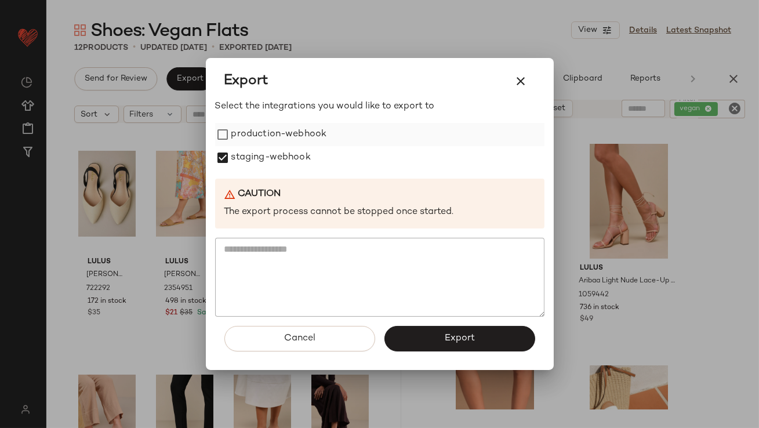
click at [243, 132] on label "production-webhook" at bounding box center [279, 134] width 96 height 23
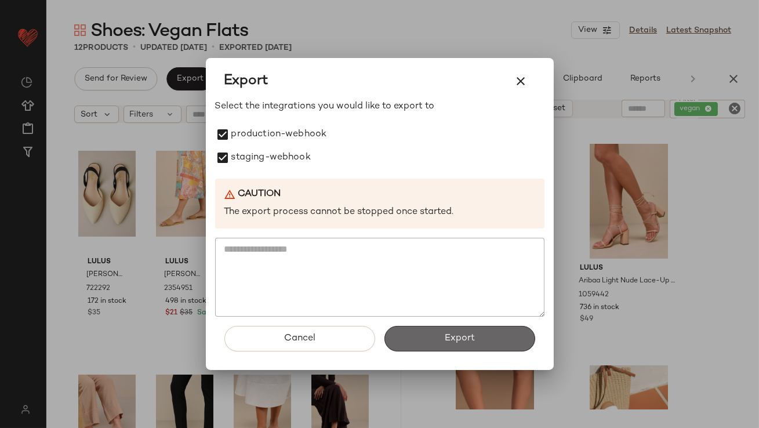
click at [493, 336] on button "Export" at bounding box center [460, 339] width 151 height 26
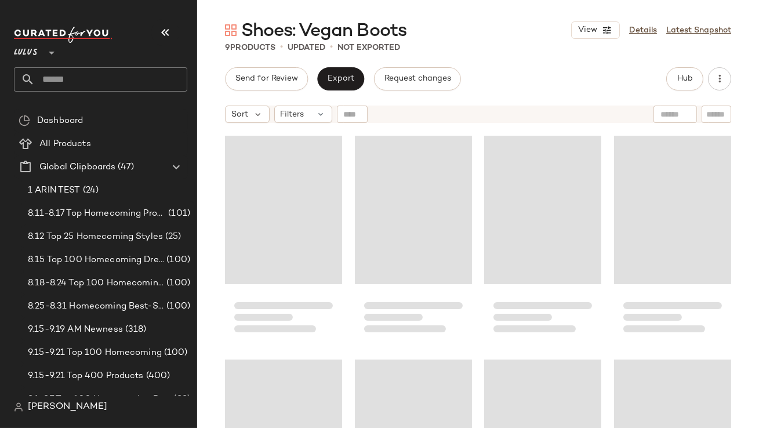
click at [161, 27] on icon "button" at bounding box center [165, 33] width 14 height 14
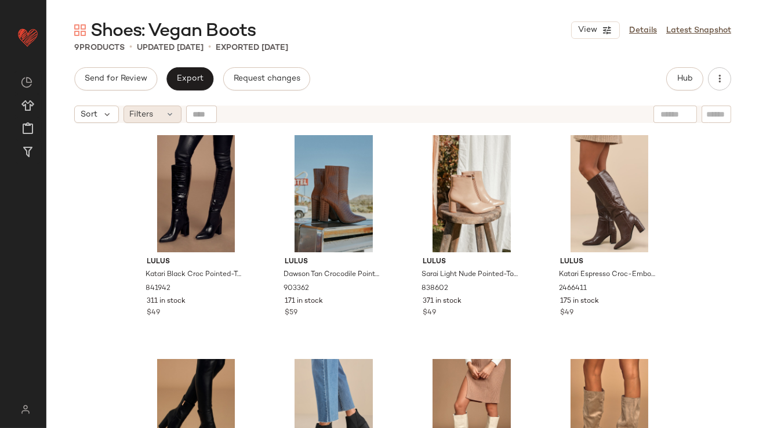
click at [160, 113] on div "Filters" at bounding box center [153, 114] width 58 height 17
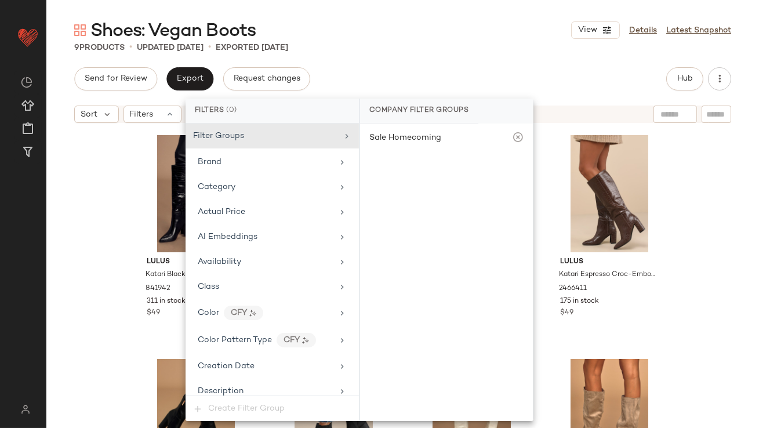
click at [113, 226] on div "Lulus Katari Black Croc Pointed-Toe Knee High Boots 841942 311 in stock $49 Lul…" at bounding box center [402, 293] width 713 height 328
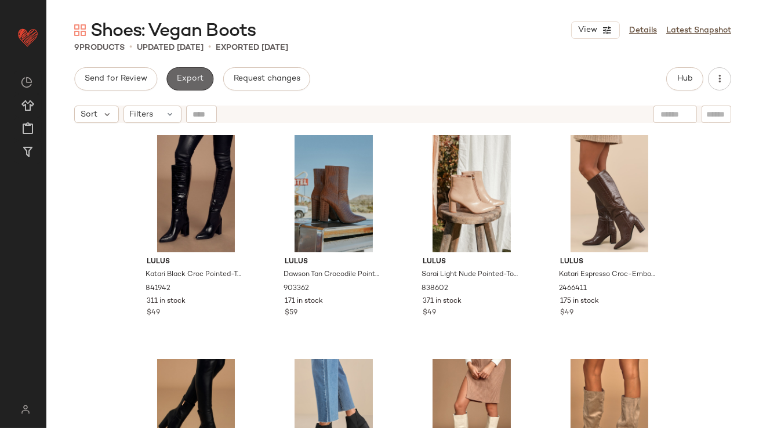
click at [196, 84] on button "Export" at bounding box center [189, 78] width 47 height 23
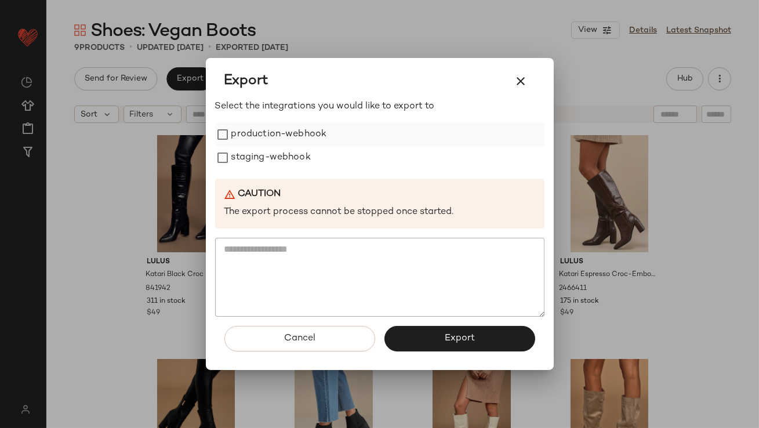
click at [268, 131] on label "production-webhook" at bounding box center [279, 134] width 96 height 23
click at [268, 159] on label "staging-webhook" at bounding box center [270, 157] width 79 height 23
click at [412, 343] on button "Export" at bounding box center [460, 339] width 151 height 26
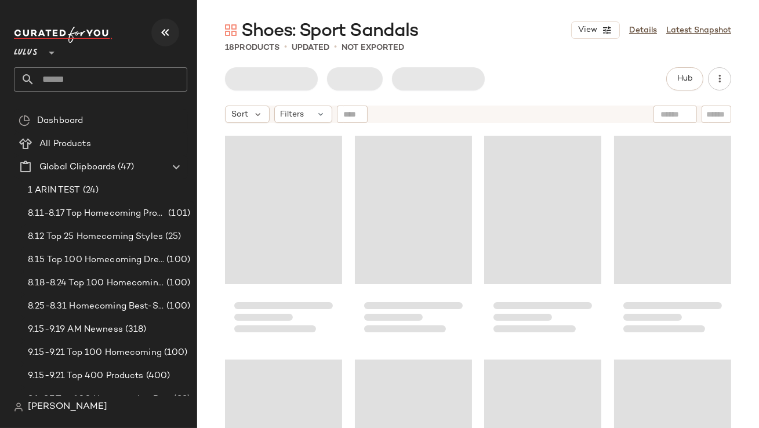
click at [169, 31] on icon "button" at bounding box center [165, 33] width 14 height 14
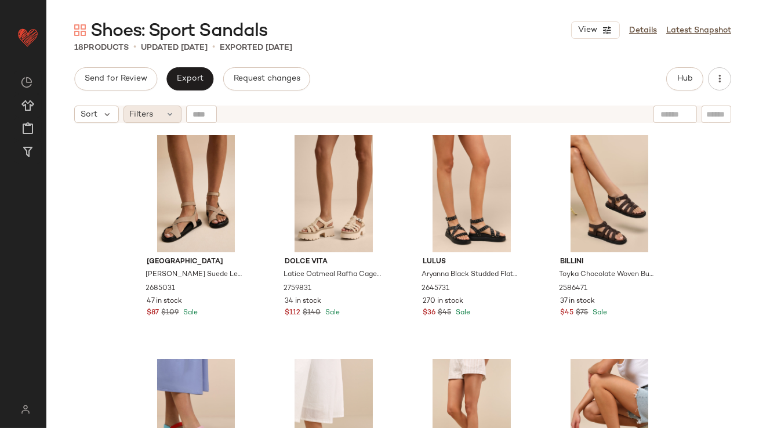
click at [139, 115] on span "Filters" at bounding box center [142, 114] width 24 height 12
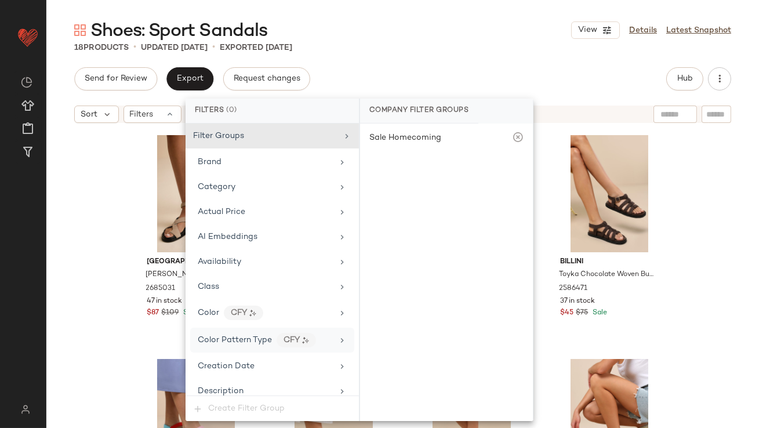
scroll to position [681, 0]
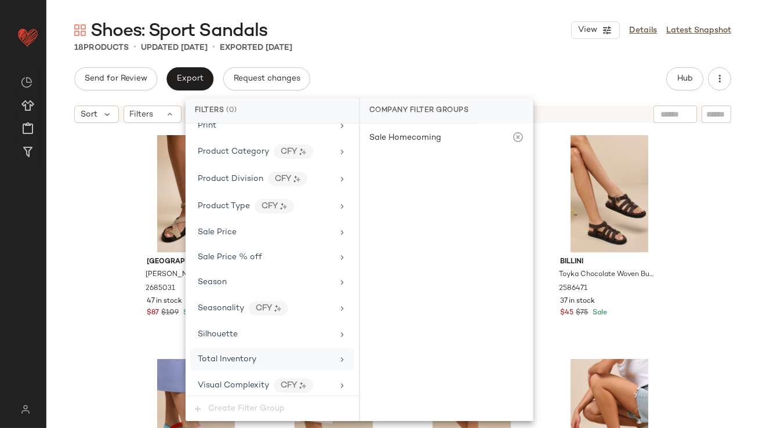
click at [225, 361] on div "Total Inventory" at bounding box center [272, 359] width 164 height 23
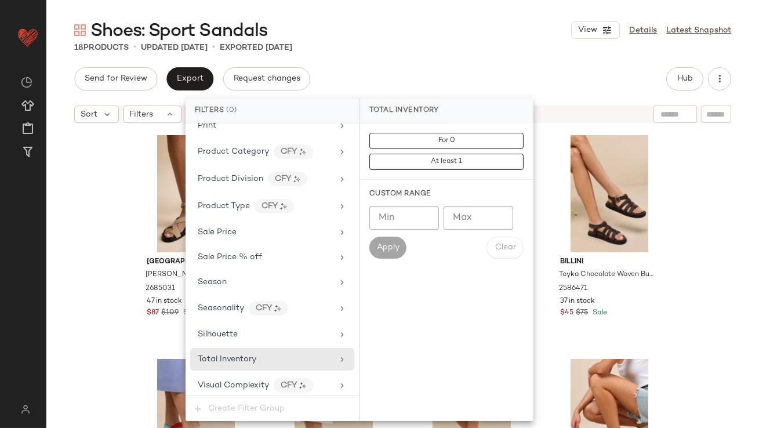
click at [471, 223] on input "Max" at bounding box center [479, 218] width 70 height 23
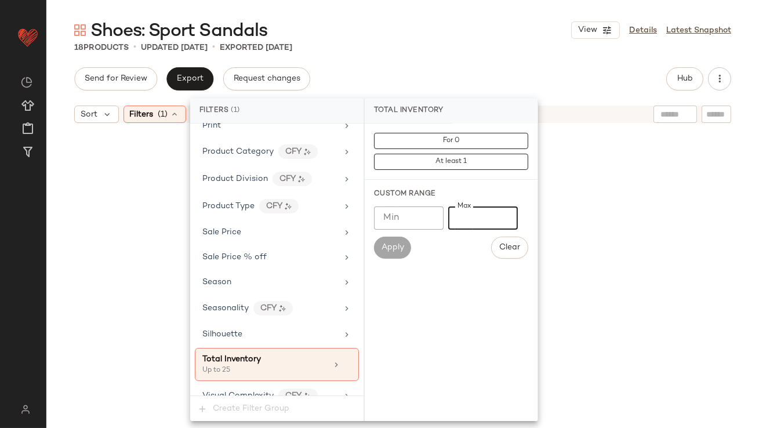
type input "**"
click at [448, 60] on div "Shoes: Sport Sandals View Details Latest Snapshot 18 Products • updated Sep 18t…" at bounding box center [402, 224] width 713 height 410
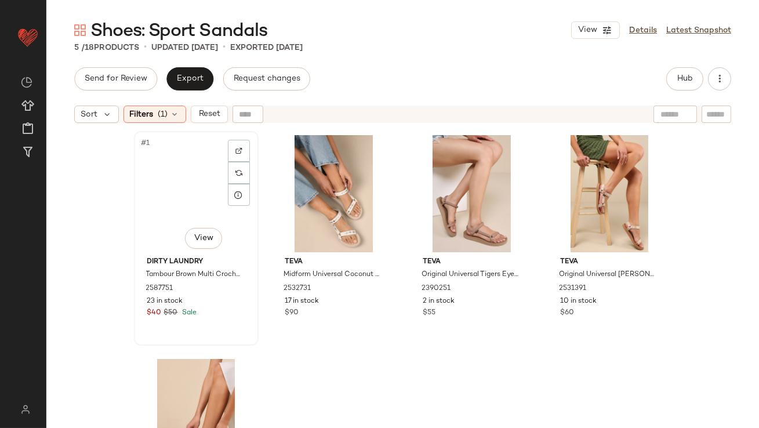
click at [148, 197] on div "#1 View" at bounding box center [196, 193] width 117 height 117
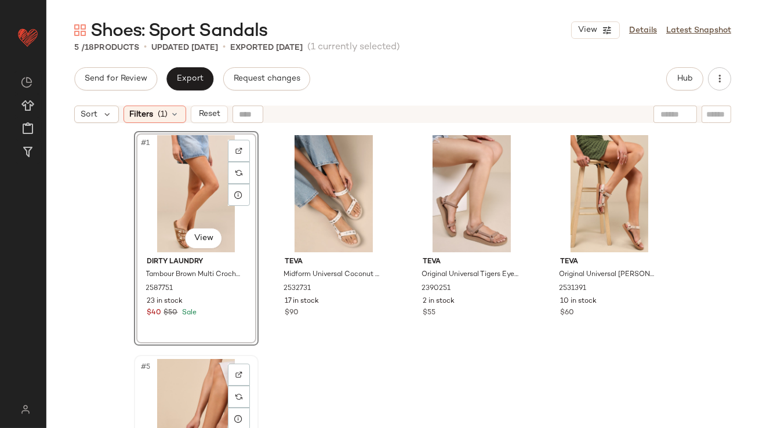
click at [181, 370] on div "#5 View" at bounding box center [196, 417] width 117 height 117
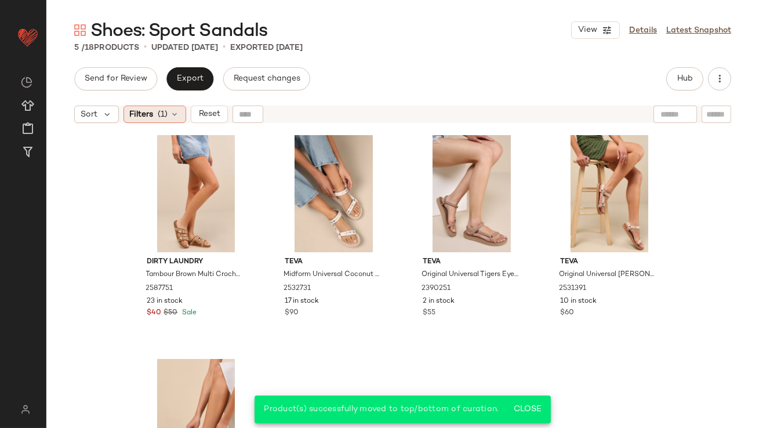
click at [153, 117] on span "Filters" at bounding box center [142, 114] width 24 height 12
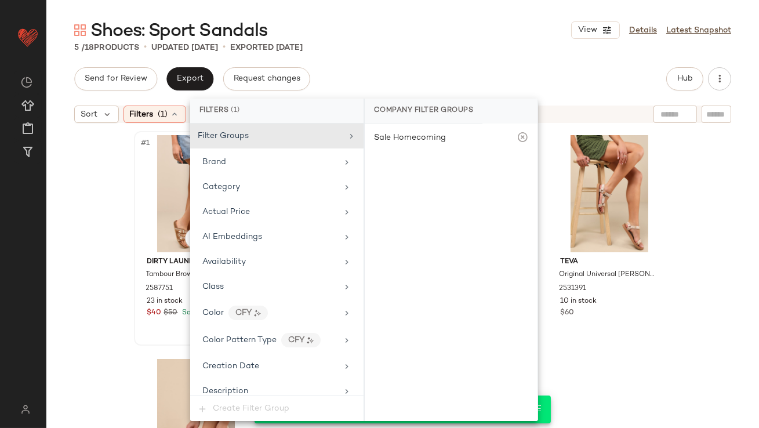
scroll to position [112, 0]
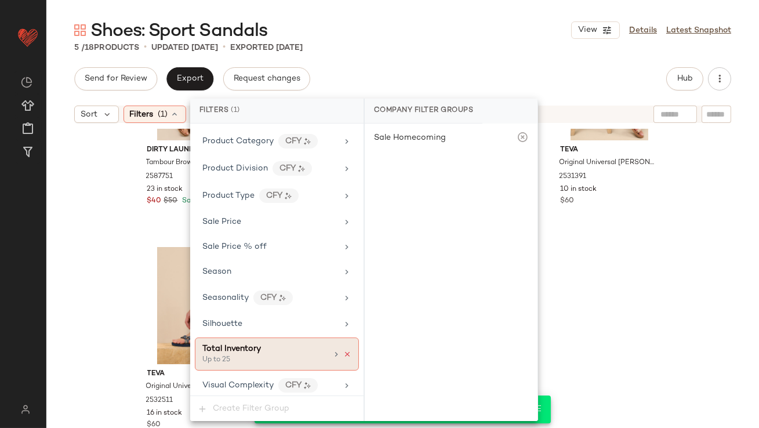
click at [343, 350] on icon at bounding box center [347, 354] width 8 height 8
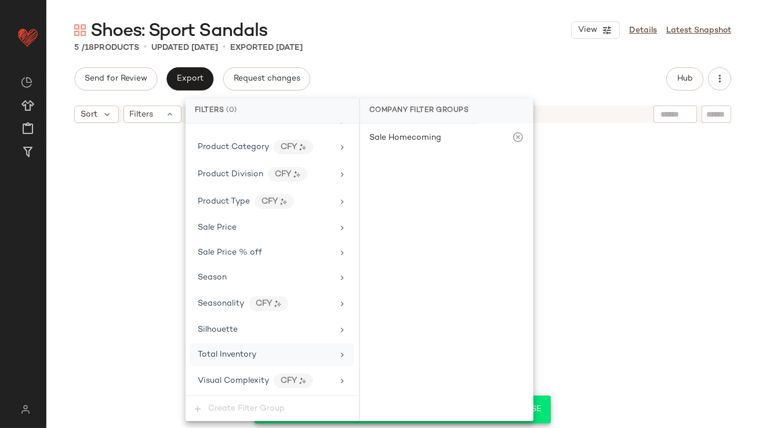
scroll to position [681, 0]
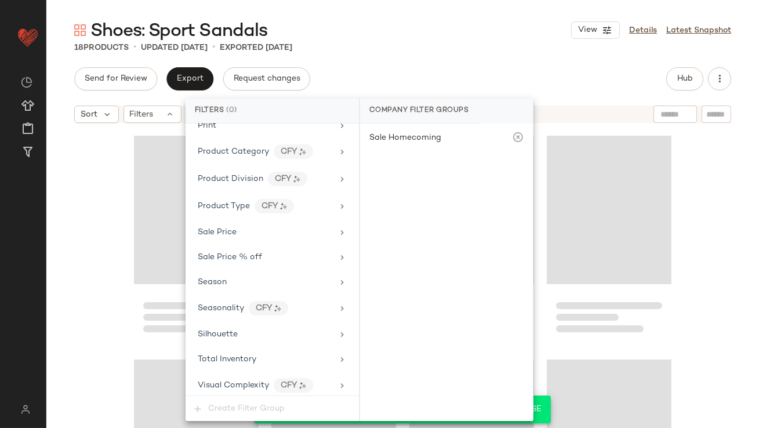
click at [411, 72] on div "Send for Review Export Request changes Hub" at bounding box center [402, 78] width 657 height 23
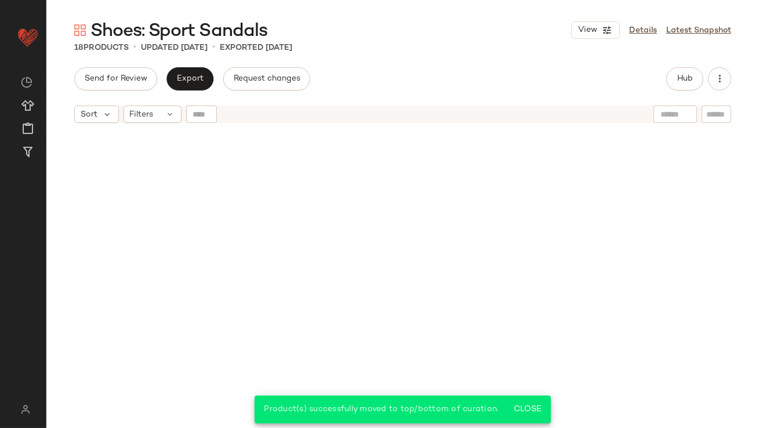
scroll to position [793, 0]
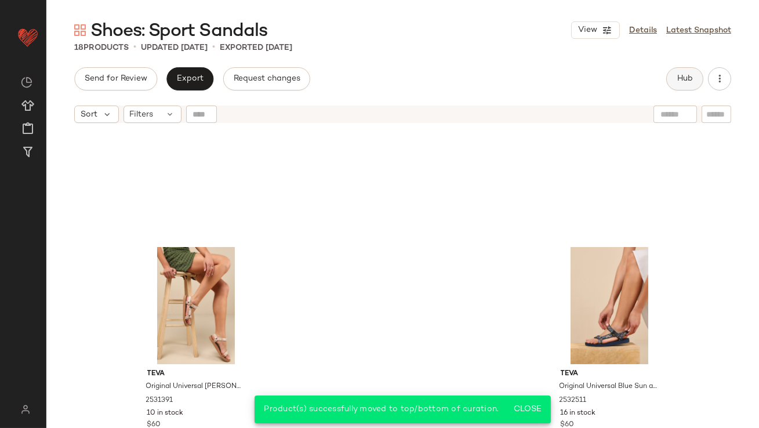
click at [693, 86] on button "Hub" at bounding box center [685, 78] width 37 height 23
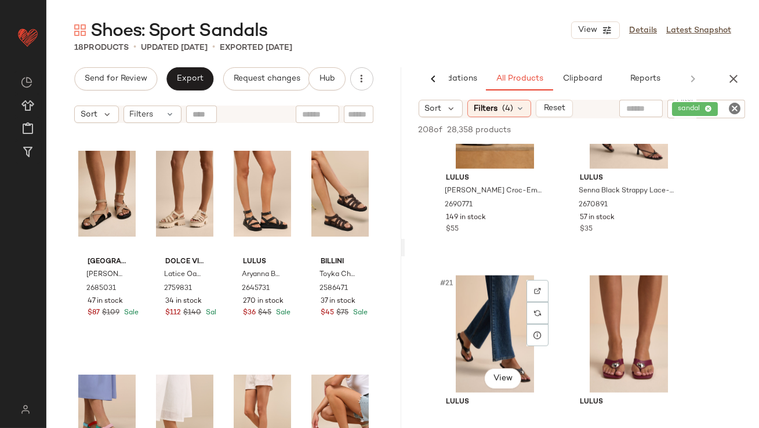
scroll to position [2181, 0]
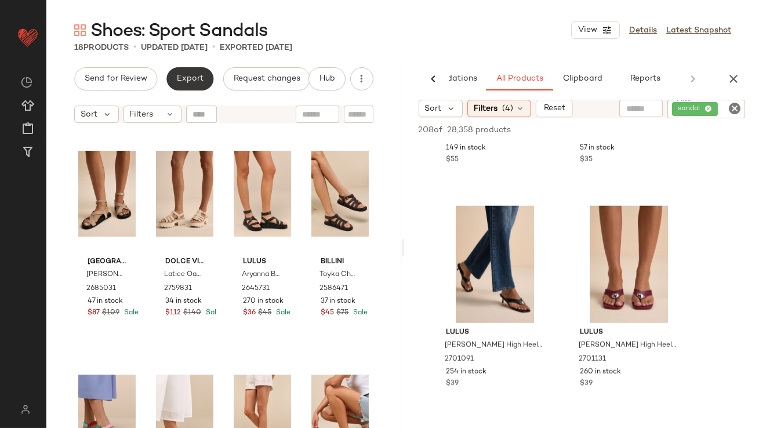
click at [179, 73] on button "Export" at bounding box center [189, 78] width 47 height 23
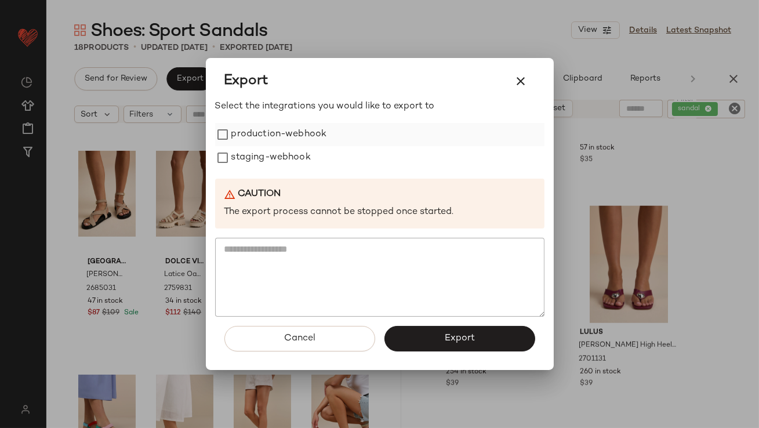
click at [248, 143] on label "production-webhook" at bounding box center [279, 134] width 96 height 23
click at [245, 158] on label "staging-webhook" at bounding box center [270, 157] width 79 height 23
click at [454, 339] on span "Export" at bounding box center [459, 338] width 31 height 11
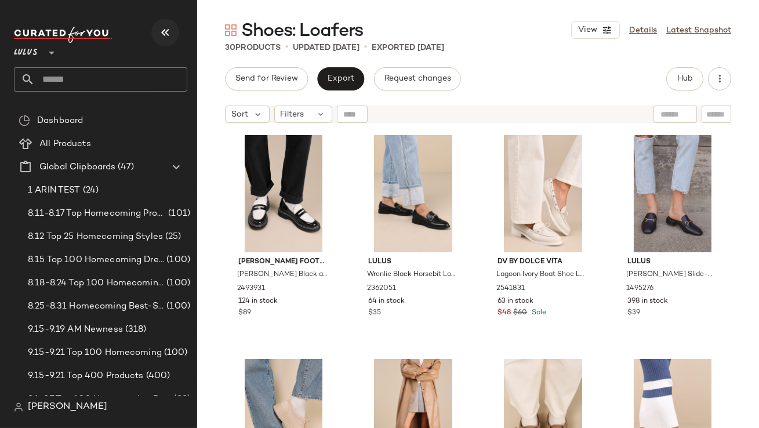
click at [172, 32] on icon "button" at bounding box center [165, 33] width 14 height 14
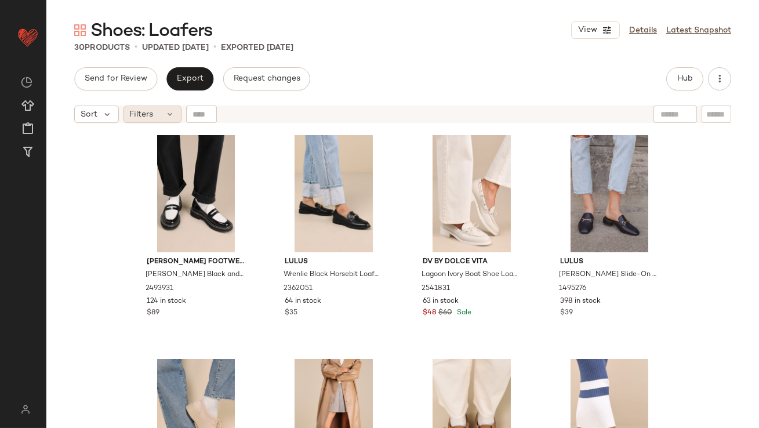
click at [172, 114] on icon at bounding box center [170, 114] width 9 height 9
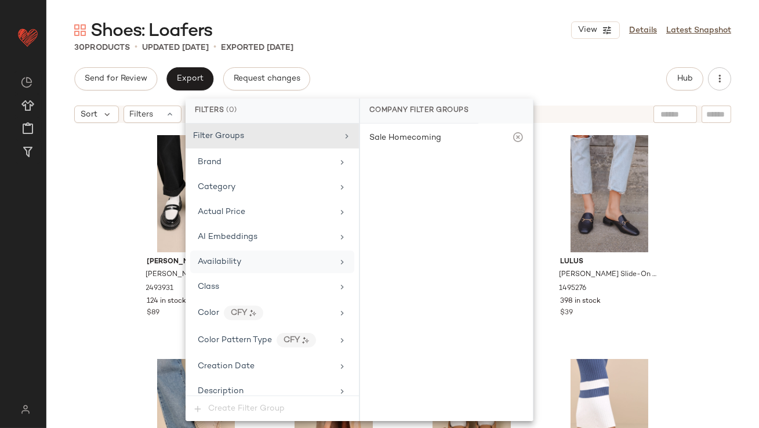
click at [265, 262] on div "Availability" at bounding box center [265, 262] width 135 height 12
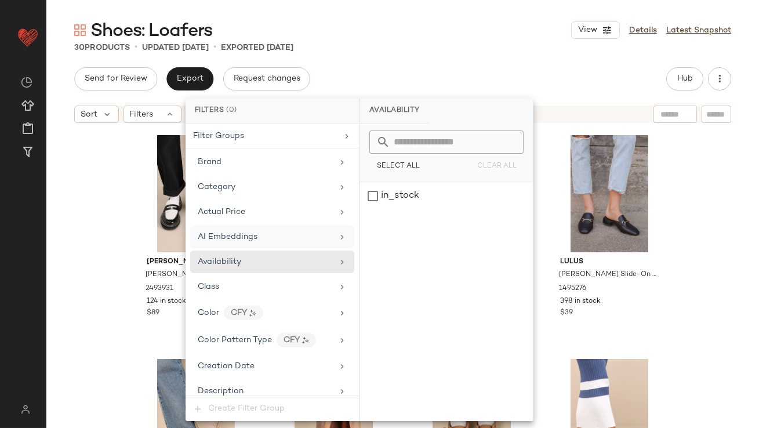
scroll to position [681, 0]
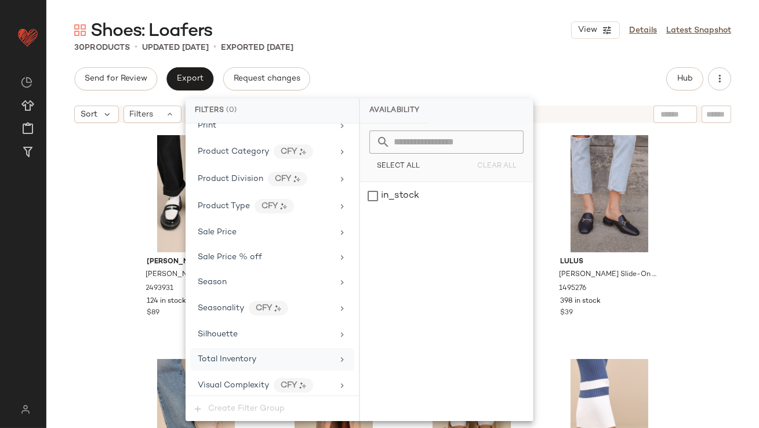
click at [217, 348] on div "Total Inventory" at bounding box center [272, 359] width 164 height 23
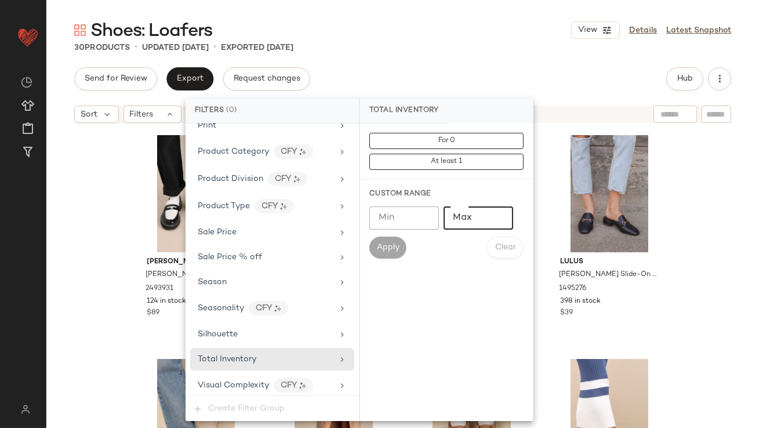
click at [459, 216] on input "Max" at bounding box center [479, 218] width 70 height 23
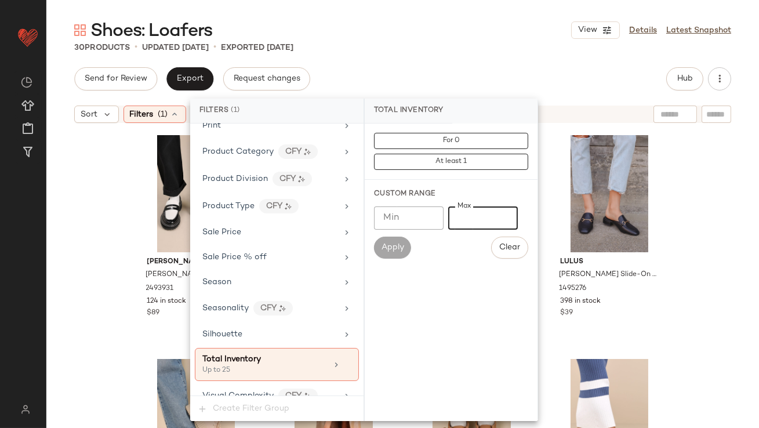
type input "**"
click at [476, 68] on div "Send for Review Export Request changes Hub" at bounding box center [402, 78] width 657 height 23
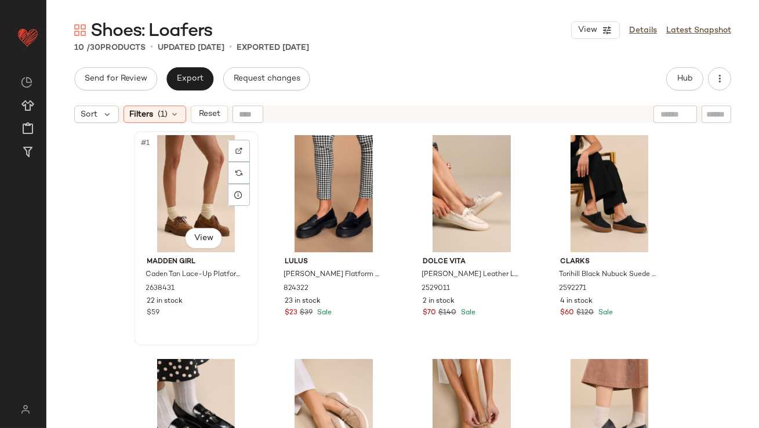
click at [151, 186] on div "#1 View" at bounding box center [196, 193] width 117 height 117
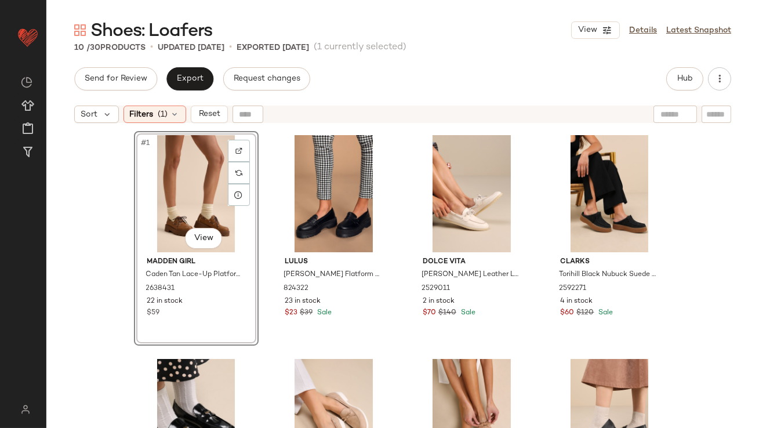
scroll to position [345, 0]
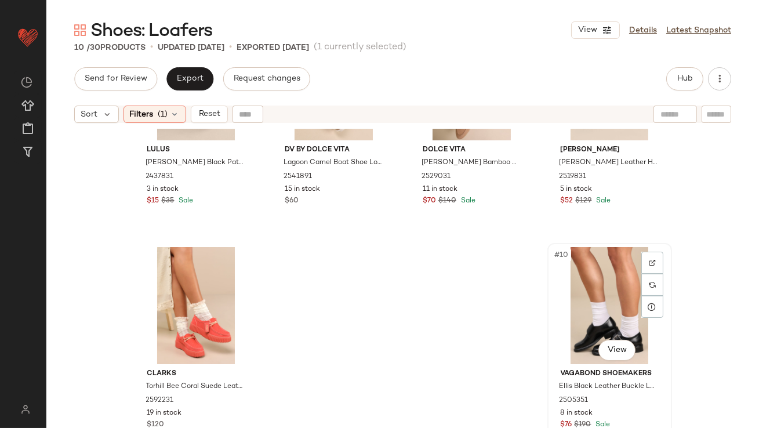
click at [593, 295] on div "#10 View" at bounding box center [610, 305] width 117 height 117
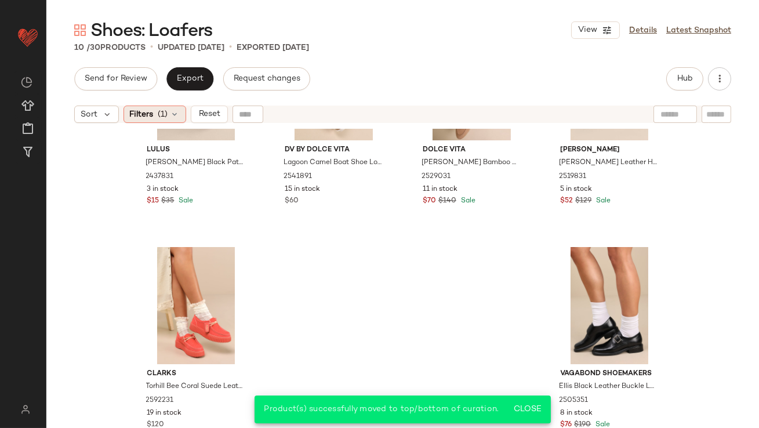
click at [164, 110] on span "(1)" at bounding box center [163, 114] width 10 height 12
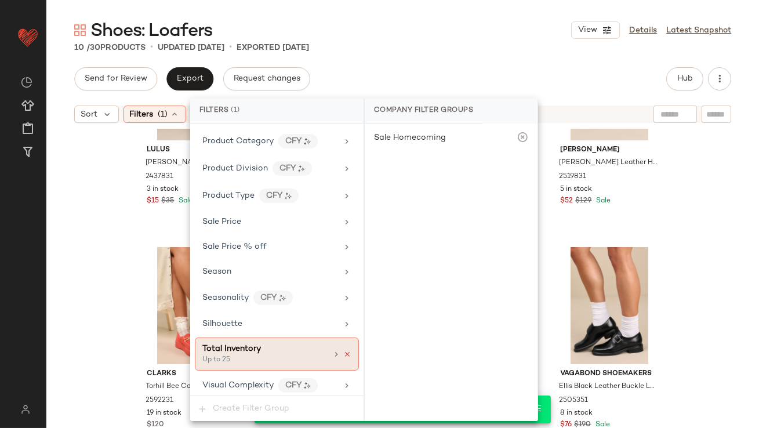
click at [343, 352] on icon at bounding box center [347, 354] width 8 height 8
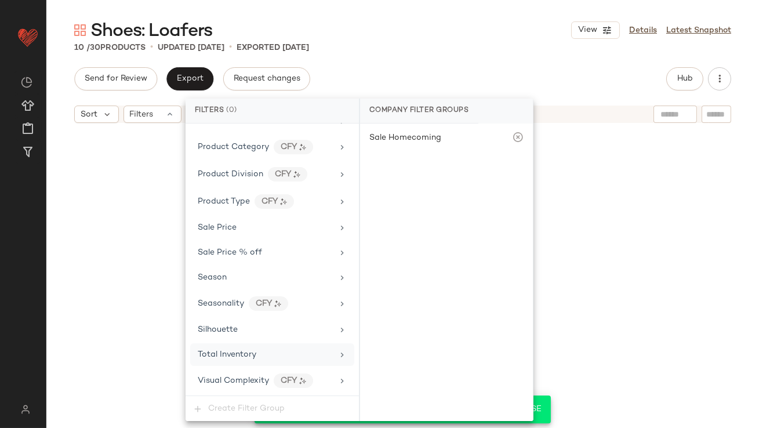
scroll to position [681, 0]
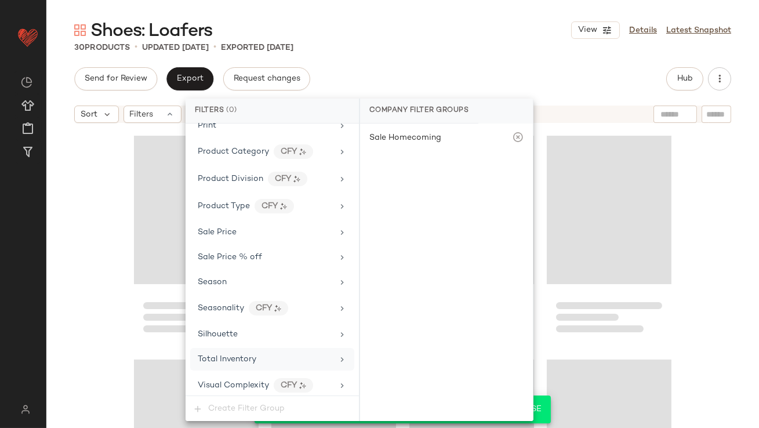
click at [531, 37] on div "Shoes: Loafers View Details Latest Snapshot" at bounding box center [402, 30] width 713 height 23
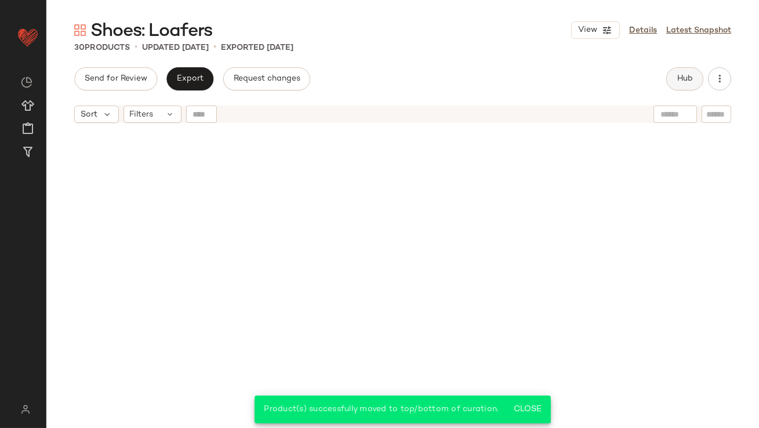
scroll to position [1465, 0]
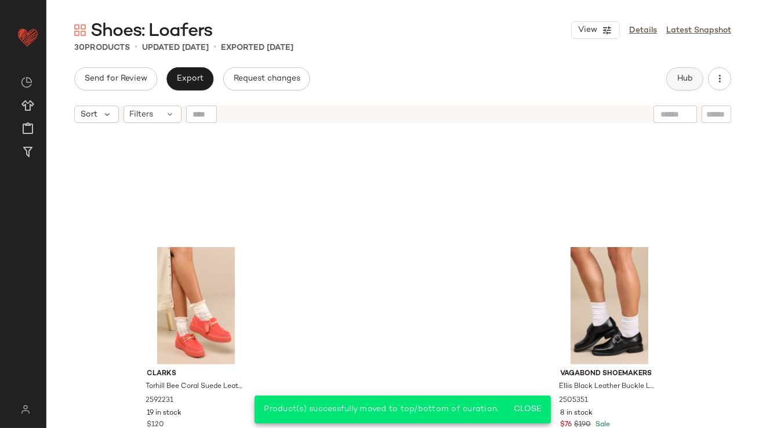
click at [693, 85] on button "Hub" at bounding box center [685, 78] width 37 height 23
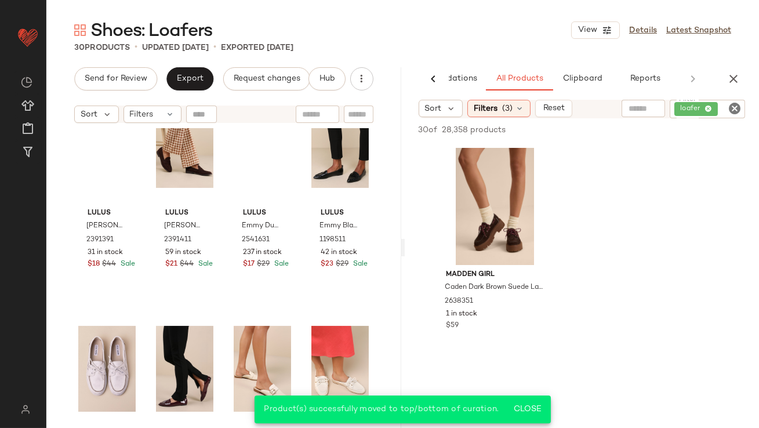
scroll to position [0, 0]
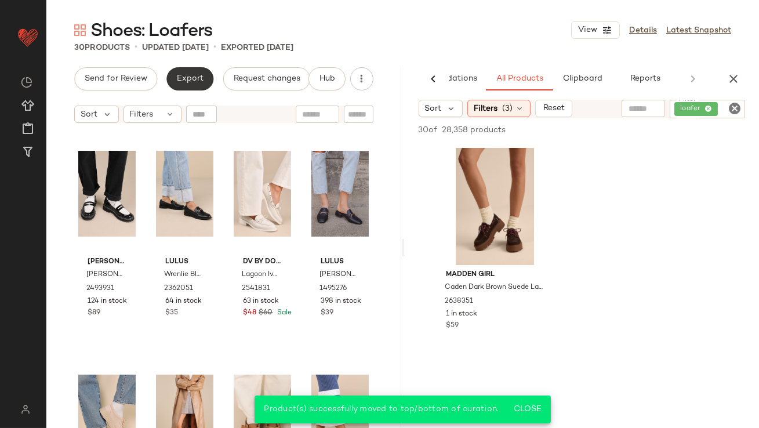
click at [205, 77] on button "Export" at bounding box center [189, 78] width 47 height 23
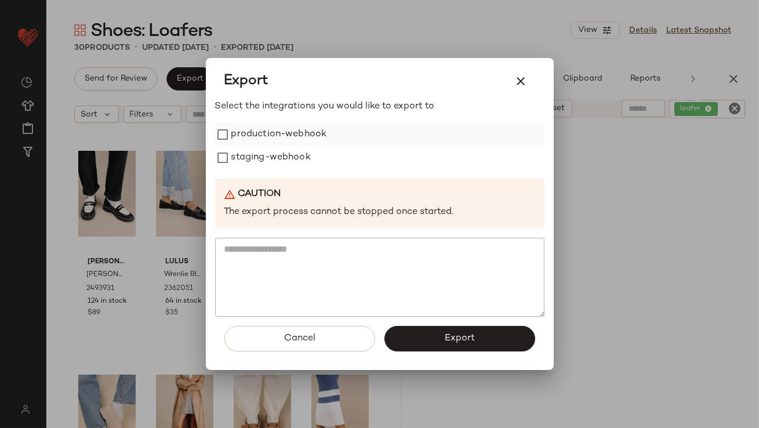
click at [247, 130] on label "production-webhook" at bounding box center [279, 134] width 96 height 23
click at [247, 153] on label "staging-webhook" at bounding box center [270, 157] width 79 height 23
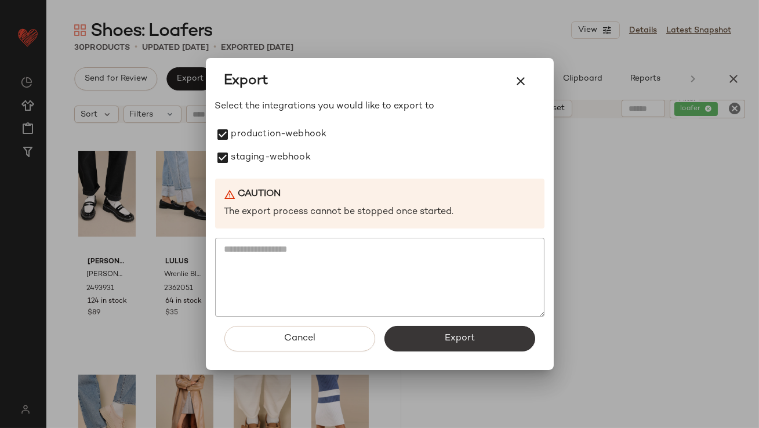
click at [412, 332] on button "Export" at bounding box center [460, 339] width 151 height 26
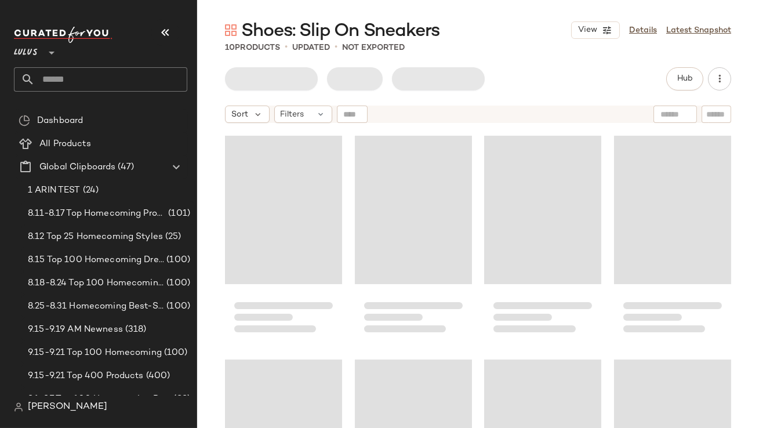
click at [165, 30] on icon "button" at bounding box center [165, 33] width 14 height 14
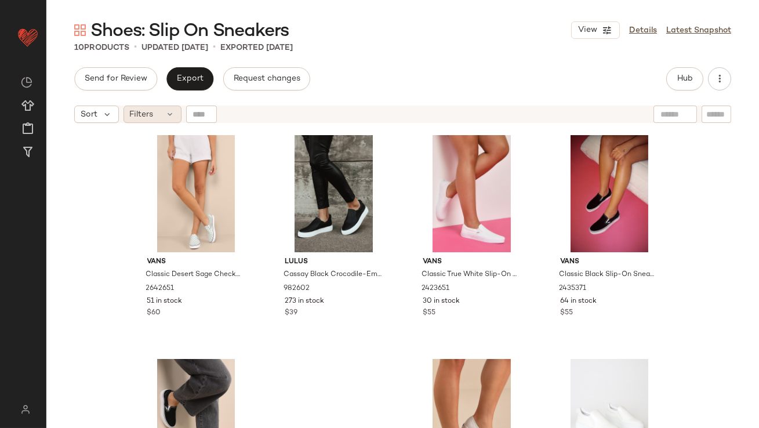
click at [139, 114] on span "Filters" at bounding box center [142, 114] width 24 height 12
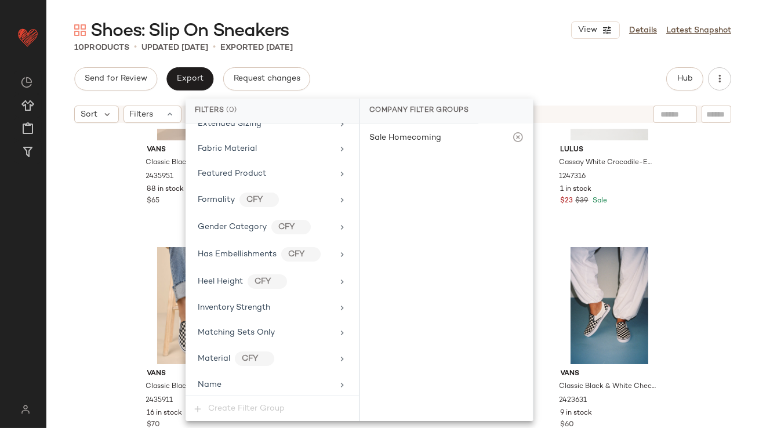
scroll to position [681, 0]
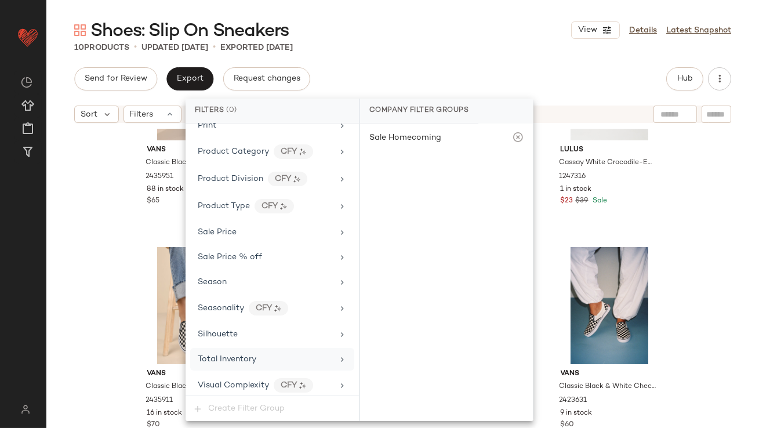
click at [250, 355] on span "Total Inventory" at bounding box center [227, 359] width 59 height 9
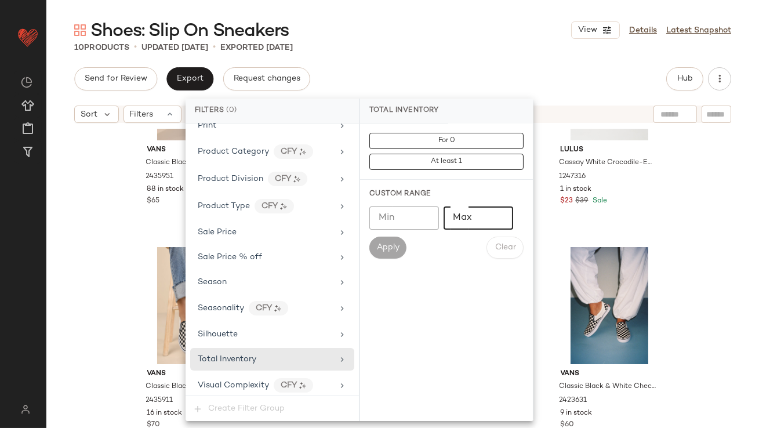
click at [494, 207] on input "Max" at bounding box center [479, 218] width 70 height 23
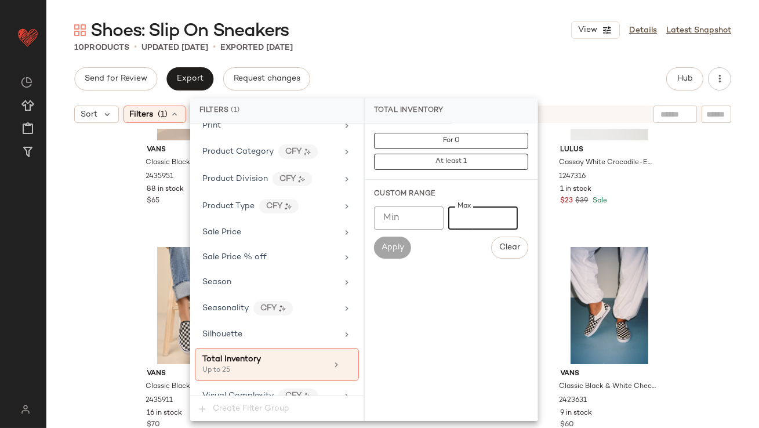
type input "**"
click at [472, 97] on div "Send for Review Export Request changes Hub Sort Filters (1) Reset Vans Classic …" at bounding box center [402, 247] width 713 height 361
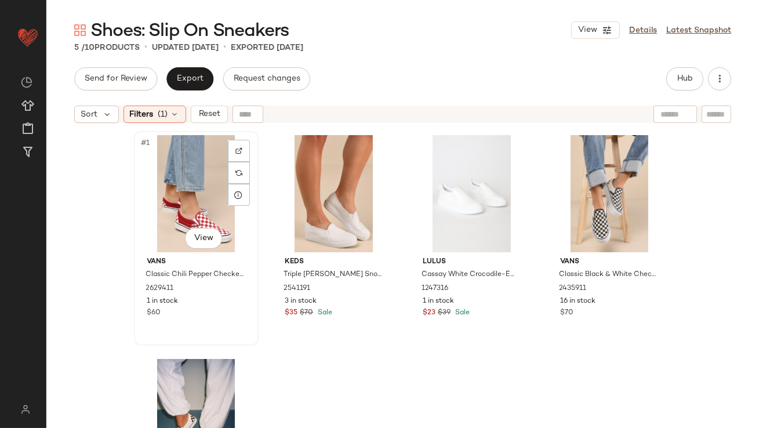
click at [165, 185] on div "#1 View" at bounding box center [196, 193] width 117 height 117
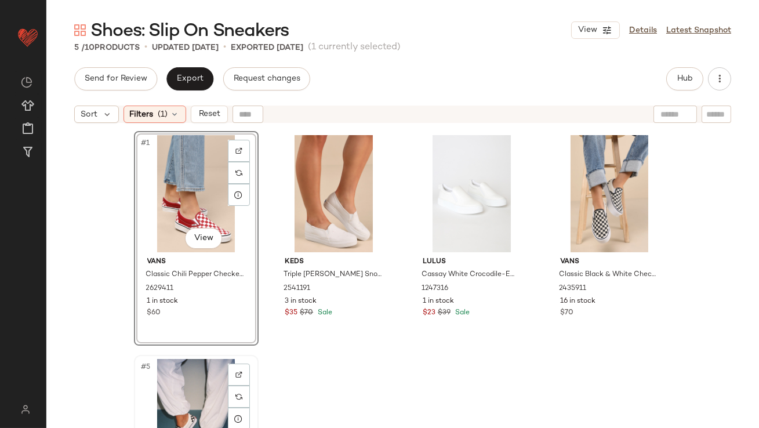
click at [171, 374] on div "#5 View" at bounding box center [196, 417] width 117 height 117
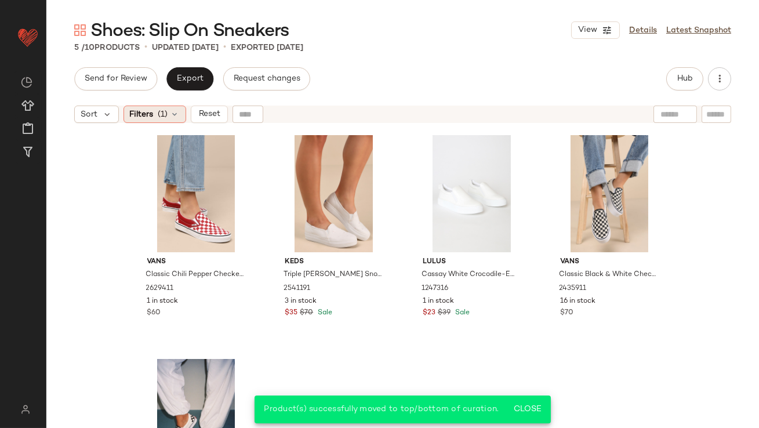
click at [160, 114] on span "(1)" at bounding box center [163, 114] width 10 height 12
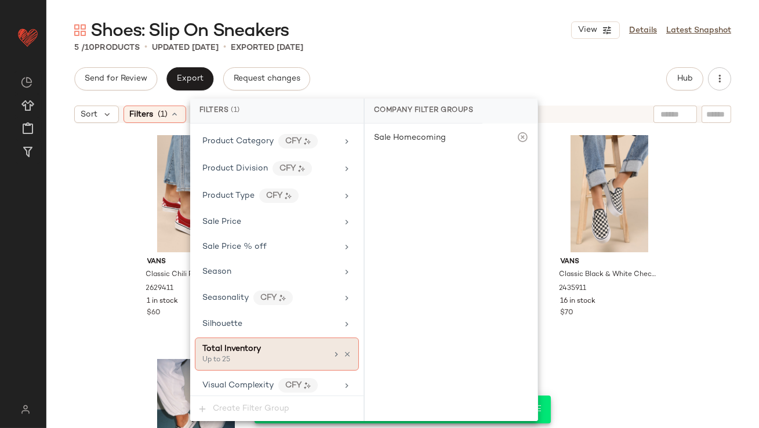
click at [344, 350] on icon at bounding box center [347, 354] width 8 height 8
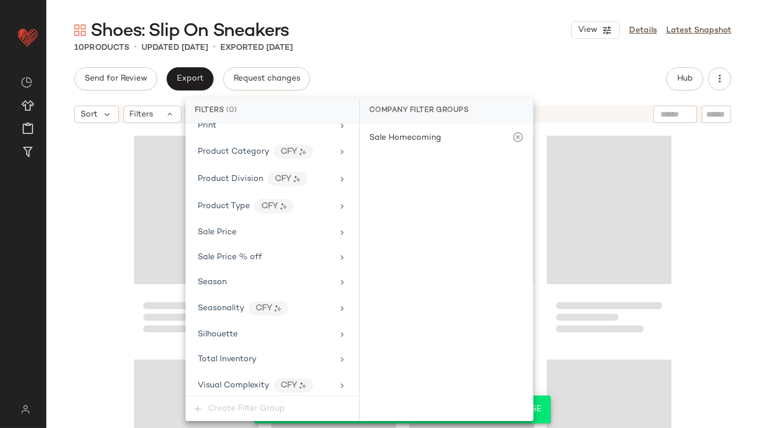
click at [530, 16] on main "Shoes: Slip On Sneakers View Details Latest Snapshot 10 Products • updated [DAT…" at bounding box center [379, 214] width 759 height 428
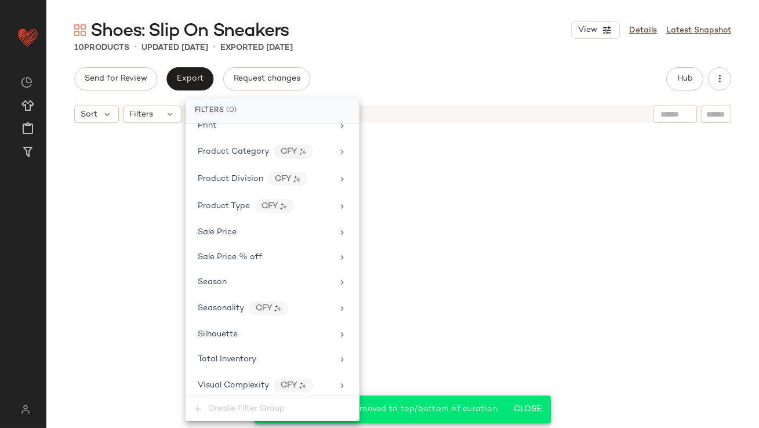
scroll to position [345, 0]
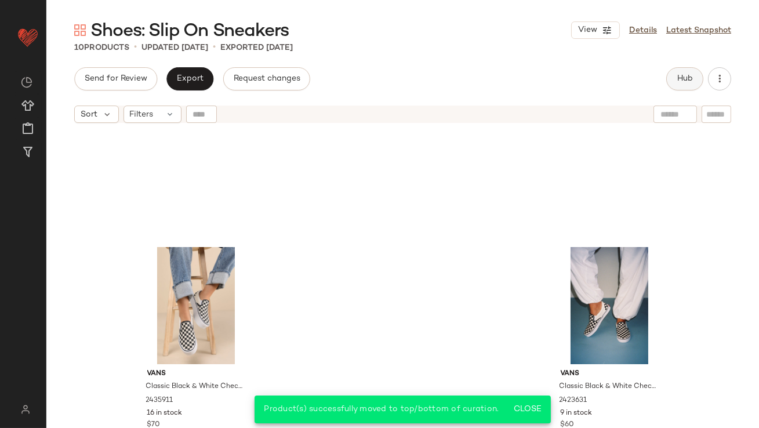
click at [672, 76] on button "Hub" at bounding box center [685, 78] width 37 height 23
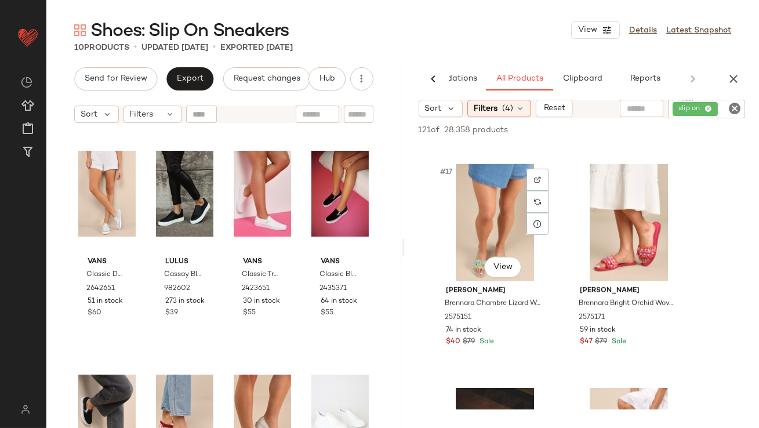
scroll to position [1808, 0]
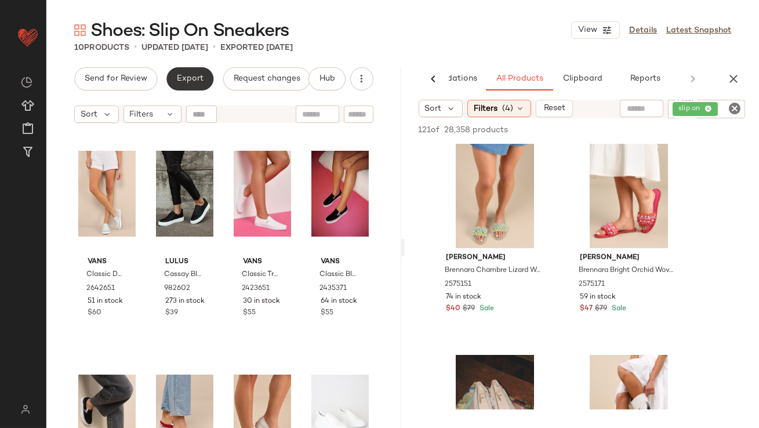
click at [175, 71] on button "Export" at bounding box center [189, 78] width 47 height 23
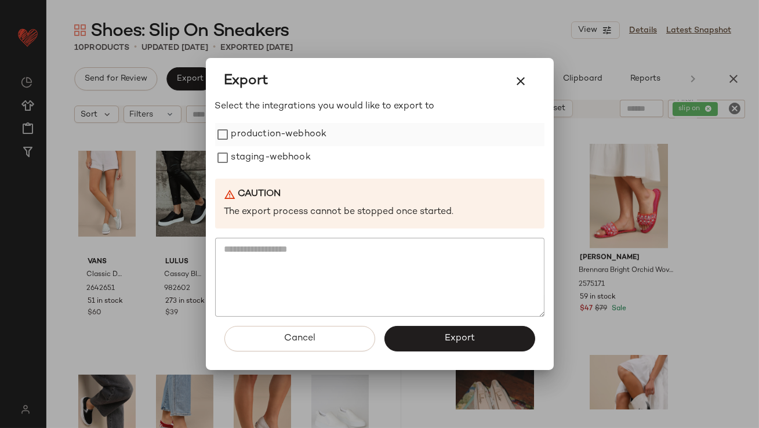
click at [245, 128] on label "production-webhook" at bounding box center [279, 134] width 96 height 23
click at [244, 155] on label "staging-webhook" at bounding box center [270, 157] width 79 height 23
click at [426, 340] on button "Export" at bounding box center [460, 339] width 151 height 26
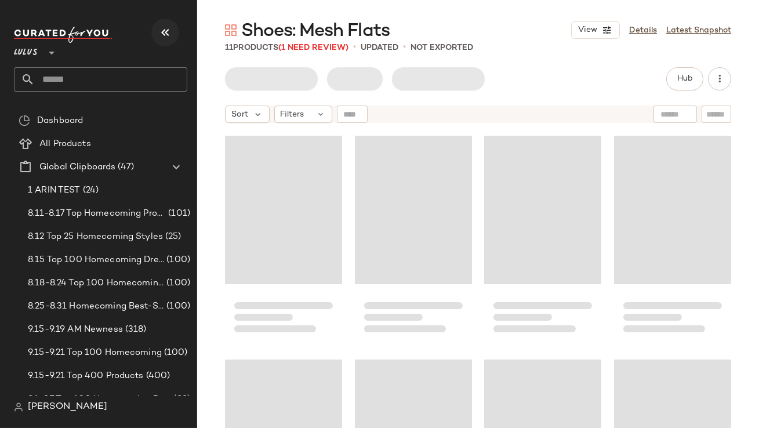
click at [162, 32] on icon "button" at bounding box center [165, 33] width 14 height 14
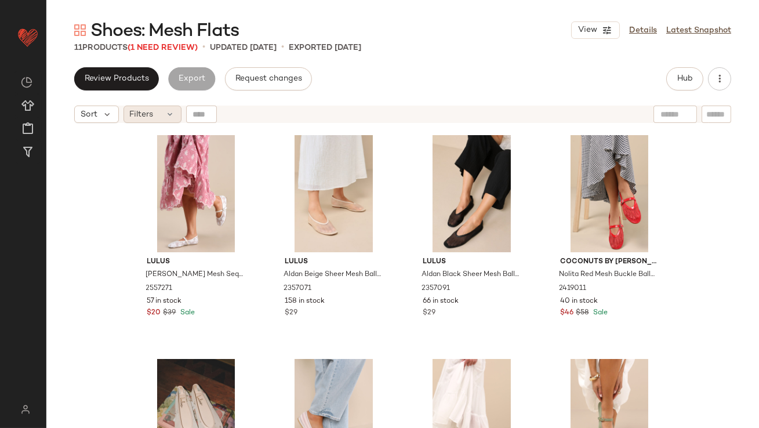
click at [153, 114] on span "Filters" at bounding box center [142, 114] width 24 height 12
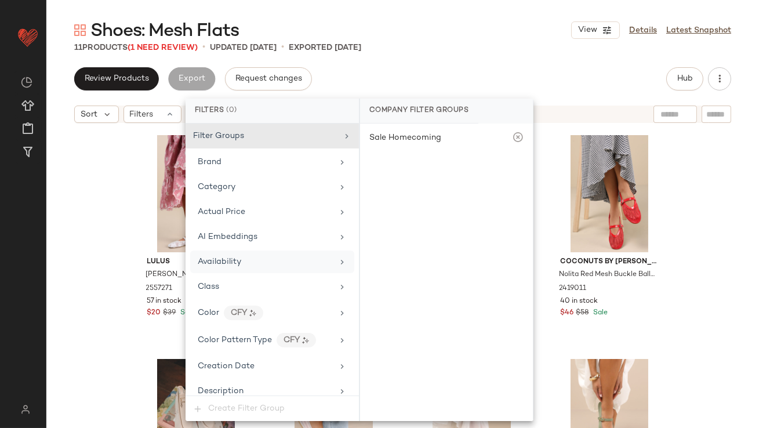
click at [223, 252] on div "Availability" at bounding box center [272, 262] width 164 height 23
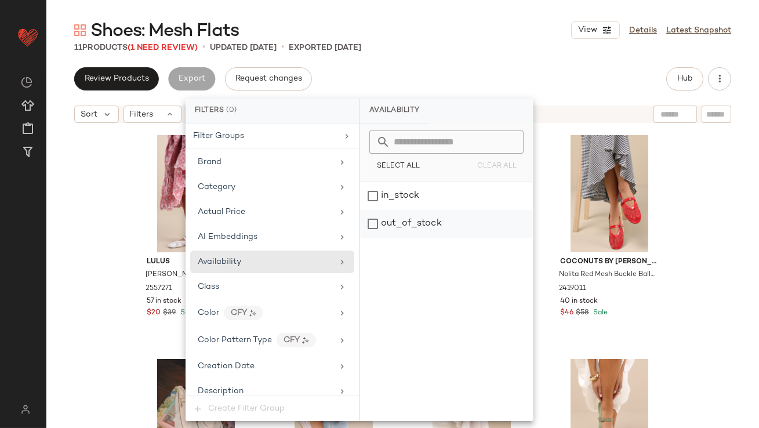
click at [401, 218] on div "out_of_stock" at bounding box center [446, 224] width 173 height 28
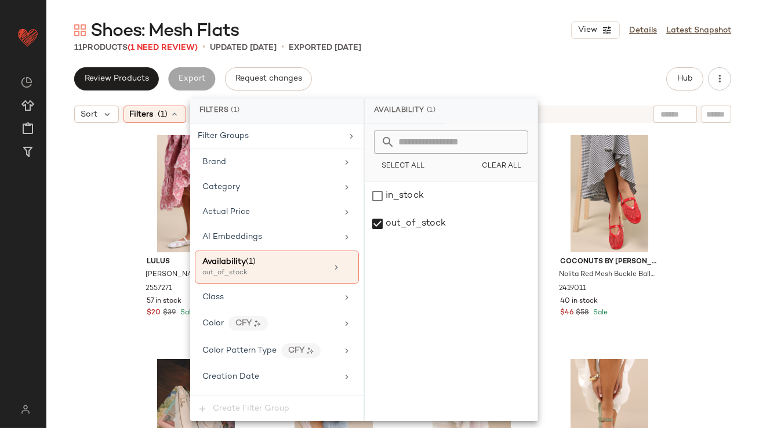
click at [401, 47] on div "11 Products (1 Need Review) • updated [DATE] • Exported [DATE]" at bounding box center [402, 48] width 713 height 12
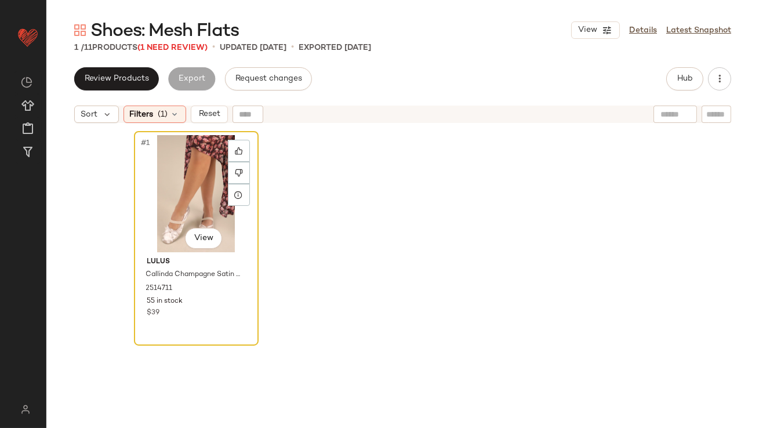
click at [188, 184] on div "#1 View" at bounding box center [196, 193] width 117 height 117
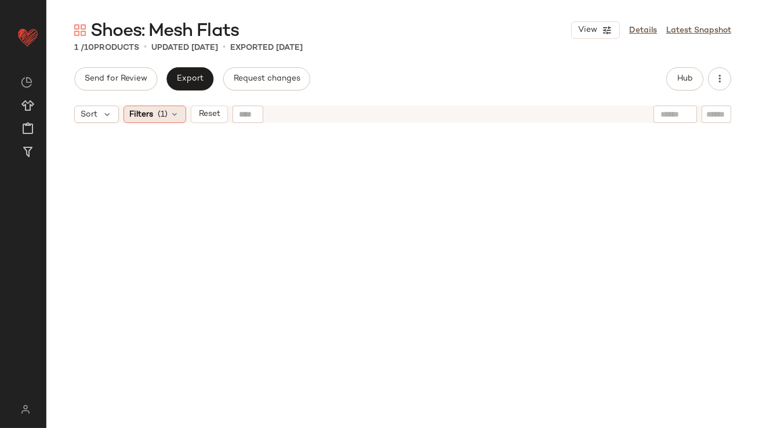
click at [157, 113] on div "Filters (1)" at bounding box center [155, 114] width 63 height 17
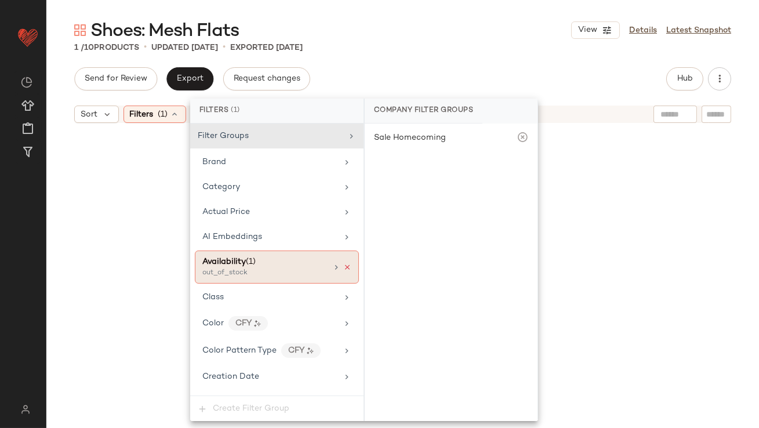
click at [347, 266] on icon at bounding box center [347, 267] width 8 height 8
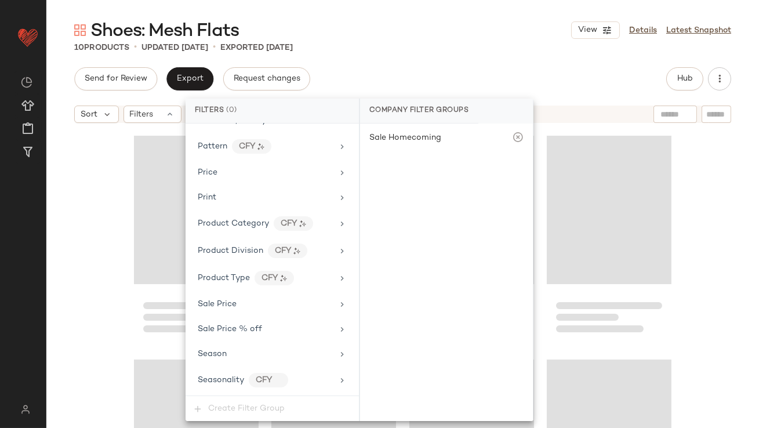
scroll to position [706, 0]
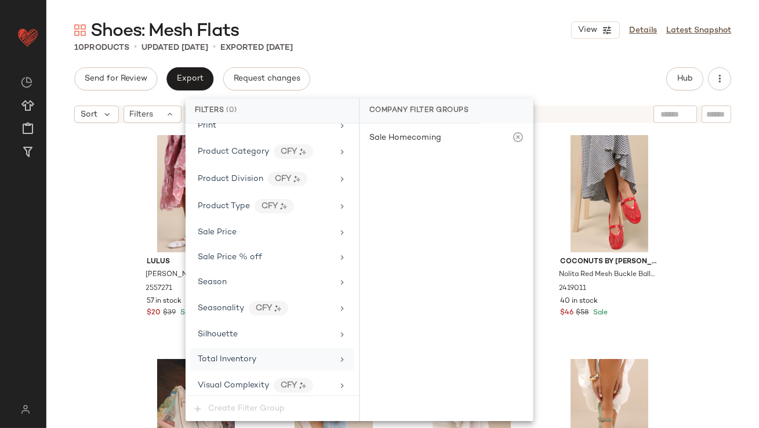
click at [244, 353] on div "Total Inventory" at bounding box center [227, 359] width 59 height 12
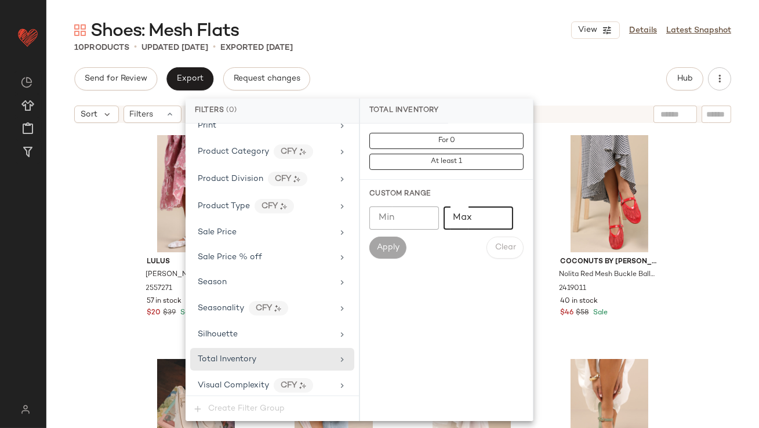
click at [465, 221] on input "Max" at bounding box center [479, 218] width 70 height 23
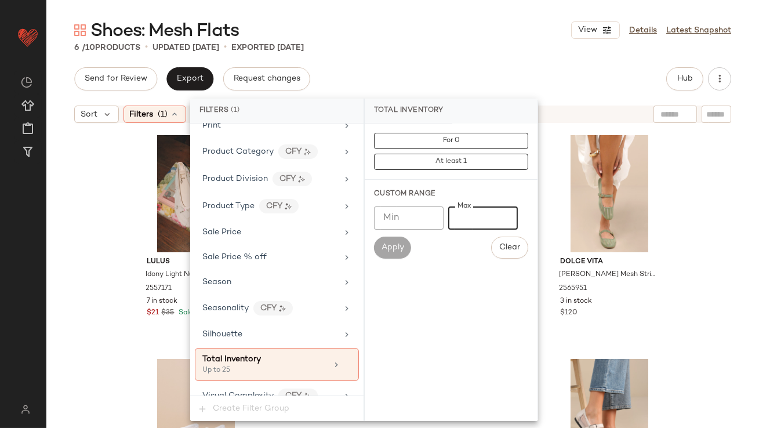
type input "**"
click at [443, 27] on div "Shoes: Mesh Flats View Details Latest Snapshot" at bounding box center [402, 30] width 713 height 23
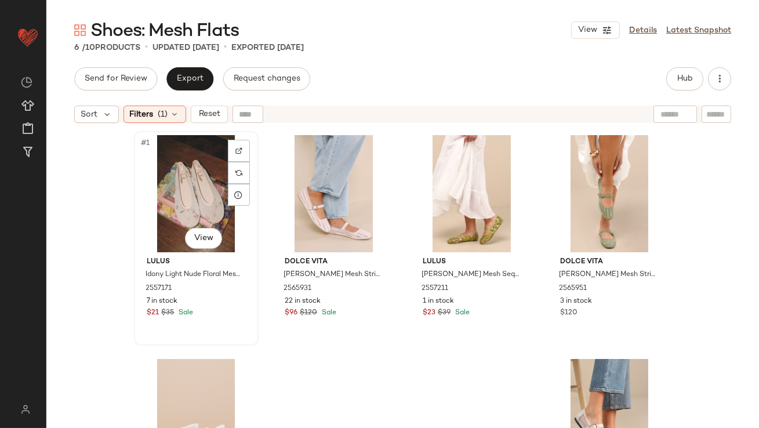
click at [176, 184] on div "#1 View" at bounding box center [196, 193] width 117 height 117
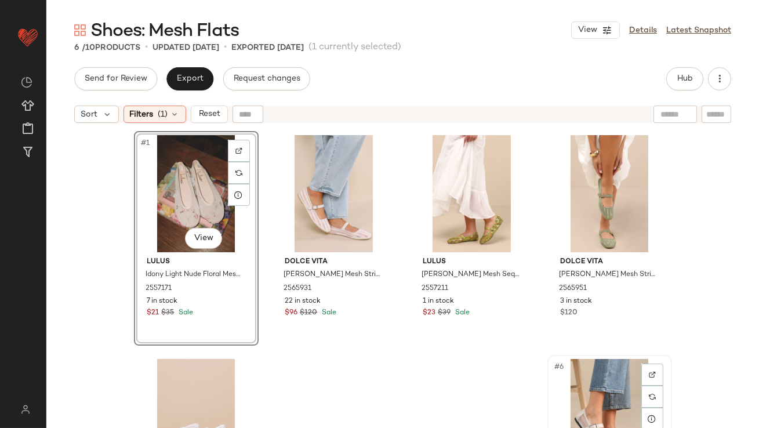
click at [587, 386] on div "#6 View" at bounding box center [610, 417] width 117 height 117
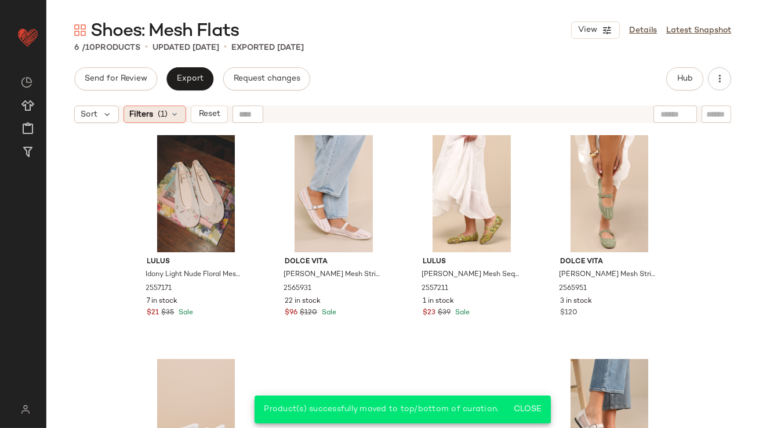
click at [169, 113] on div "Filters (1)" at bounding box center [155, 114] width 63 height 17
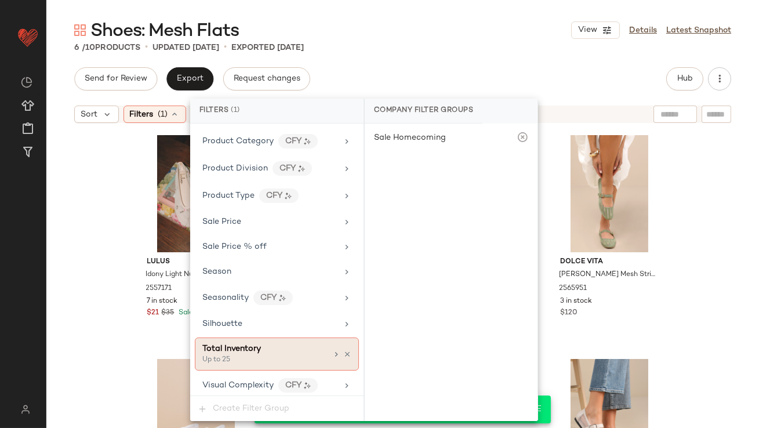
click at [343, 350] on icon at bounding box center [347, 354] width 8 height 8
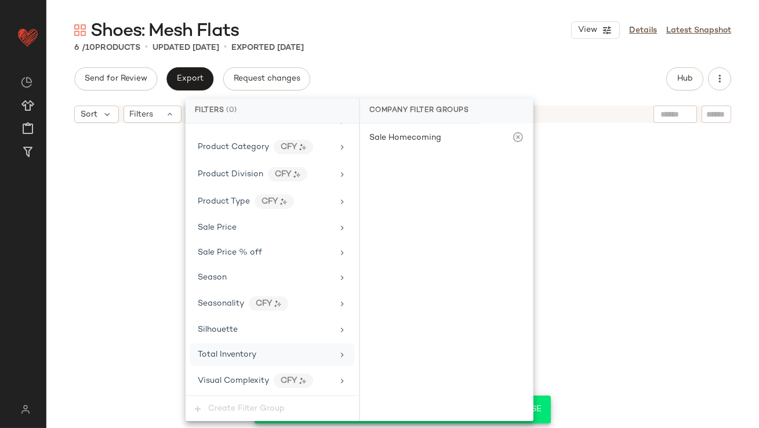
scroll to position [706, 0]
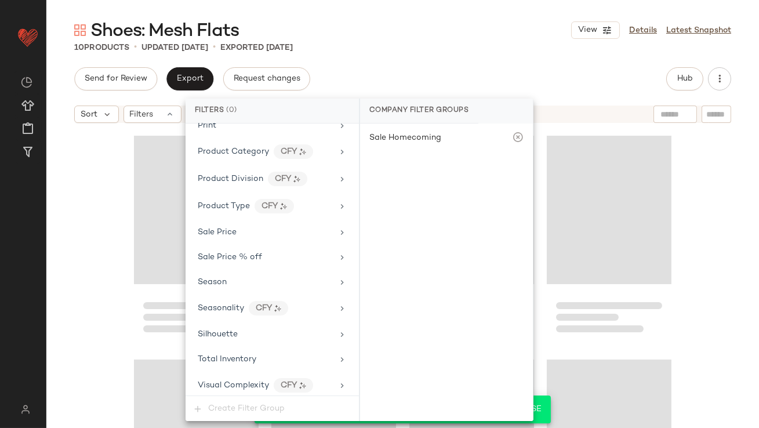
click at [471, 58] on div "Shoes: Mesh Flats View Details Latest Snapshot 10 Products • updated [DATE] • E…" at bounding box center [402, 224] width 713 height 410
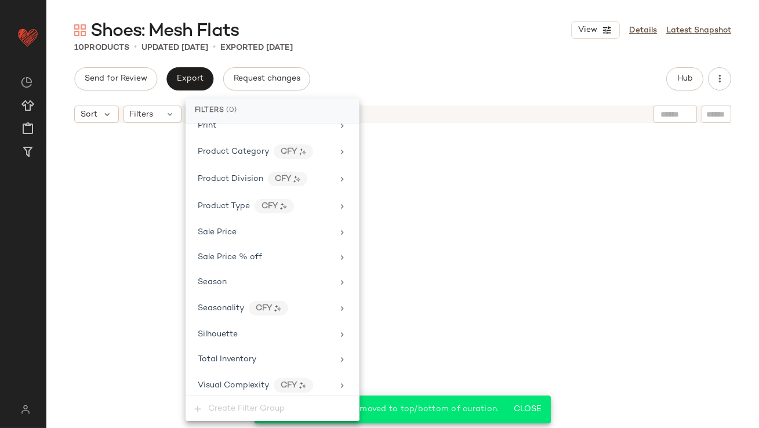
scroll to position [345, 0]
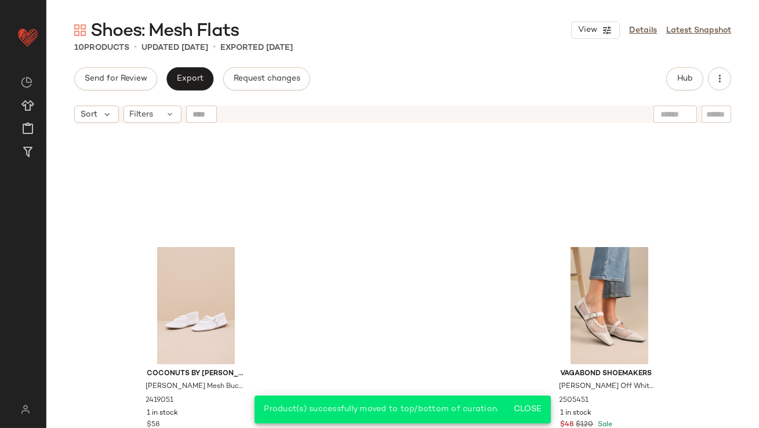
click at [669, 67] on div "Hub" at bounding box center [685, 78] width 37 height 23
click at [671, 70] on button "Hub" at bounding box center [685, 78] width 37 height 23
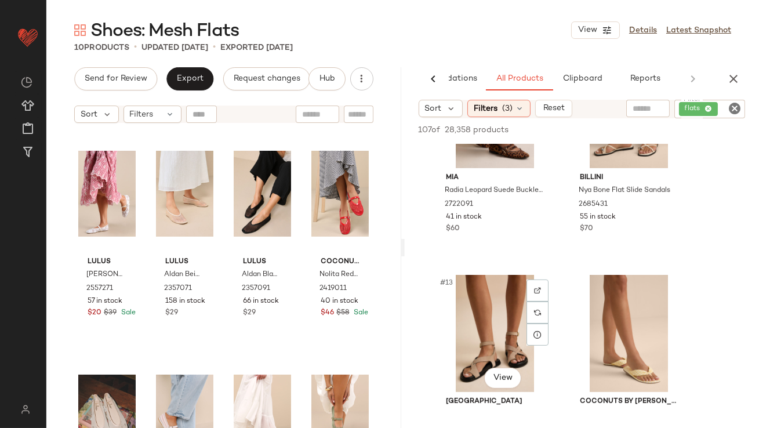
scroll to position [1172, 0]
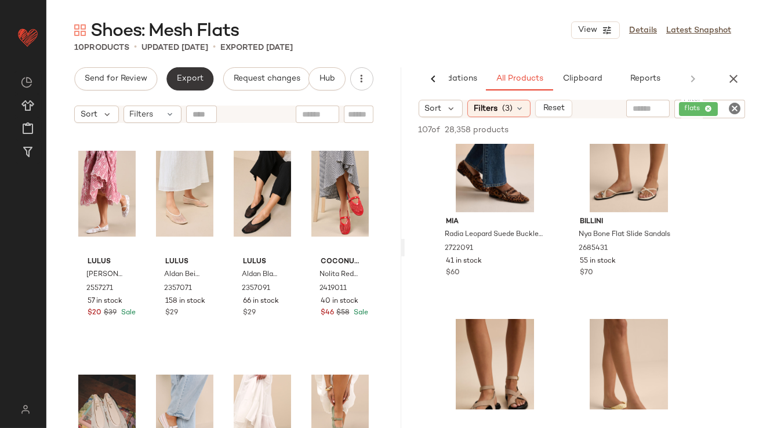
click at [180, 75] on span "Export" at bounding box center [189, 78] width 27 height 9
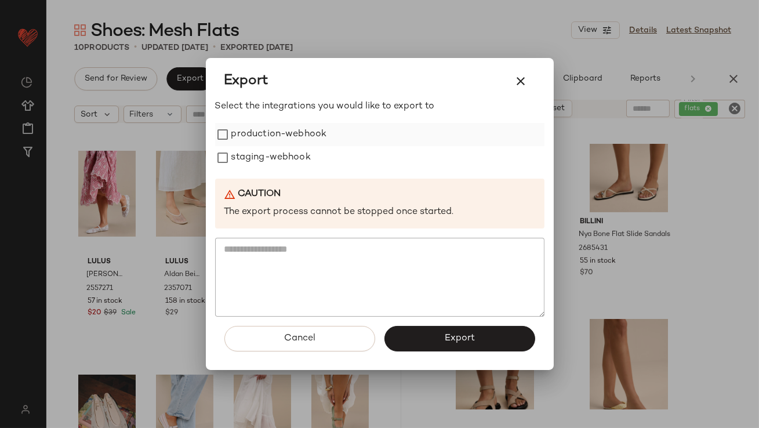
click at [238, 131] on label "production-webhook" at bounding box center [279, 134] width 96 height 23
click at [238, 156] on label "staging-webhook" at bounding box center [270, 157] width 79 height 23
click at [443, 339] on button "Export" at bounding box center [460, 339] width 151 height 26
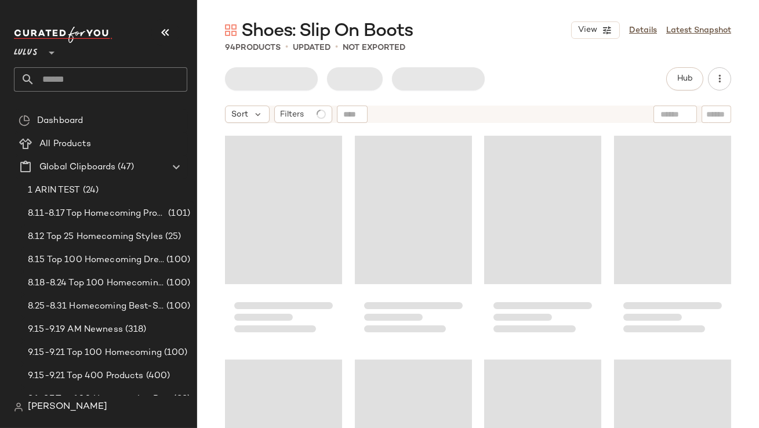
click at [167, 34] on icon "button" at bounding box center [165, 33] width 14 height 14
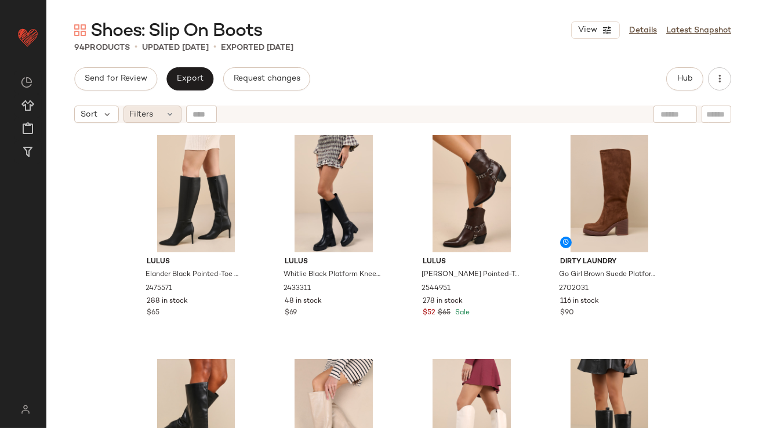
click at [166, 117] on icon at bounding box center [170, 114] width 9 height 9
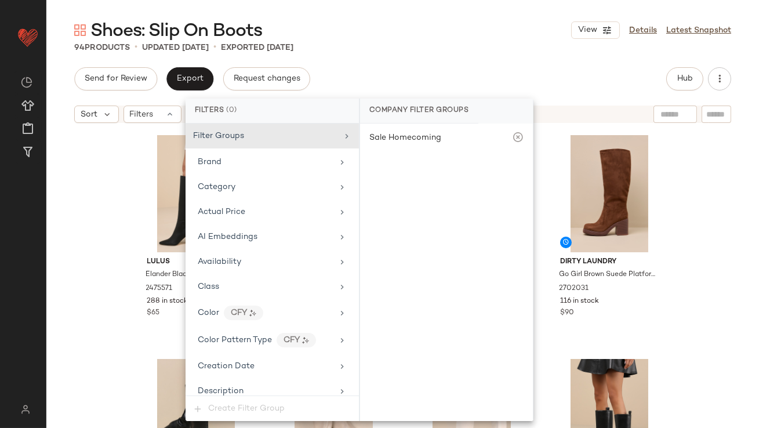
scroll to position [706, 0]
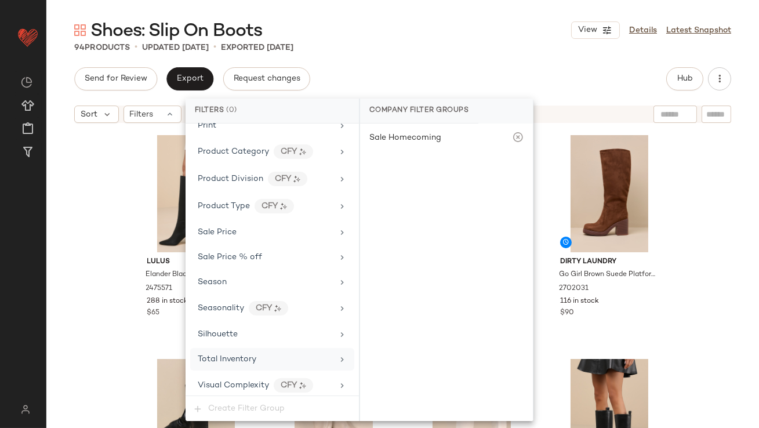
click at [244, 353] on div "Total Inventory" at bounding box center [227, 359] width 59 height 12
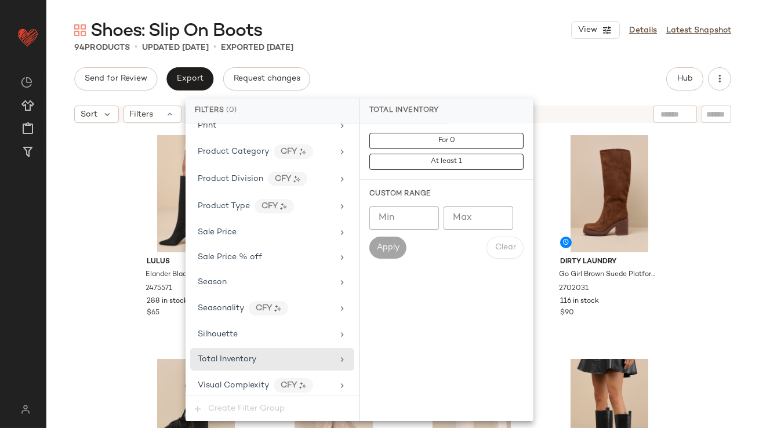
click at [479, 215] on input "Max" at bounding box center [479, 218] width 70 height 23
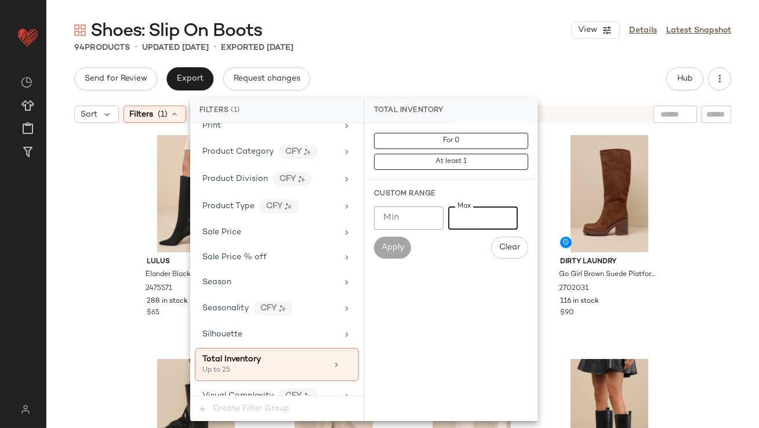
type input "**"
click at [452, 90] on div "Send for Review Export Request changes Hub Sort Filters (1) Reset Lulus Elander…" at bounding box center [402, 247] width 713 height 361
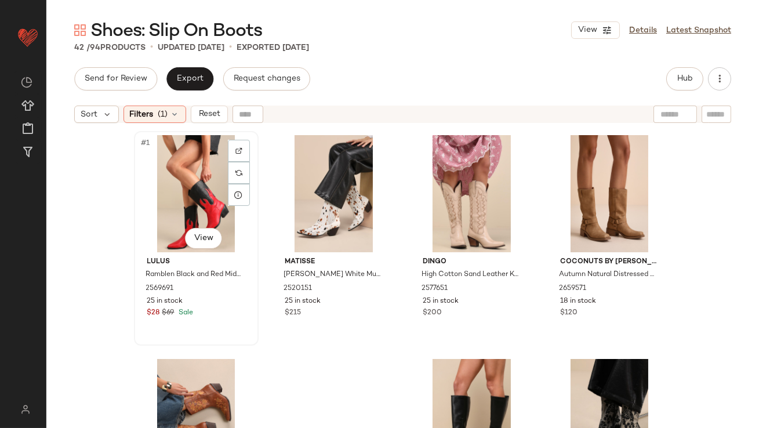
click at [164, 211] on div "#1 View" at bounding box center [196, 193] width 117 height 117
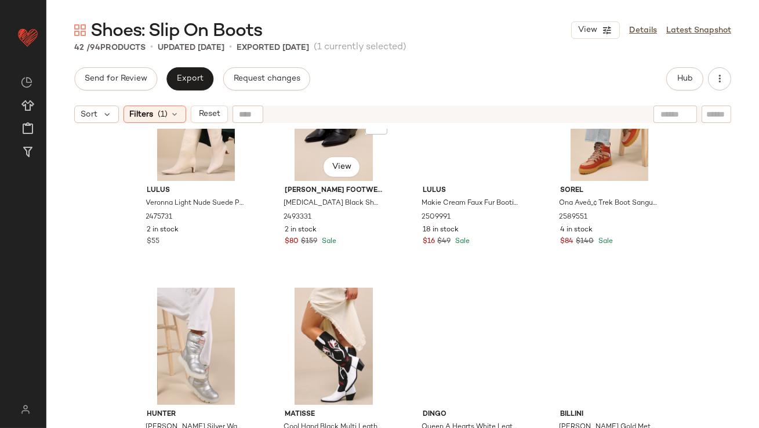
scroll to position [2137, 0]
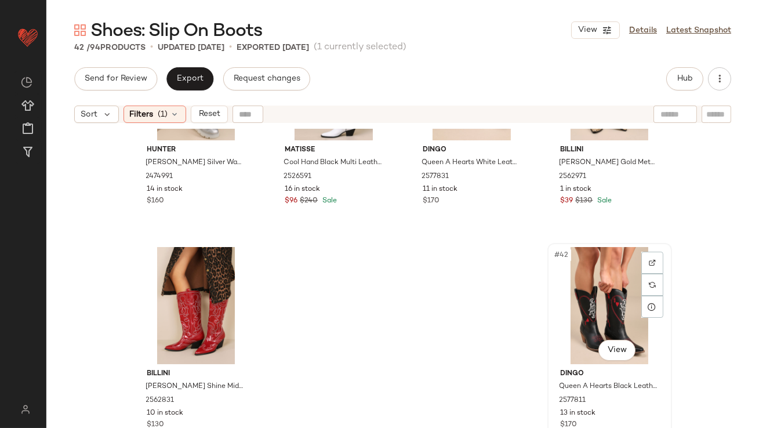
click at [624, 276] on div "#42 View" at bounding box center [610, 305] width 117 height 117
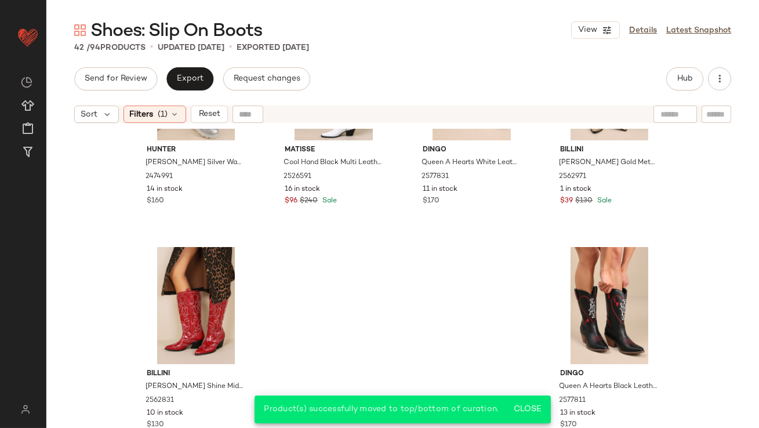
click at [165, 104] on div "Sort Filters (1) Reset" at bounding box center [402, 114] width 713 height 29
click at [165, 114] on span "(1)" at bounding box center [163, 114] width 10 height 12
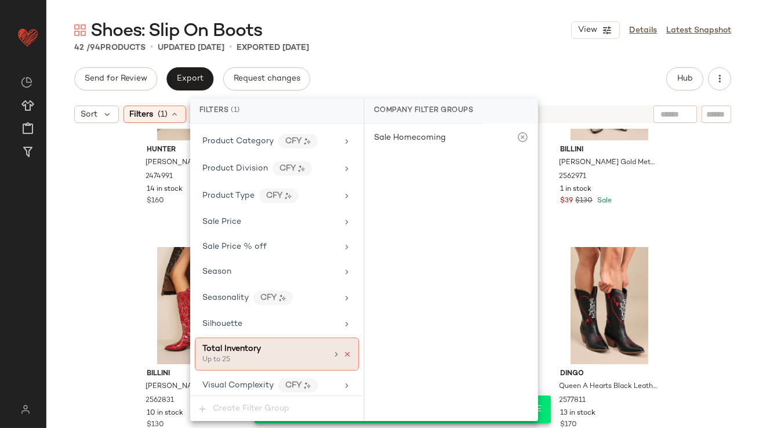
click at [343, 350] on icon at bounding box center [347, 354] width 8 height 8
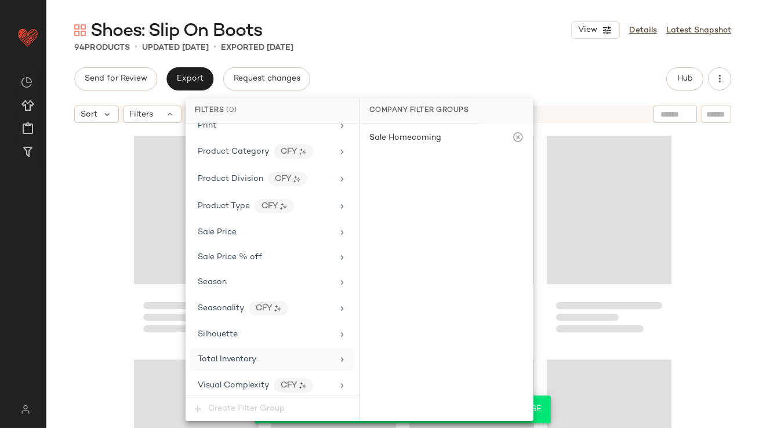
click at [418, 32] on div "Shoes: Slip On Boots View Details Latest Snapshot" at bounding box center [402, 30] width 713 height 23
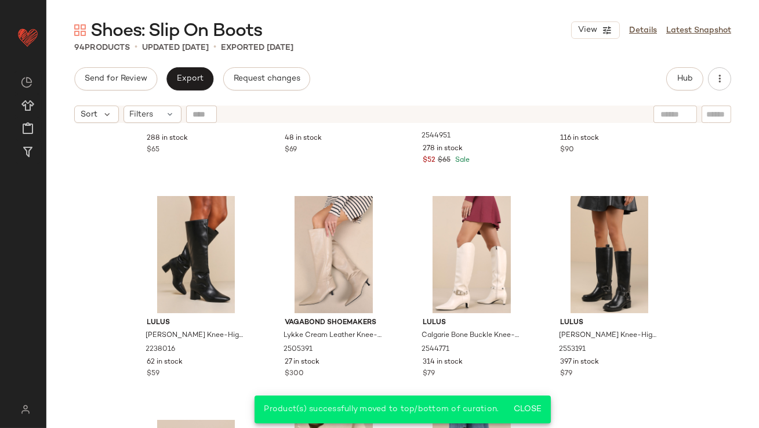
scroll to position [0, 0]
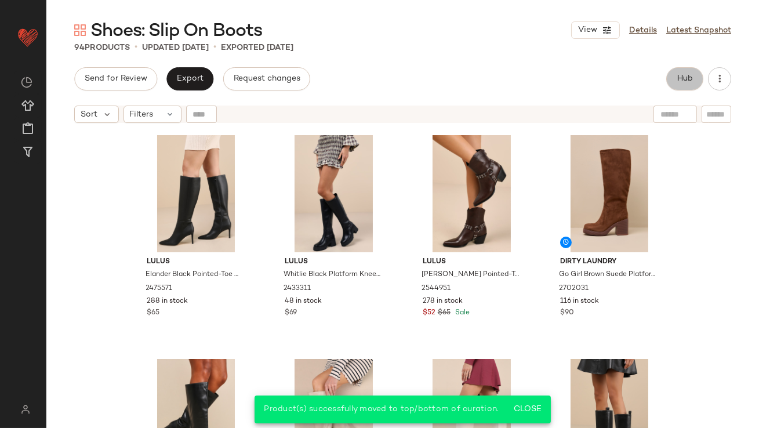
click at [678, 70] on button "Hub" at bounding box center [685, 78] width 37 height 23
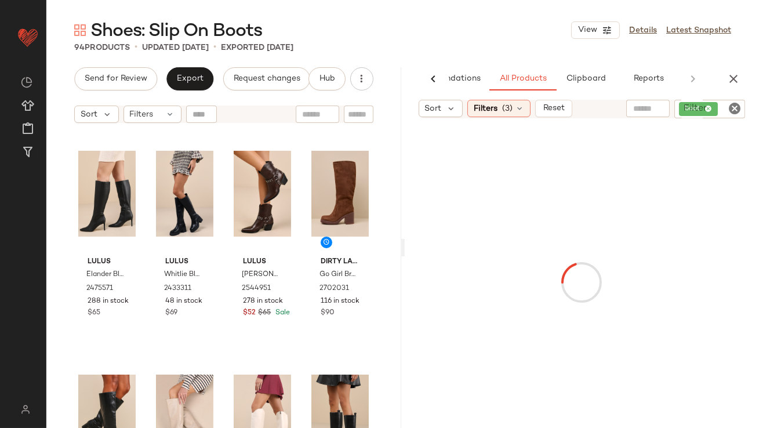
scroll to position [0, 65]
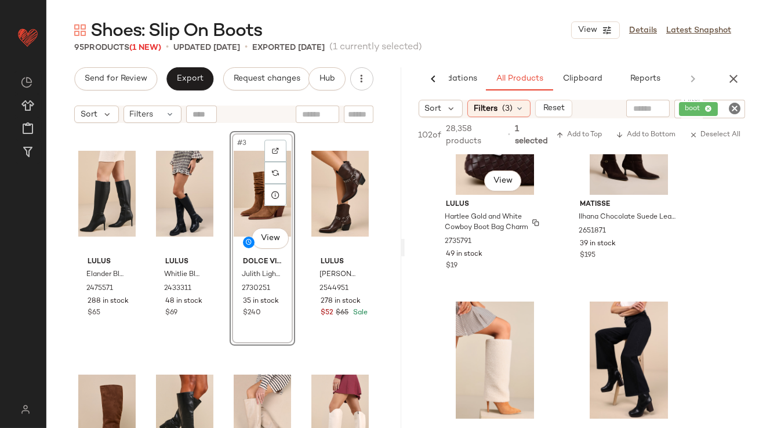
scroll to position [660, 0]
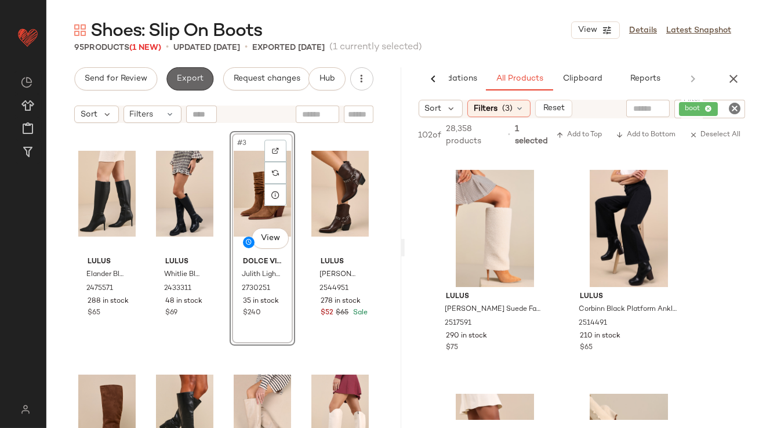
click at [172, 75] on button "Export" at bounding box center [189, 78] width 47 height 23
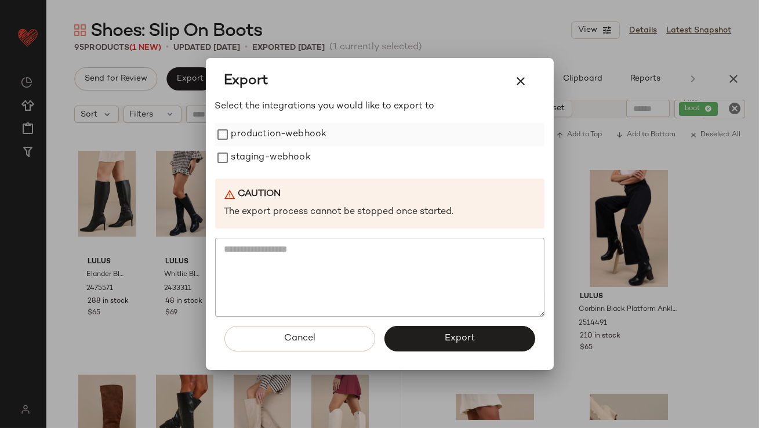
click at [247, 131] on label "production-webhook" at bounding box center [279, 134] width 96 height 23
click at [247, 161] on label "staging-webhook" at bounding box center [270, 157] width 79 height 23
click at [449, 335] on span "Export" at bounding box center [459, 338] width 31 height 11
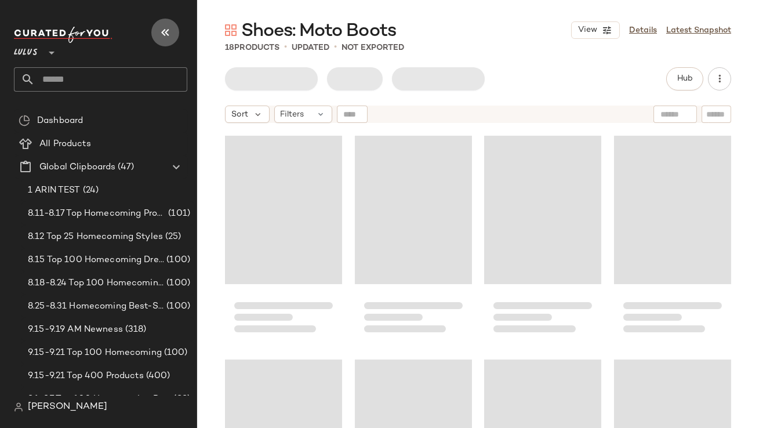
click at [176, 28] on button "button" at bounding box center [165, 33] width 28 height 28
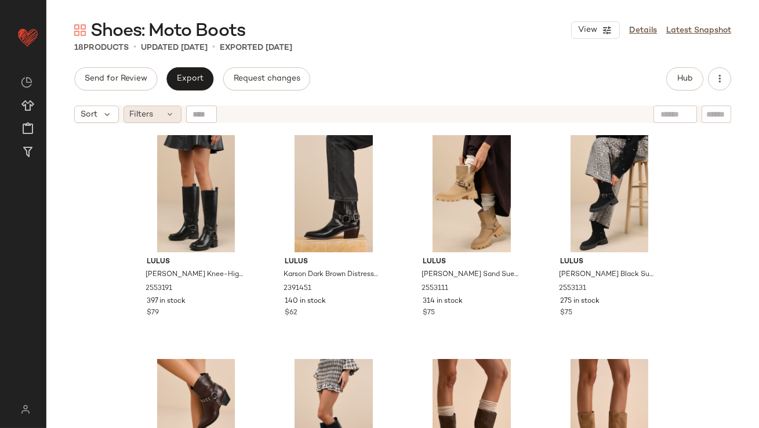
click at [162, 119] on div "Filters" at bounding box center [153, 114] width 58 height 17
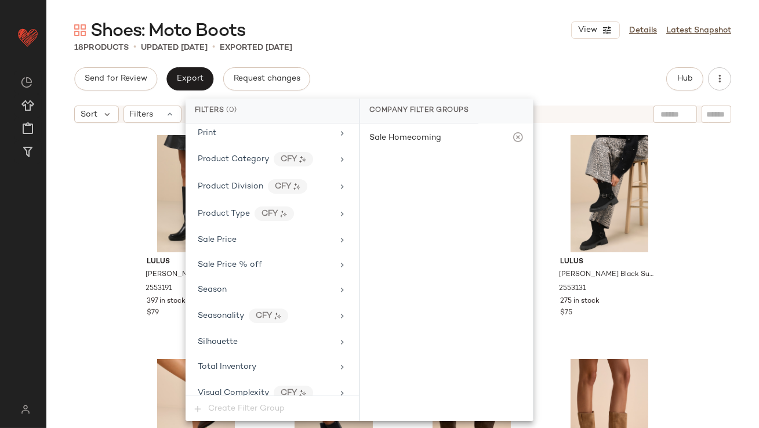
scroll to position [654, 0]
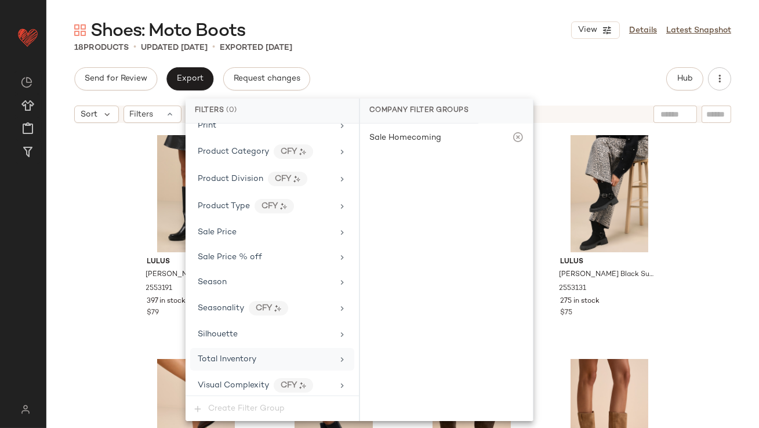
click at [259, 354] on div "Total Inventory" at bounding box center [265, 359] width 135 height 12
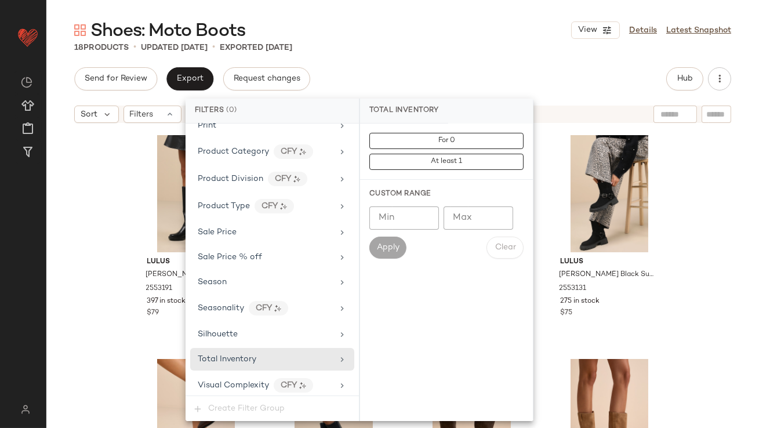
click at [478, 215] on input "Max" at bounding box center [479, 218] width 70 height 23
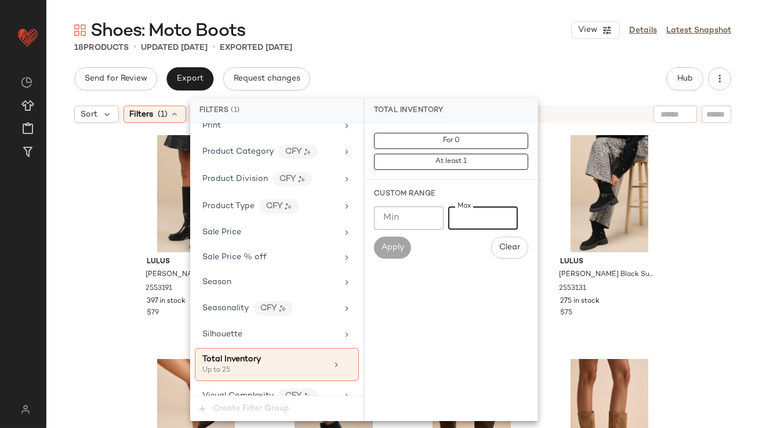
type input "**"
click at [437, 30] on div "Shoes: Moto Boots View Details Latest Snapshot" at bounding box center [402, 30] width 713 height 23
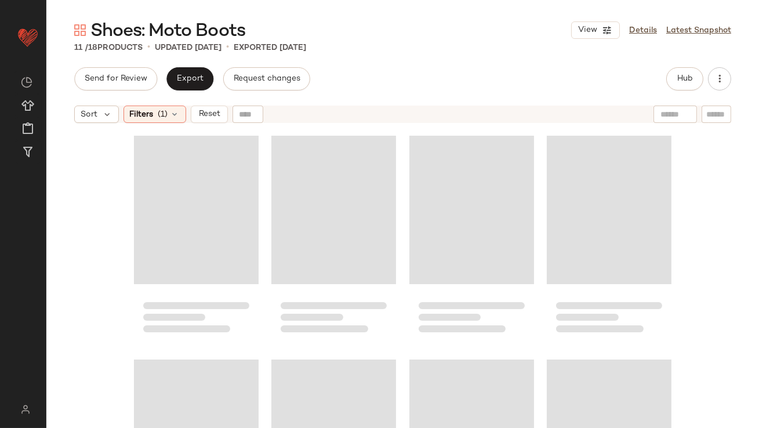
click at [171, 179] on div "Loading..." at bounding box center [196, 210] width 125 height 149
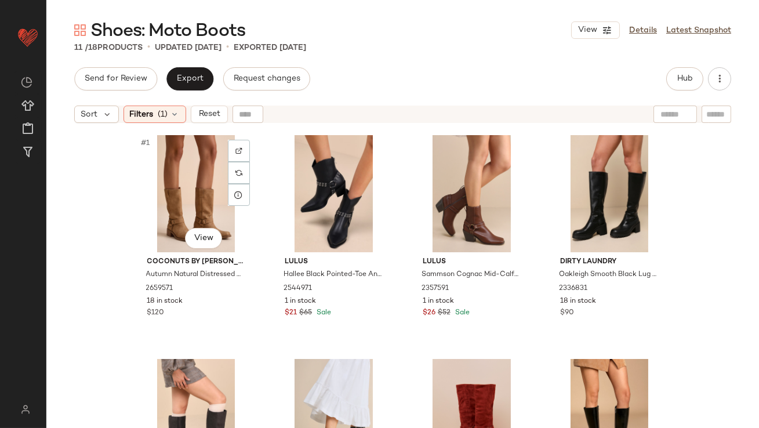
click at [171, 179] on div "#1 View" at bounding box center [196, 193] width 117 height 117
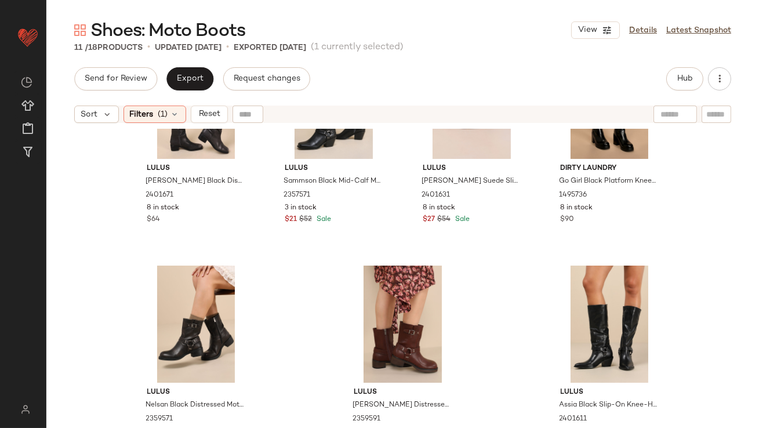
scroll to position [345, 0]
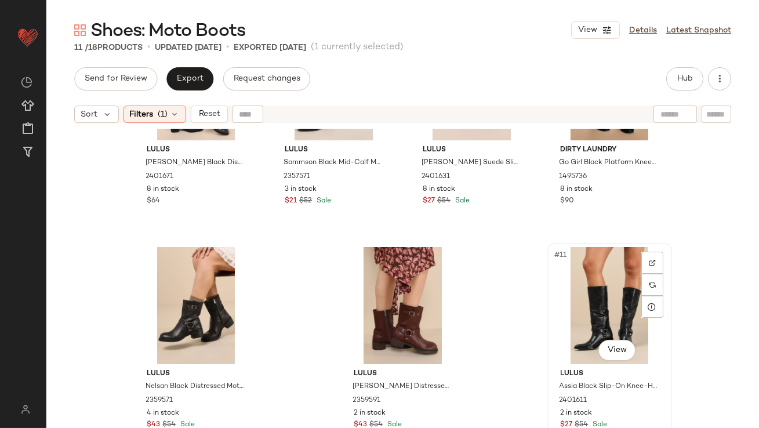
click at [588, 286] on div "#11 View" at bounding box center [610, 305] width 117 height 117
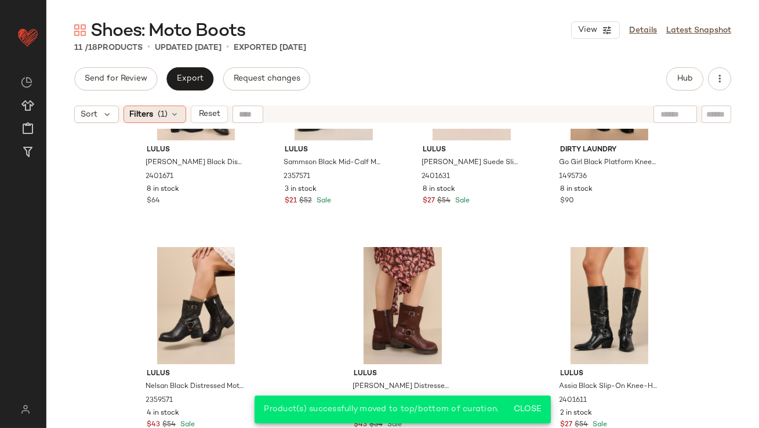
click at [164, 108] on span "(1)" at bounding box center [163, 114] width 10 height 12
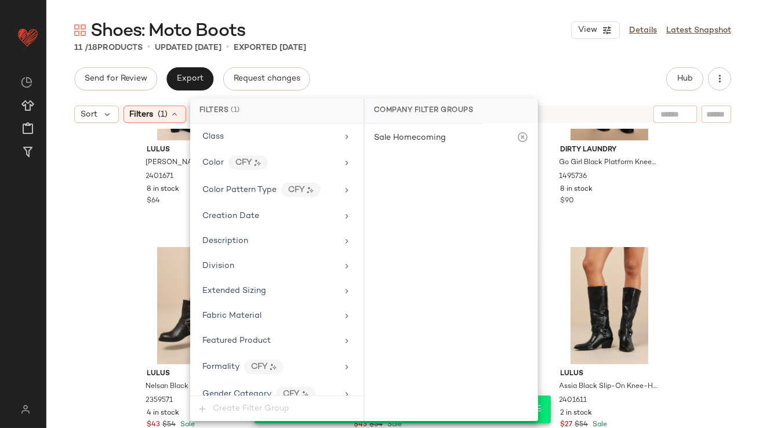
scroll to position [664, 0]
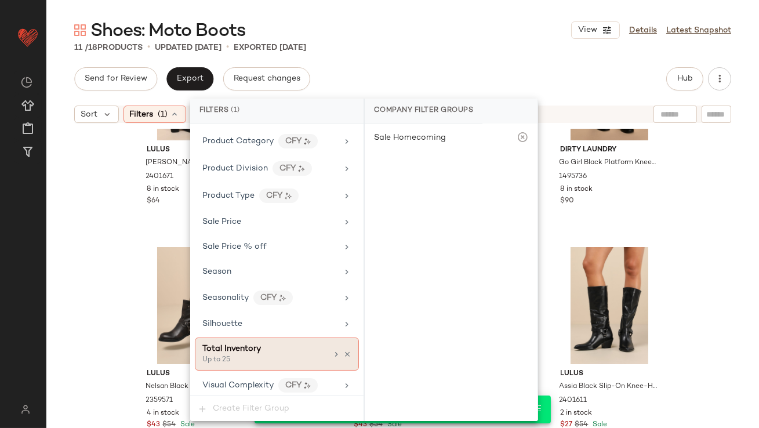
click at [342, 343] on div "Total Inventory Up to 25" at bounding box center [277, 354] width 164 height 33
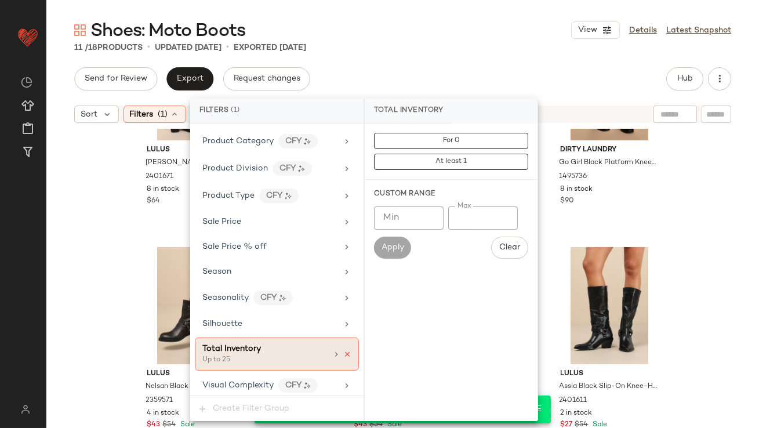
click at [343, 352] on icon at bounding box center [347, 354] width 8 height 8
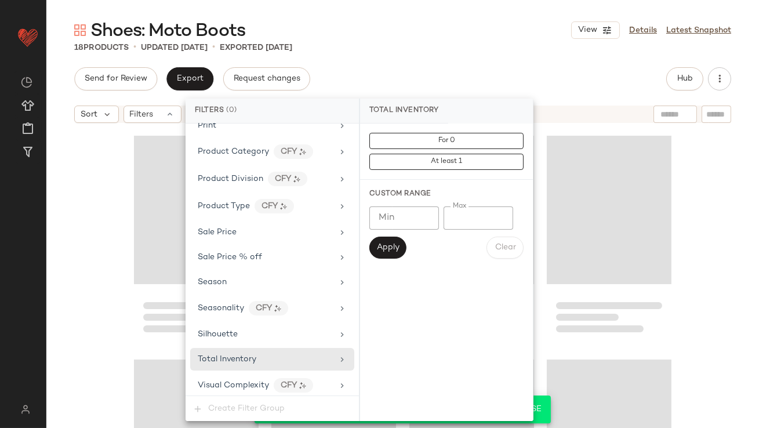
click at [468, 65] on div "Shoes: Moto Boots View Details Latest Snapshot 18 Products • updated [DATE] • E…" at bounding box center [402, 224] width 713 height 410
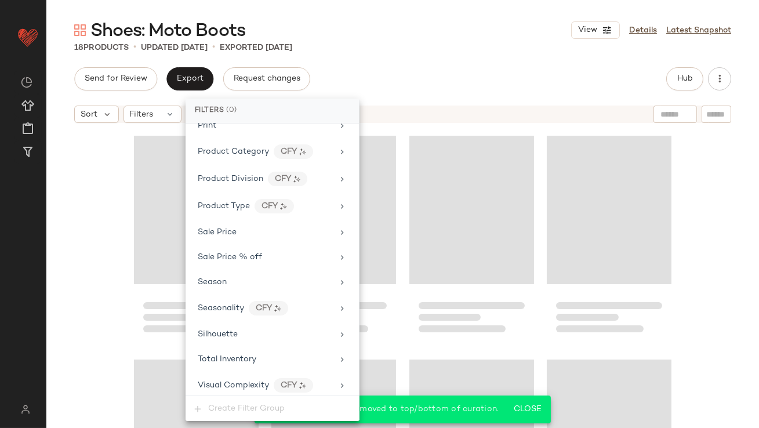
scroll to position [793, 0]
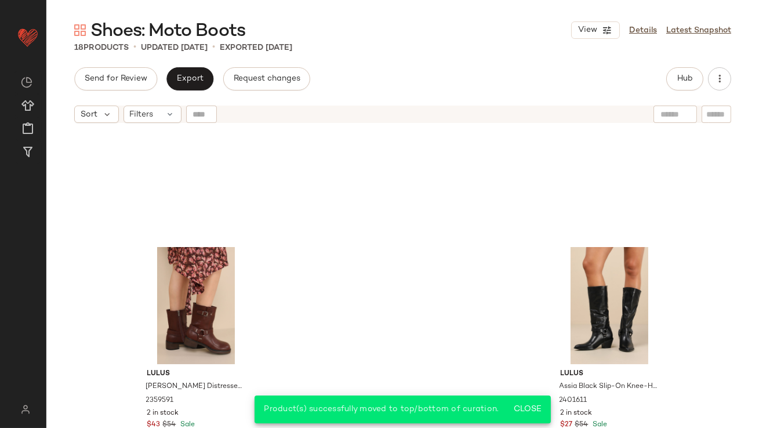
click at [666, 78] on div "Send for Review Export Request changes Hub" at bounding box center [402, 78] width 657 height 23
click at [665, 89] on div "Send for Review Export Request changes Hub" at bounding box center [402, 78] width 657 height 23
click at [675, 87] on button "Hub" at bounding box center [685, 78] width 37 height 23
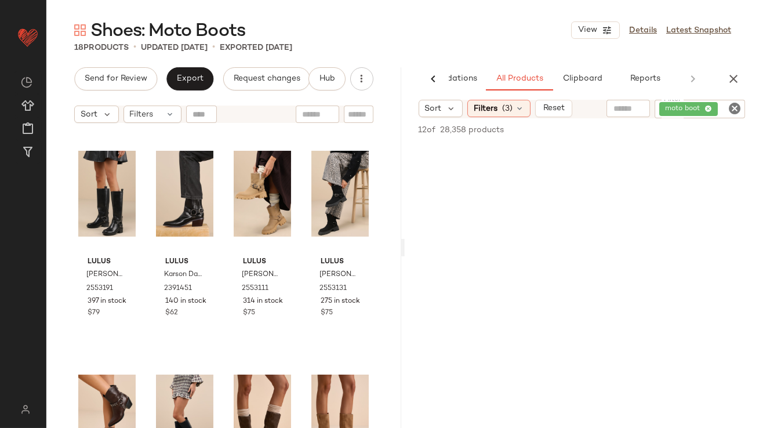
scroll to position [255, 0]
click at [179, 72] on button "Export" at bounding box center [189, 78] width 47 height 23
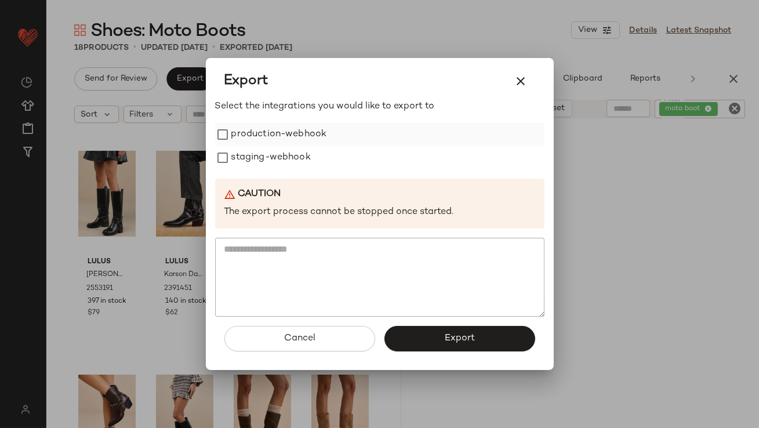
click at [272, 137] on label "production-webhook" at bounding box center [279, 134] width 96 height 23
click at [271, 159] on label "staging-webhook" at bounding box center [270, 157] width 79 height 23
click at [432, 338] on button "Export" at bounding box center [460, 339] width 151 height 26
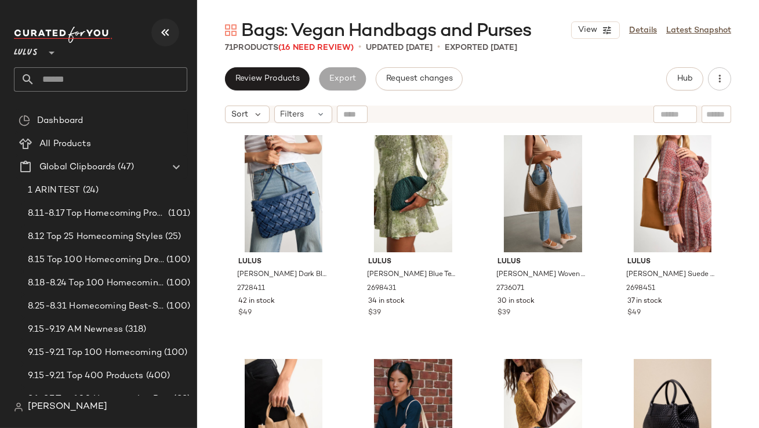
click at [169, 32] on icon "button" at bounding box center [165, 33] width 14 height 14
